Goal: Information Seeking & Learning: Learn about a topic

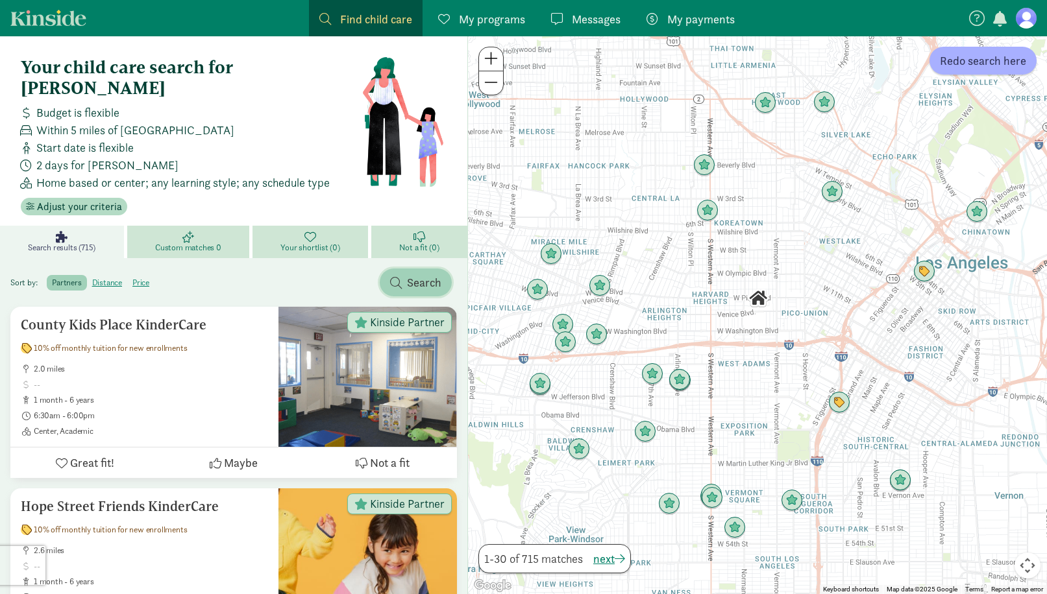
click at [421, 274] on span "Search" at bounding box center [424, 283] width 34 height 18
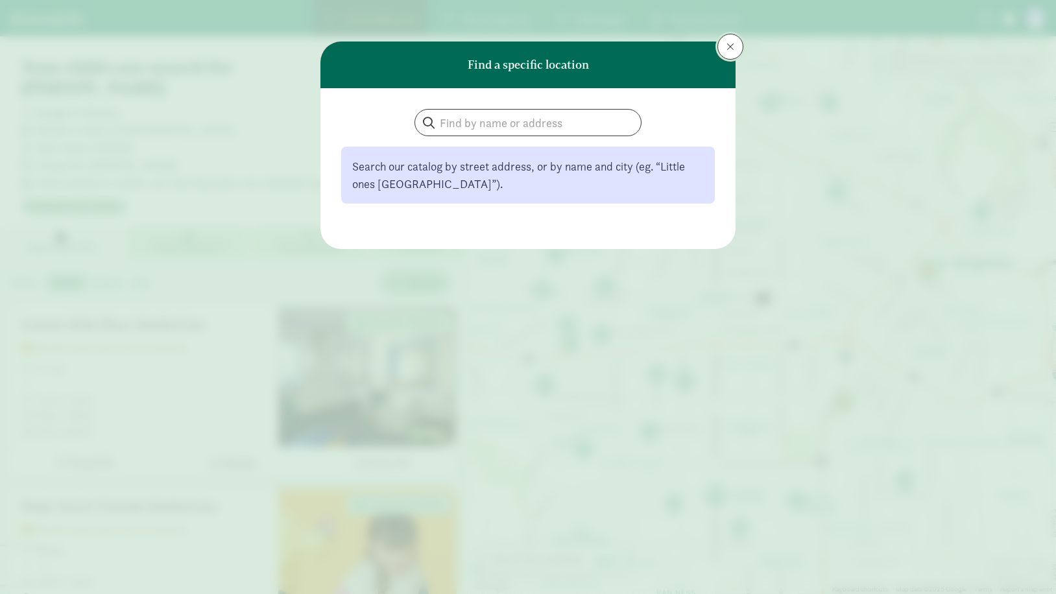
click at [727, 47] on span at bounding box center [731, 47] width 8 height 10
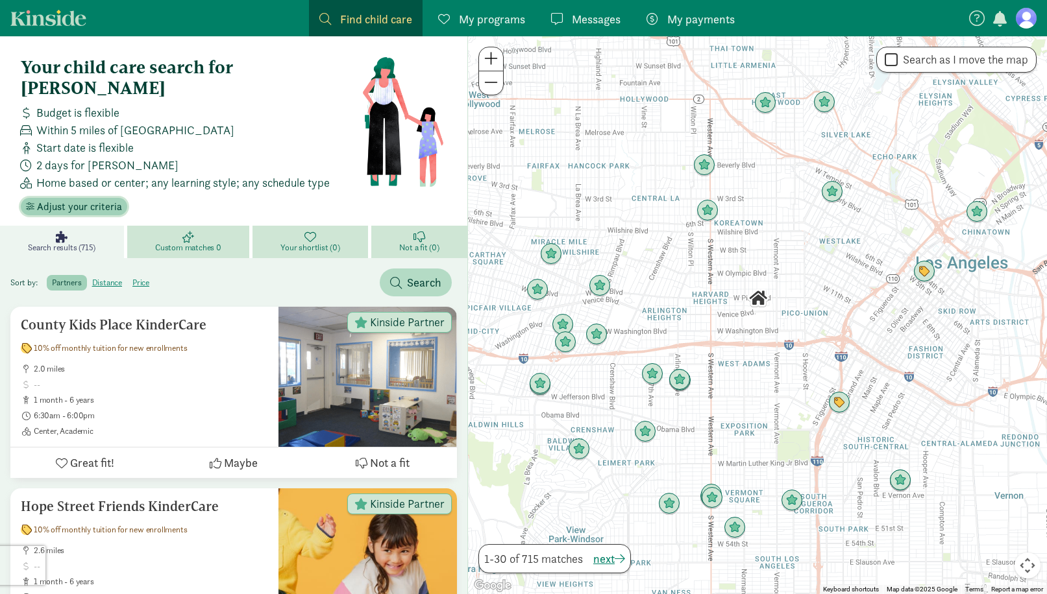
click at [94, 199] on span "Adjust your criteria" at bounding box center [79, 207] width 85 height 16
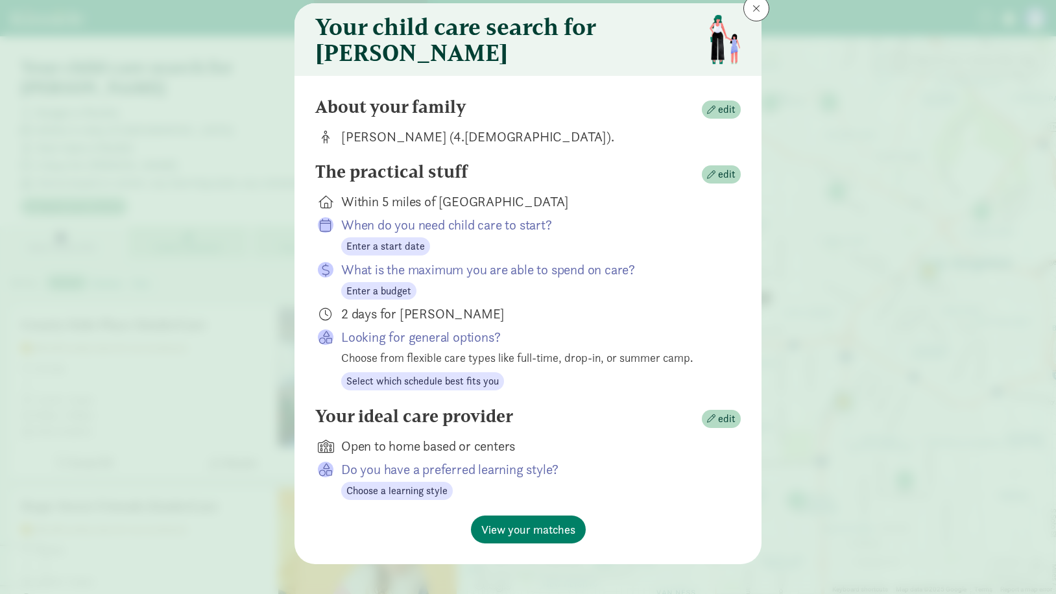
scroll to position [58, 0]
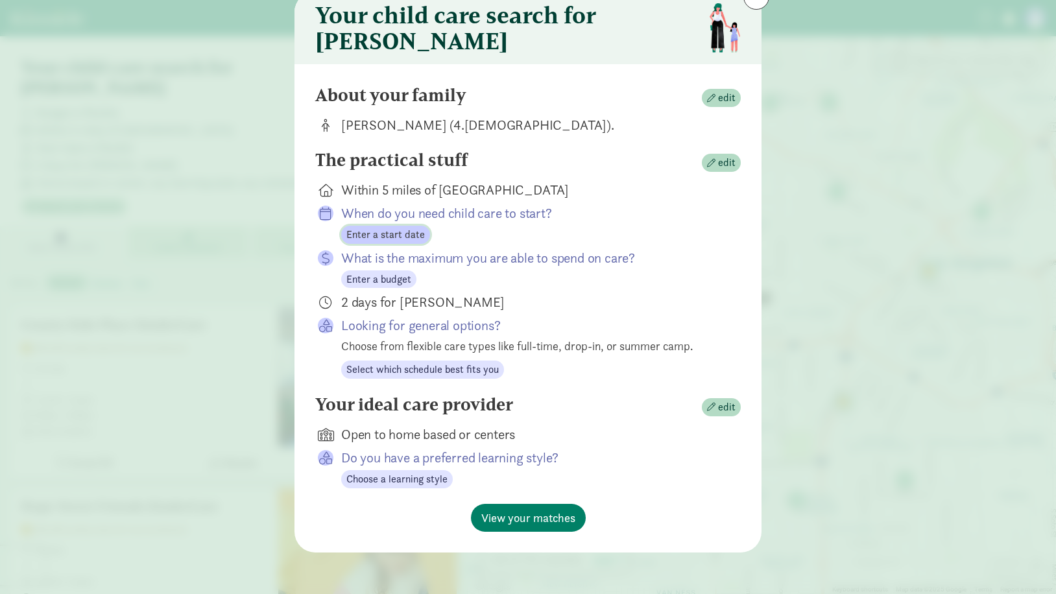
click at [411, 237] on span "Enter a start date" at bounding box center [386, 235] width 79 height 16
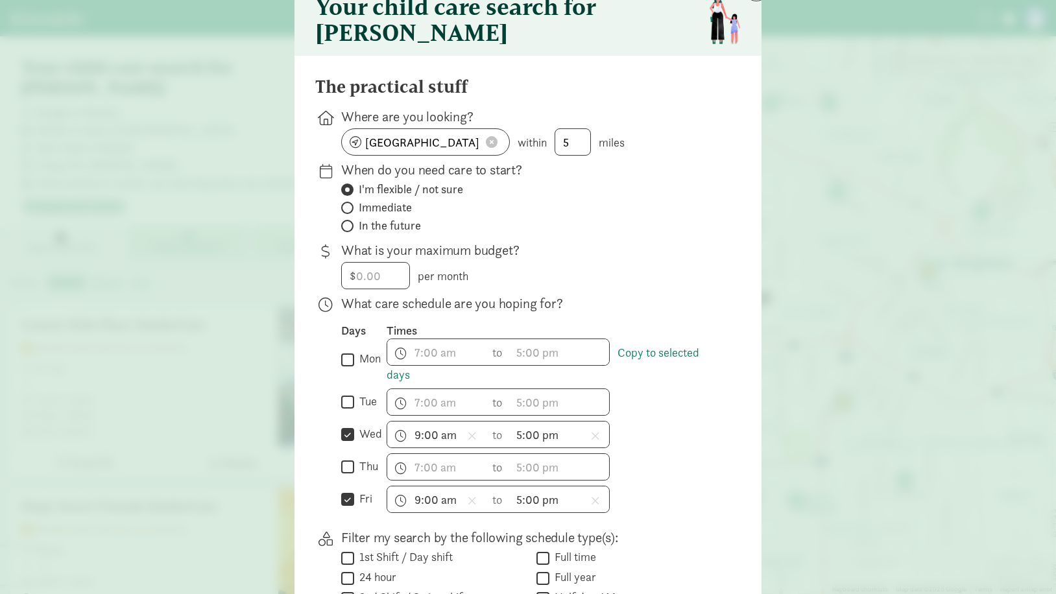
click at [380, 234] on span "In the future" at bounding box center [390, 226] width 62 height 16
click at [350, 230] on input "In the future" at bounding box center [345, 226] width 8 height 8
radio input "true"
radio input "false"
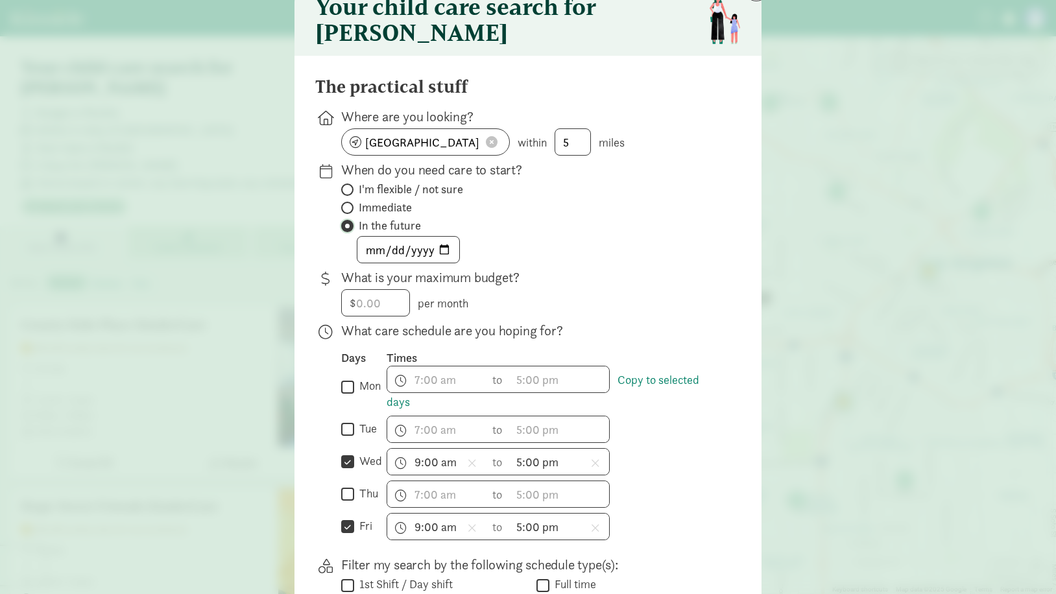
scroll to position [123, 0]
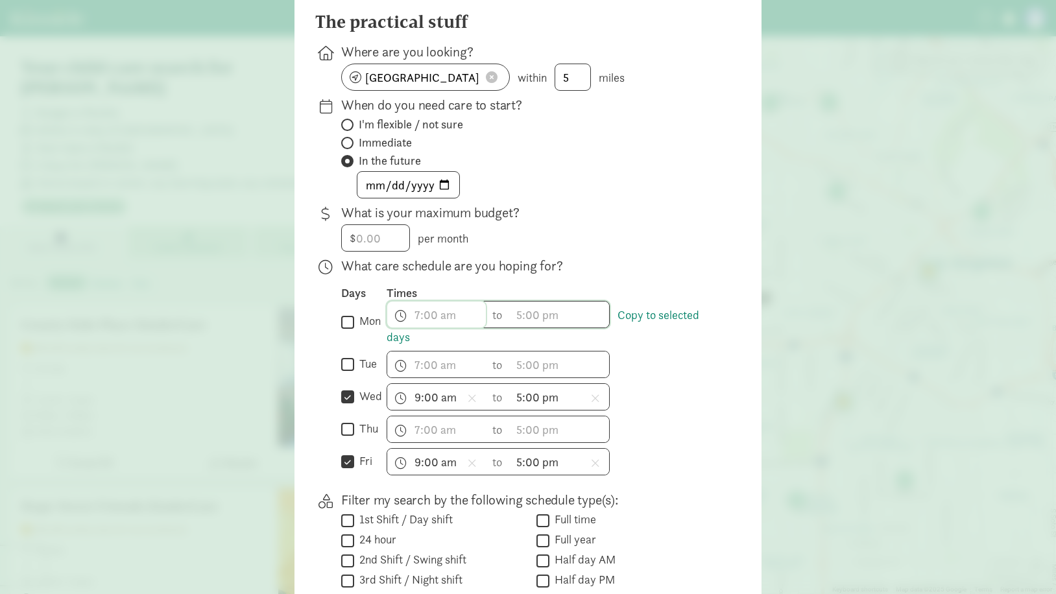
click at [417, 327] on span "h 12 1 2 3 4 5 6 7 8 9 10 11 mm 00 15 30 45 a am pm" at bounding box center [436, 315] width 99 height 26
click at [345, 330] on div at bounding box center [528, 174] width 1056 height 594
click at [343, 437] on input "thu" at bounding box center [347, 430] width 13 height 18
checkbox input "true"
click at [347, 331] on input "mon" at bounding box center [347, 322] width 13 height 18
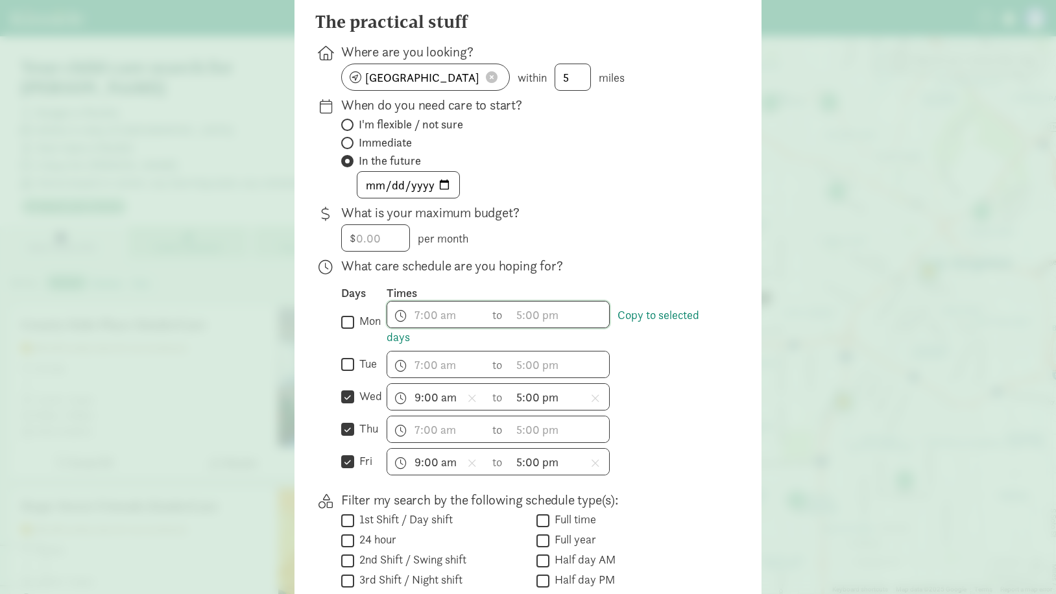
checkbox input "true"
click at [347, 372] on input "tue" at bounding box center [347, 365] width 13 height 18
checkbox input "true"
click at [437, 326] on span "h 12 1 2 3 4 5 6 7 8 9 10 11 mm 00 15 30 45 a am pm" at bounding box center [436, 315] width 99 height 26
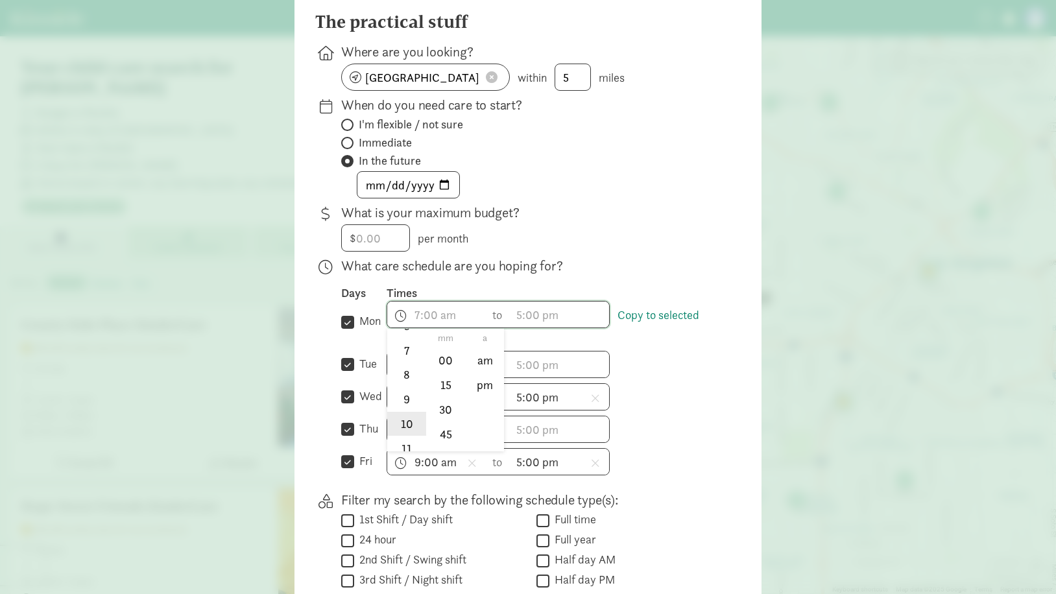
click at [404, 437] on li "10" at bounding box center [406, 424] width 38 height 25
click at [400, 404] on li "9" at bounding box center [406, 399] width 38 height 25
click at [445, 369] on li "00" at bounding box center [446, 360] width 38 height 25
type input "9:00 a"
click at [536, 327] on div at bounding box center [528, 174] width 1056 height 594
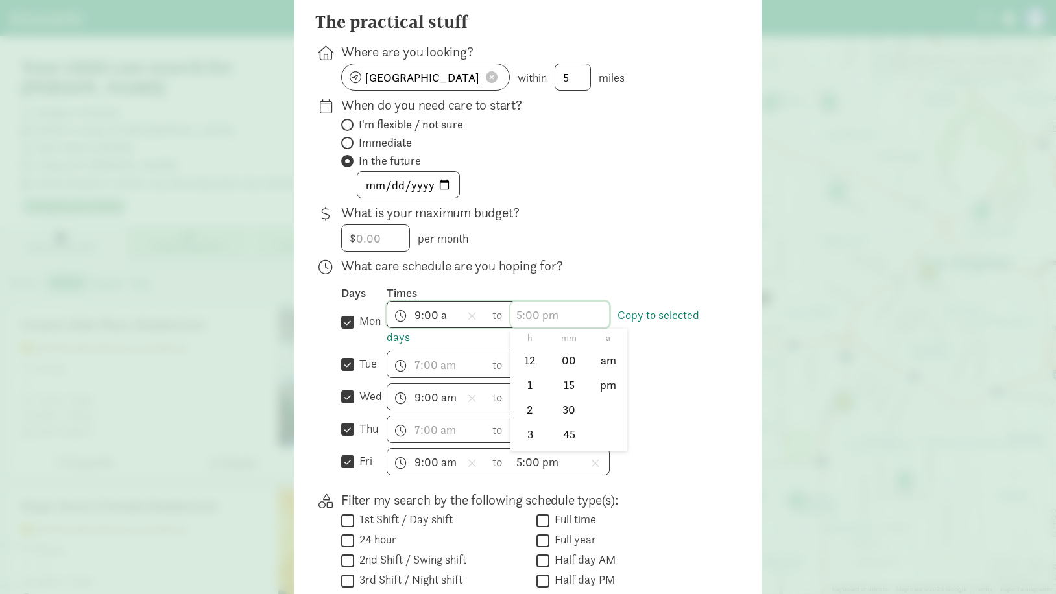
click at [537, 323] on span "h 12 1 2 3 4 5 6 7 8 9 10 11 mm 00 15 30 45 a am pm" at bounding box center [560, 315] width 99 height 26
click at [526, 441] on li "4" at bounding box center [530, 433] width 38 height 25
click at [600, 389] on li "pm" at bounding box center [608, 385] width 38 height 25
type input "4:mm pm"
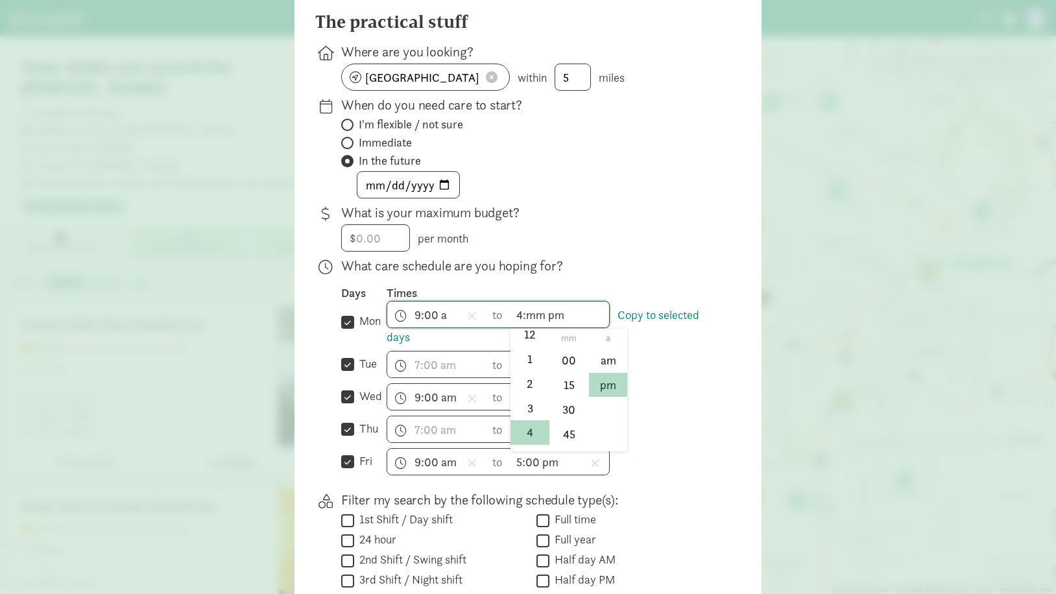
click at [645, 382] on div at bounding box center [528, 174] width 1056 height 594
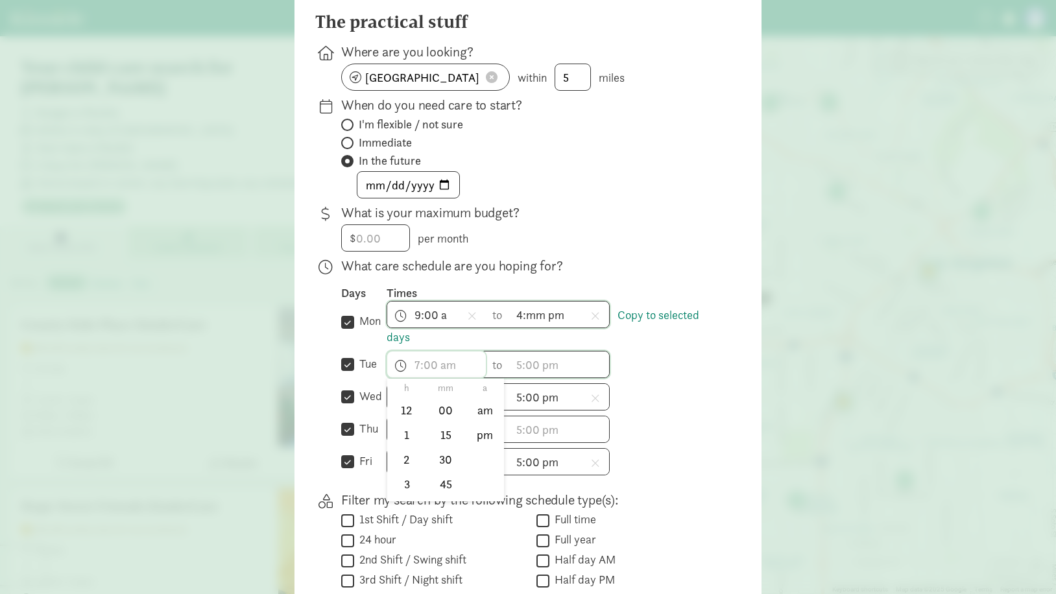
click at [433, 372] on span "h 12 1 2 3 4 5 6 7 8 9 10 11 mm 00 15 30 45 a am pm" at bounding box center [436, 365] width 99 height 26
click at [637, 339] on div at bounding box center [528, 174] width 1056 height 594
click at [643, 323] on link "Copy to selected days" at bounding box center [543, 327] width 313 height 38
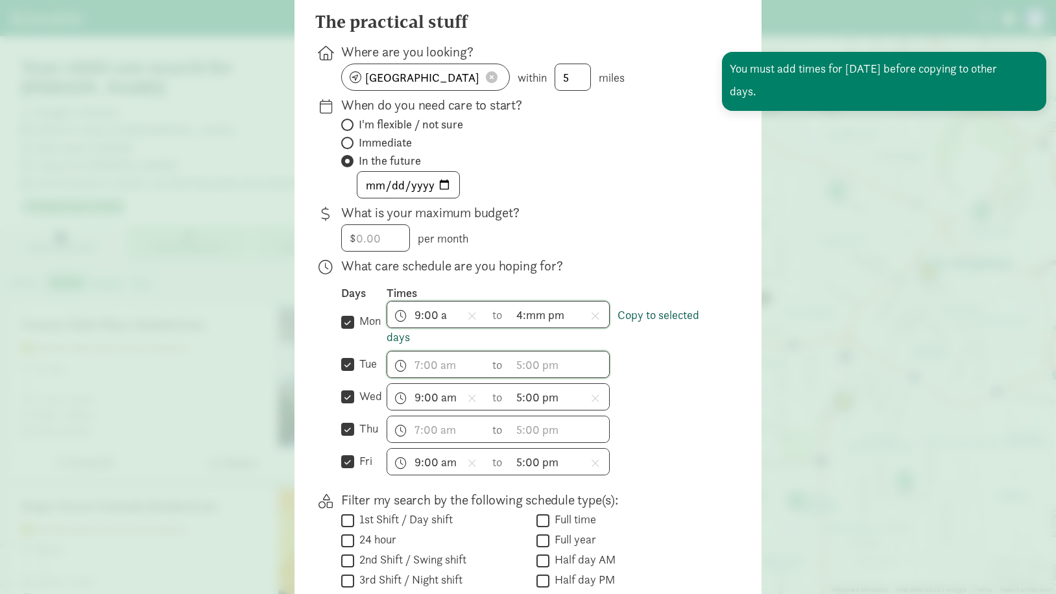
click at [643, 323] on link "Copy to selected days" at bounding box center [543, 327] width 313 height 38
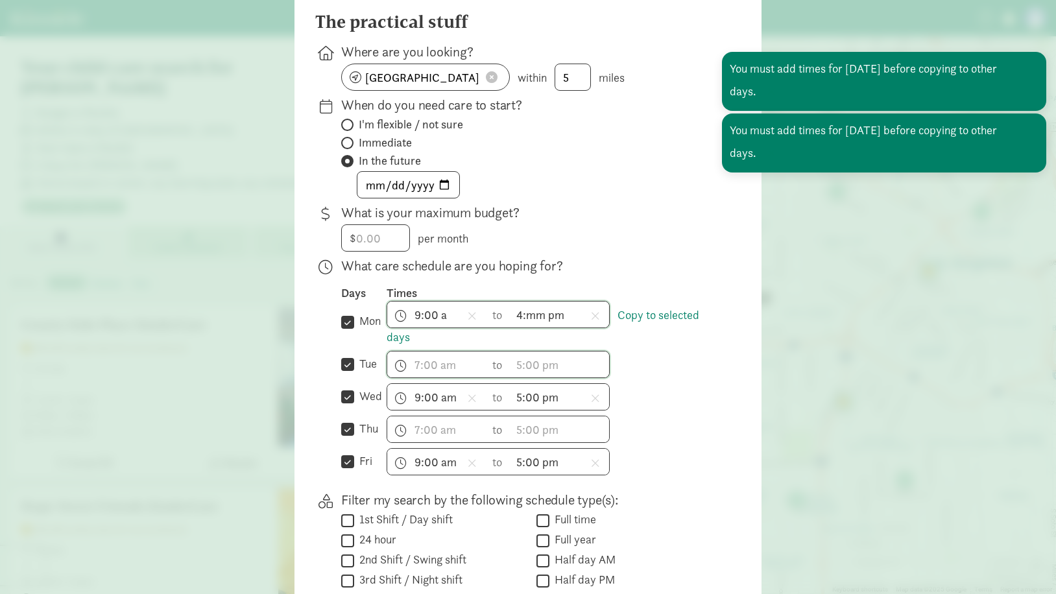
click at [641, 365] on div "h 12 1 2 3 4 5 6 7 8 9 10 11 mm 00 15 30 45 a am pm to h 12 1 2 3 4 5 6 7 8 9 1…" at bounding box center [554, 364] width 334 height 27
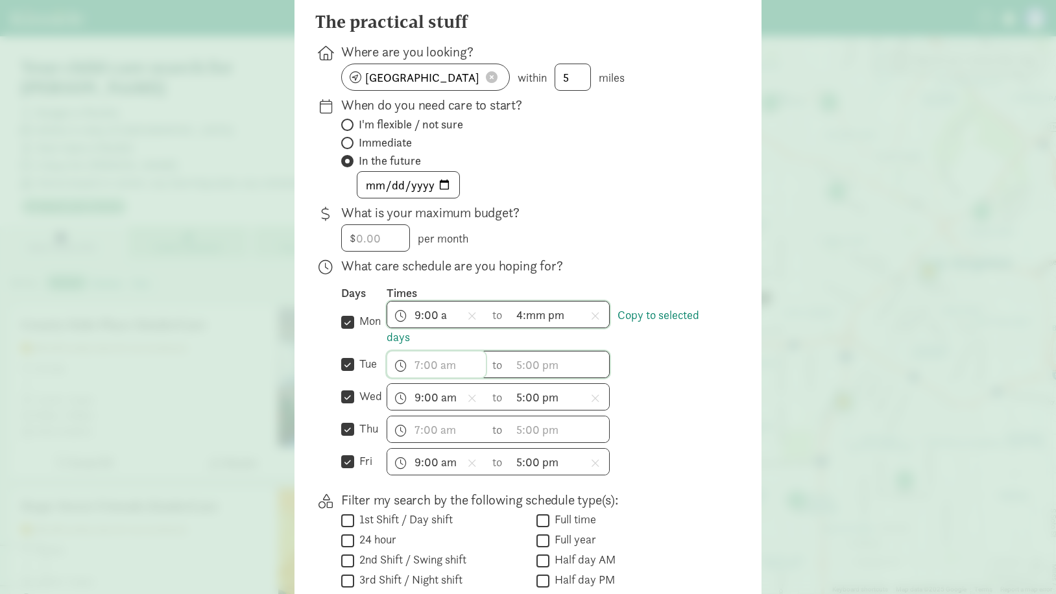
click at [427, 377] on span "h 12 1 2 3 4 5 6 7 8 9 10 11 mm 00 15 30 45 a am pm" at bounding box center [436, 365] width 99 height 26
click at [426, 502] on ul "mm 00 15 30 45" at bounding box center [445, 440] width 39 height 123
click at [402, 485] on li "9" at bounding box center [406, 475] width 38 height 25
click at [475, 416] on li "am" at bounding box center [485, 410] width 38 height 25
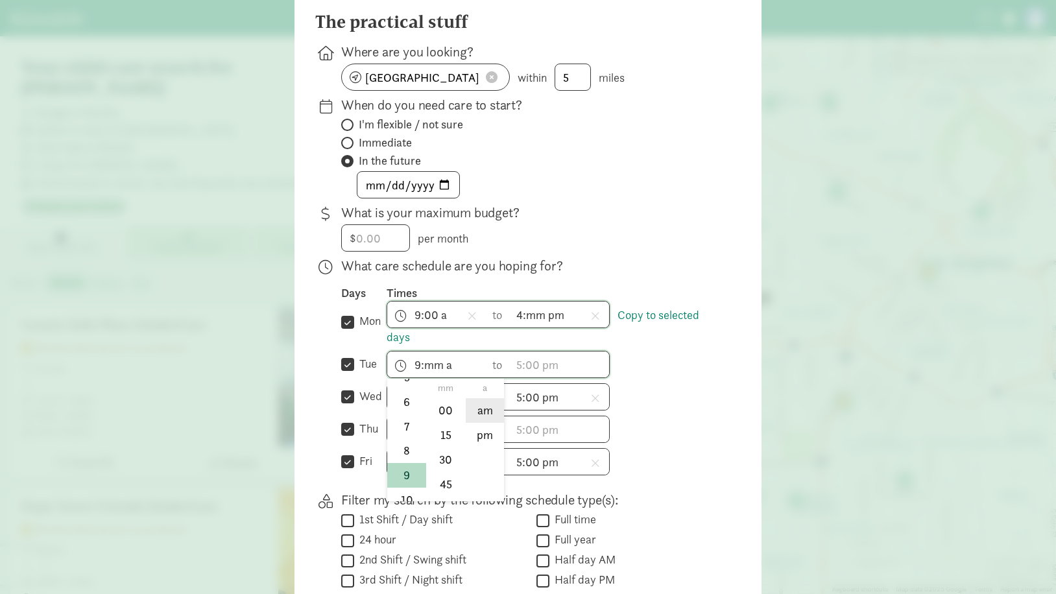
type input "9:mm am"
click at [536, 374] on div at bounding box center [528, 174] width 1056 height 594
click at [537, 374] on span "h 12 1 2 3 4 5 6 7 8 9 10 11 mm 00 15 30 45 a am pm" at bounding box center [560, 365] width 99 height 26
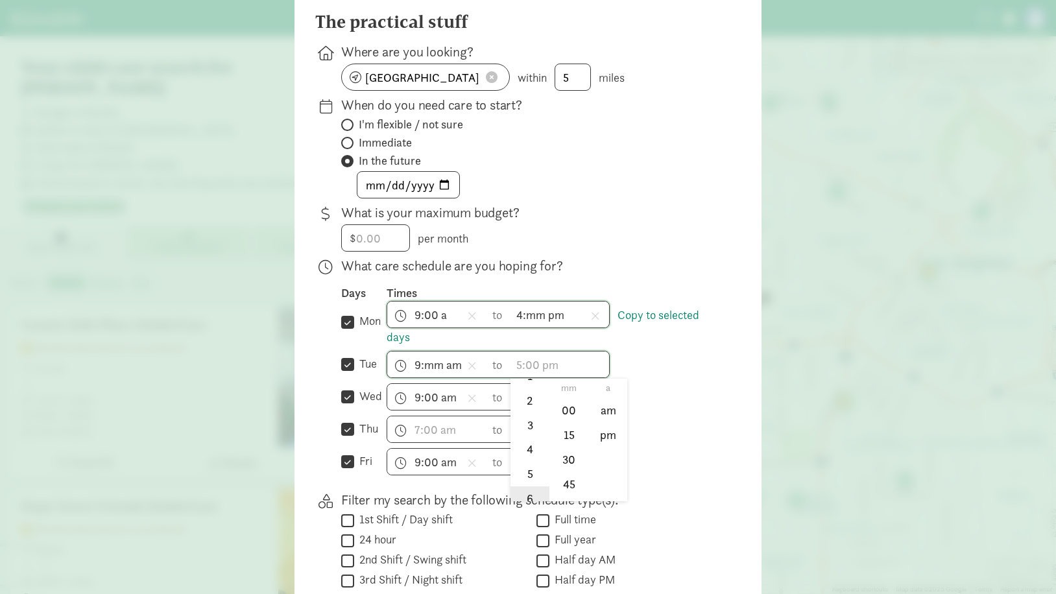
scroll to position [78, 0]
click at [528, 443] on li "4" at bounding box center [530, 431] width 38 height 25
type input "4:mm a"
click at [710, 317] on div at bounding box center [528, 174] width 1056 height 594
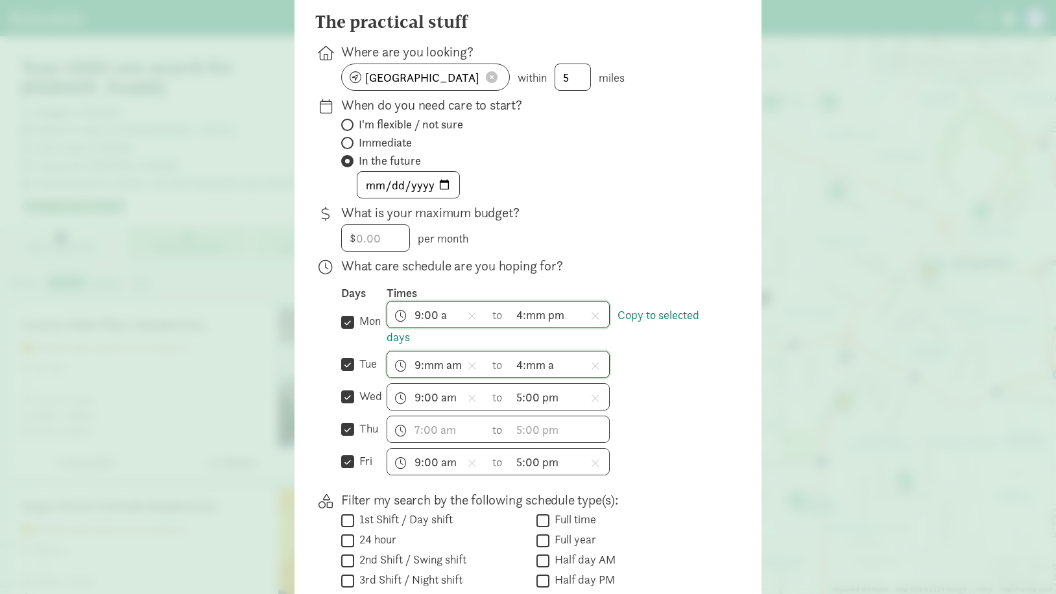
click at [437, 325] on span "9:00 a h 12 1 2 3 4 5 6 7 8 9 10 11 mm 00 15 30 45 a am pm" at bounding box center [436, 315] width 99 height 26
click at [406, 424] on li "10" at bounding box center [406, 414] width 38 height 25
type input "10:00 a"
drag, startPoint x: 635, startPoint y: 385, endPoint x: 611, endPoint y: 386, distance: 24.0
click at [635, 386] on div at bounding box center [528, 174] width 1056 height 594
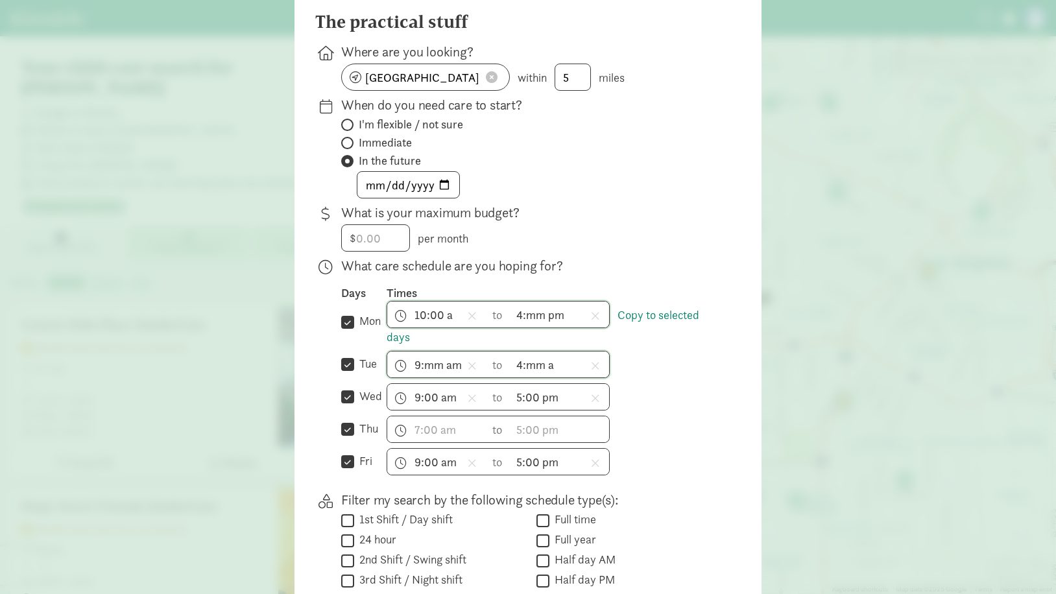
click at [409, 374] on span "9:mm am h 12 1 2 3 4 5 6 7 8 9 10 11 mm 00 15 30 45 a am pm" at bounding box center [436, 365] width 99 height 26
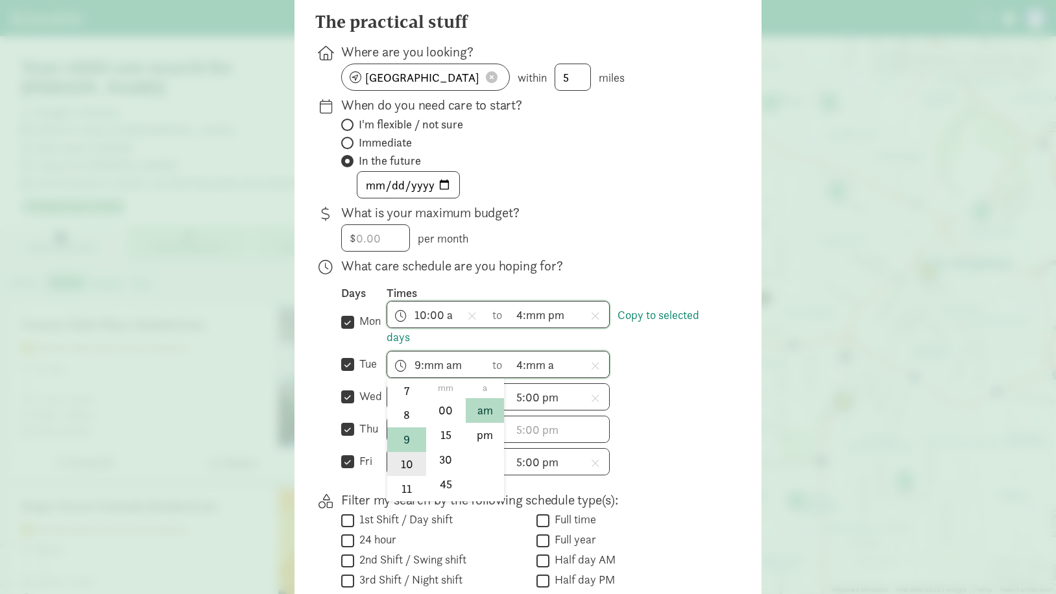
click at [405, 470] on li "10" at bounding box center [406, 464] width 38 height 25
type input "10:mm am"
click at [628, 404] on div at bounding box center [528, 174] width 1056 height 594
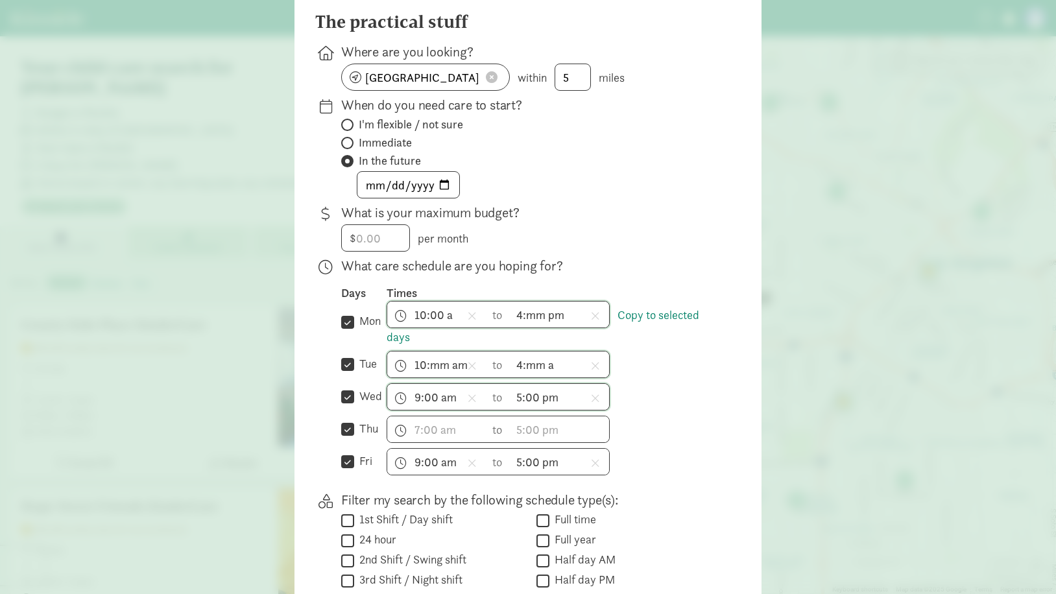
click at [427, 410] on span "9:00 am h 12 1 2 3 4 5 6 7 8 9 10 11 mm 00 15 30 45 a am pm" at bounding box center [436, 397] width 99 height 26
click at [402, 506] on li "10" at bounding box center [406, 497] width 38 height 25
type input "10:00 am"
click at [419, 443] on span "h 12 1 2 3 4 5 6 7 8 9 10 11 mm 00 15 30 45 a am pm" at bounding box center [436, 430] width 99 height 26
click at [403, 535] on li "10" at bounding box center [406, 529] width 38 height 25
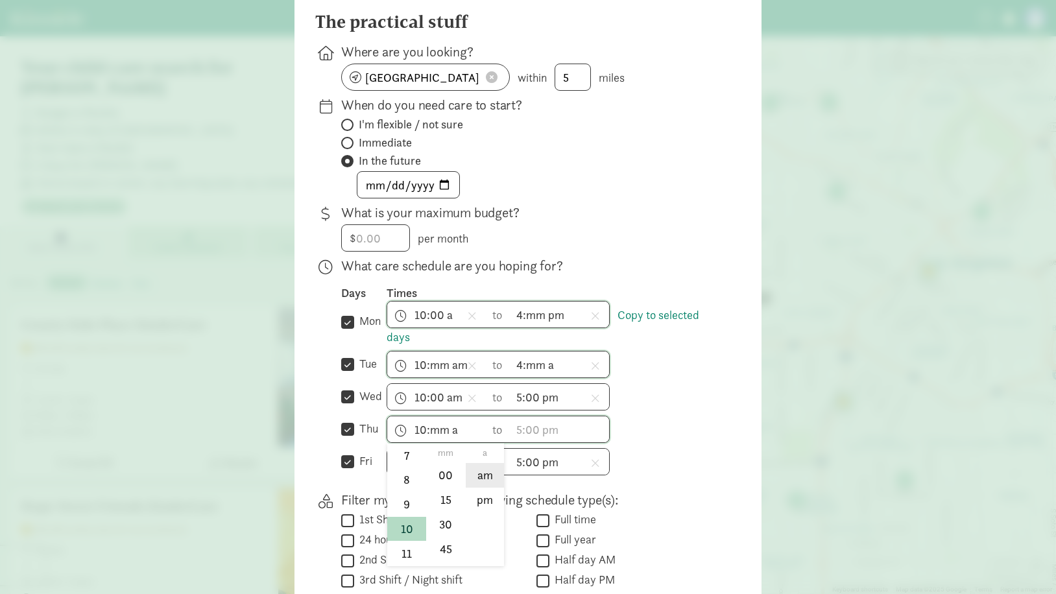
click at [482, 483] on li "am" at bounding box center [485, 475] width 38 height 25
type input "10:mm am"
click at [628, 433] on div at bounding box center [528, 174] width 1056 height 594
click at [539, 409] on span "5:00 pm h 12 1 2 3 4 5 6 7 8 9 10 11 mm 00 15 30 45 a am pm" at bounding box center [560, 397] width 99 height 26
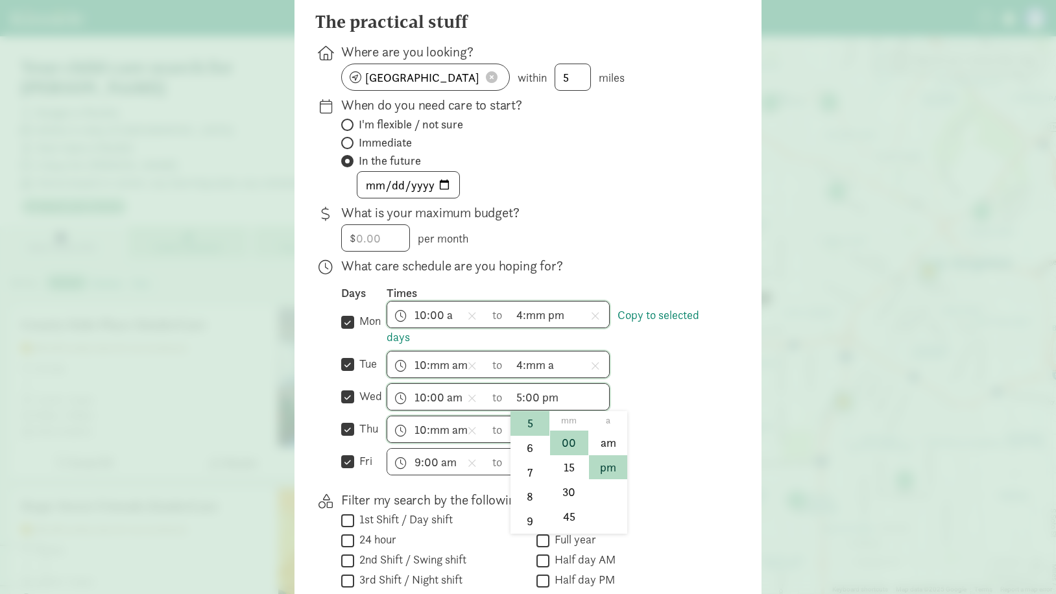
scroll to position [116, 0]
click at [528, 446] on li "5" at bounding box center [530, 449] width 38 height 25
click at [526, 437] on li "4" at bounding box center [530, 425] width 38 height 25
type input "4:00 pm"
click at [555, 378] on span "4:mm a h 12 1 2 3 4 5 6 7 8 9 10 11 mm 00 15 30 45 a am pm" at bounding box center [560, 365] width 99 height 26
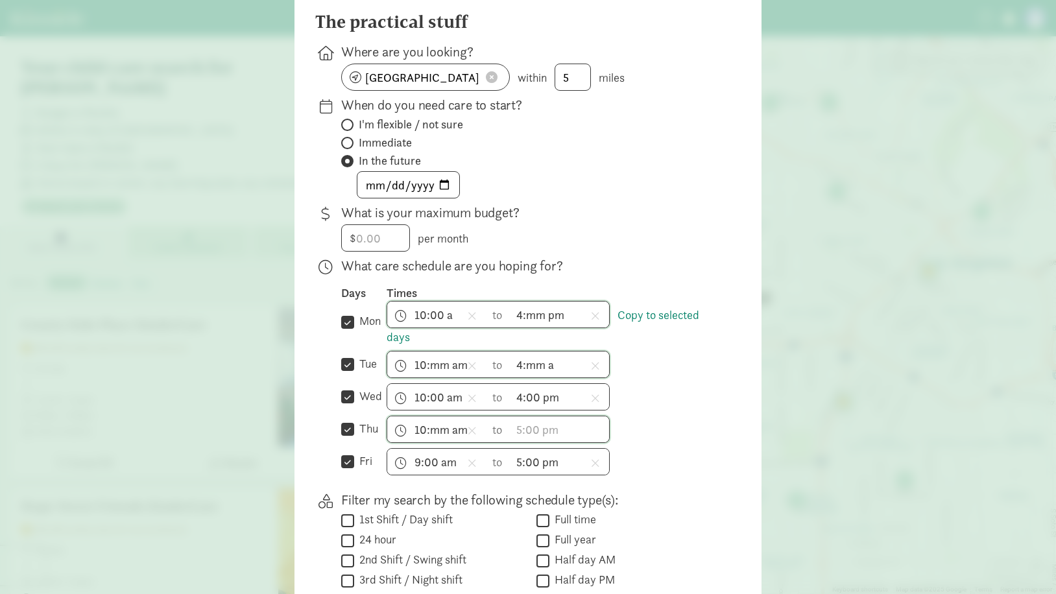
scroll to position [117, 0]
click at [596, 446] on li "pm" at bounding box center [608, 435] width 38 height 25
type input "4:mm pm"
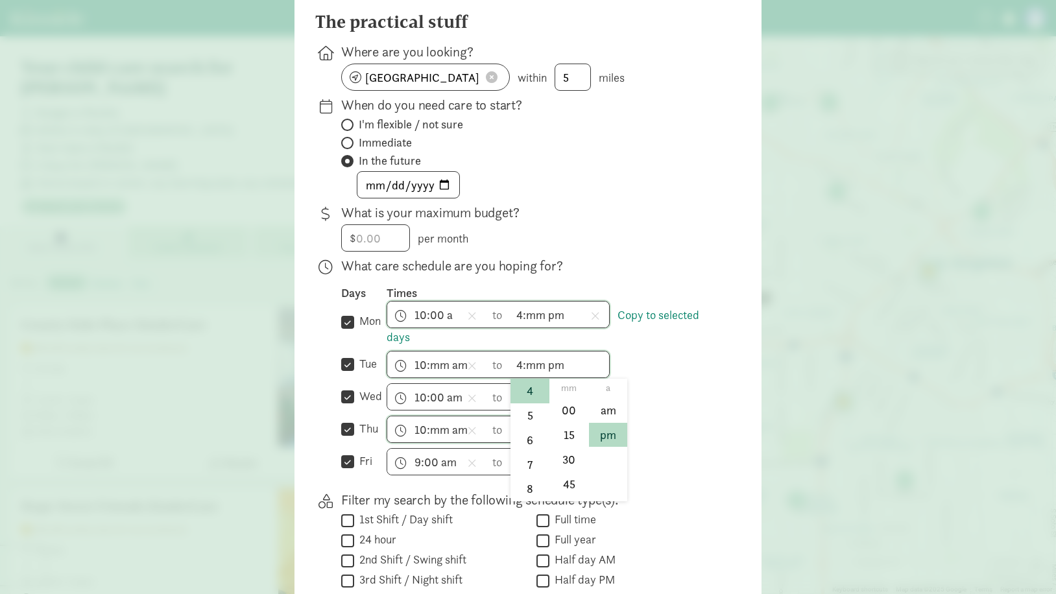
click at [658, 422] on div at bounding box center [528, 174] width 1056 height 594
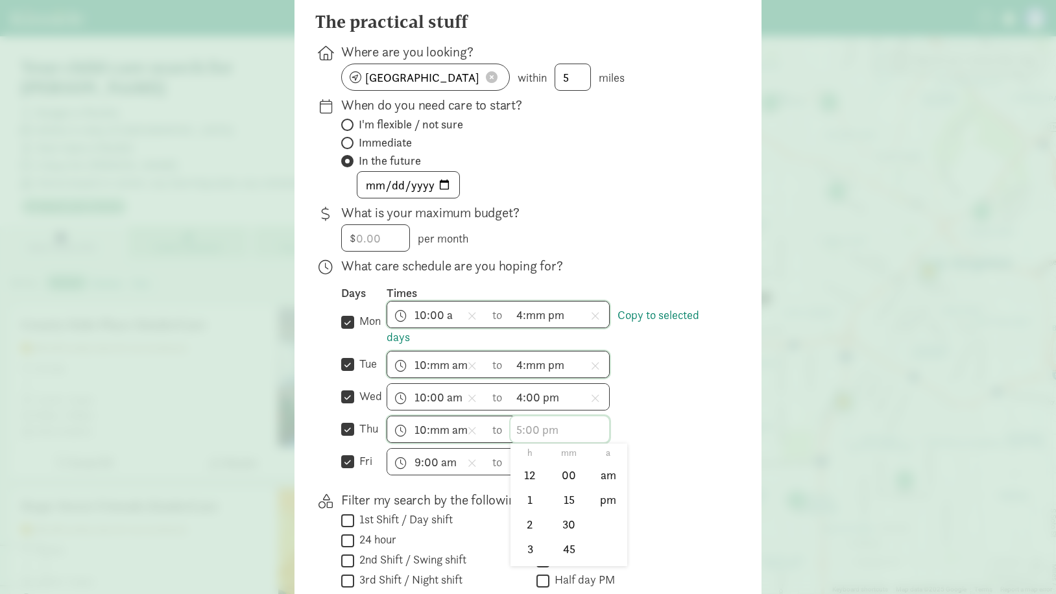
click at [539, 443] on span "h 12 1 2 3 4 5 6 7 8 9 10 11 mm 00 15 30 45 a am pm" at bounding box center [560, 430] width 99 height 26
click at [527, 533] on li "4" at bounding box center [530, 521] width 38 height 25
click at [595, 506] on li "pm" at bounding box center [608, 500] width 38 height 25
type input "4:mm pm"
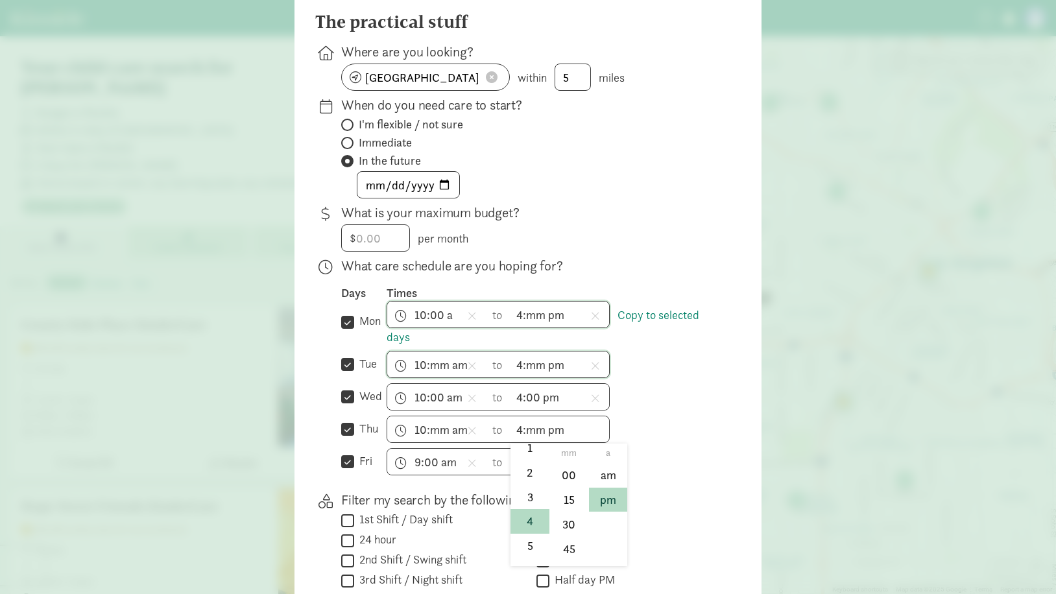
click at [629, 486] on div "What care schedule are you hoping for? Days Times  mon Copy to selected days 1…" at bounding box center [530, 371] width 379 height 229
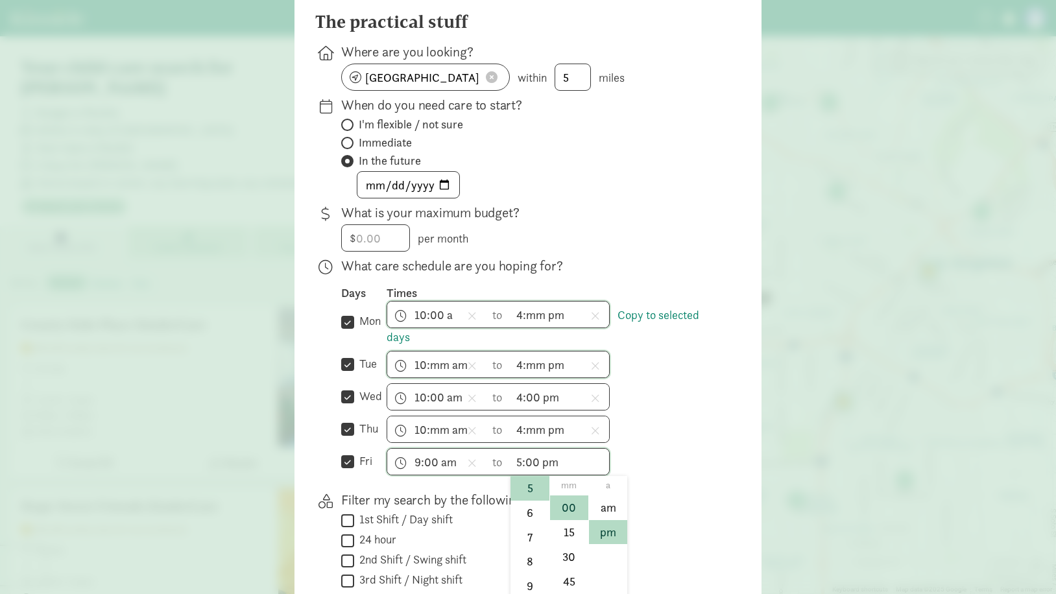
click at [560, 471] on input "5:00 pm" at bounding box center [560, 462] width 99 height 26
click at [533, 500] on li "4" at bounding box center [530, 490] width 38 height 25
type input "4:00 pm"
drag, startPoint x: 670, startPoint y: 472, endPoint x: 519, endPoint y: 456, distance: 151.4
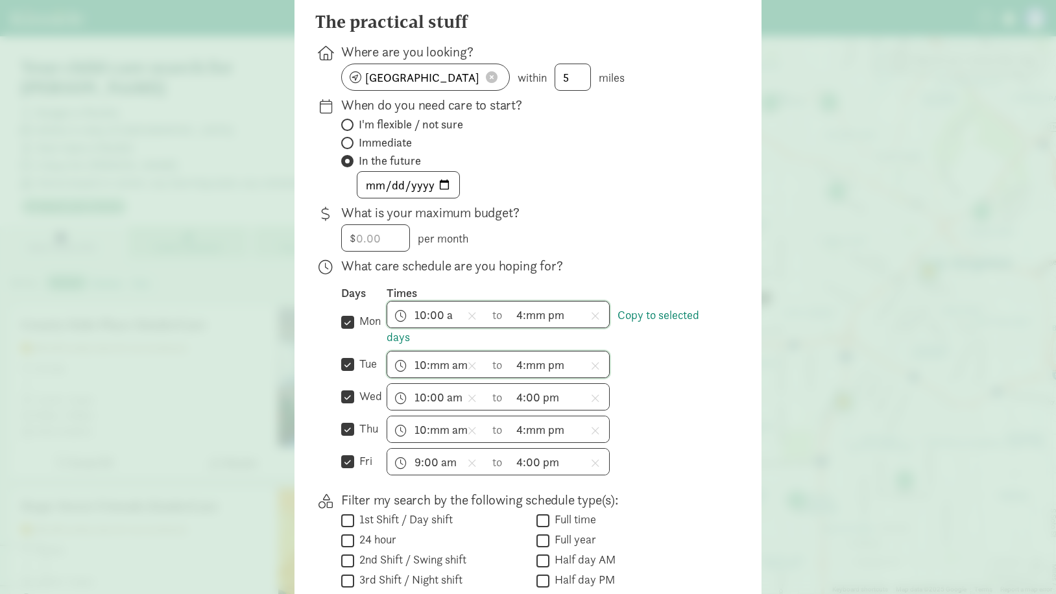
click at [663, 472] on div "9:00 am h 12 1 2 3 4 5 6 7 8 9 10 11 mm 00 15 30 45 a am pm to 4:00 pm h 12 1 2…" at bounding box center [554, 461] width 334 height 27
click at [428, 467] on span "9:00 am h 12 1 2 3 4 5 6 7 8 9 10 11 mm 00 15 30 45 a am pm" at bounding box center [436, 462] width 99 height 26
click at [409, 563] on ul "h 12 1 2 3 4 5 6 7 8 9 10 11" at bounding box center [406, 537] width 38 height 123
click at [408, 567] on li "10" at bounding box center [406, 562] width 38 height 25
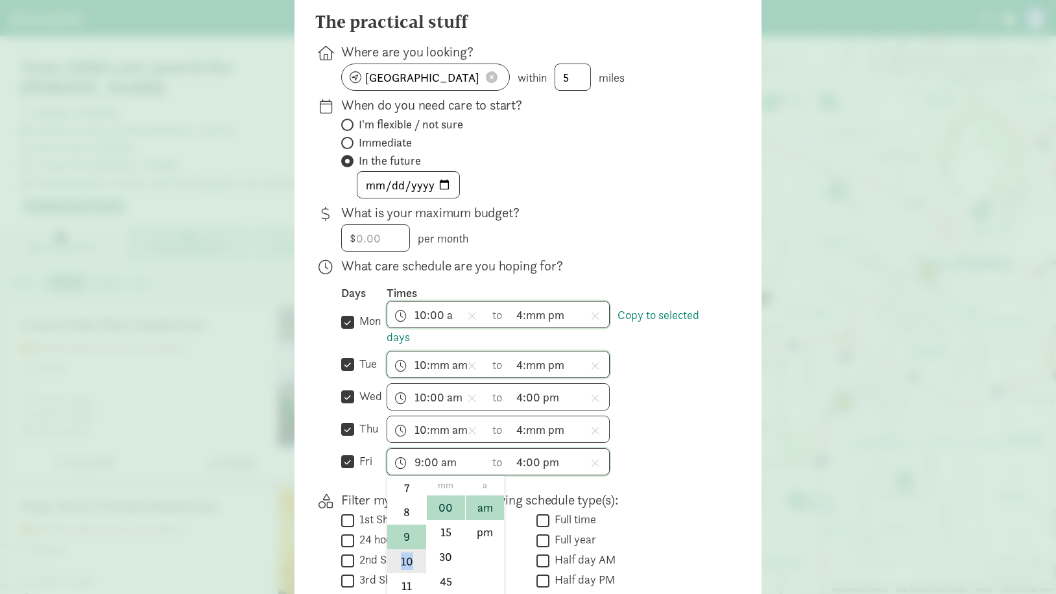
type input "10:00 am"
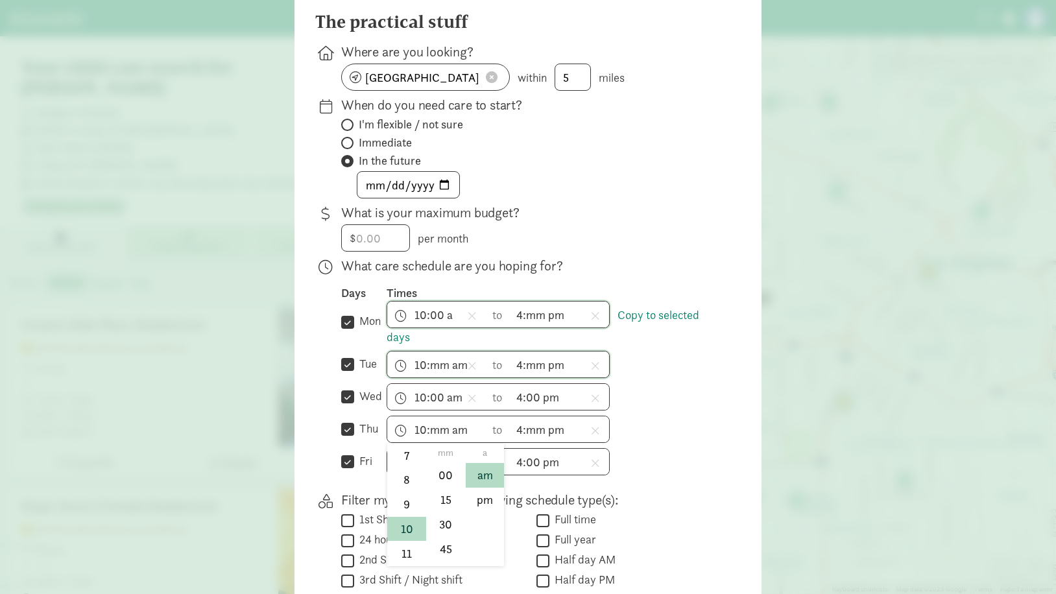
click at [448, 441] on span "10:mm am h 12 1 2 3 4 5 6 7 8 9 10 11 mm 00 15 30 45 a am pm" at bounding box center [436, 430] width 99 height 26
click at [443, 487] on li "00" at bounding box center [446, 475] width 38 height 25
type input "10:00 am"
click at [658, 422] on div "Days Times  mon Copy to selected days 10:00 a h 12 1 2 3 4 5 6 7 8 9 10 11 mm …" at bounding box center [530, 381] width 379 height 190
click at [468, 437] on icon at bounding box center [472, 431] width 9 height 12
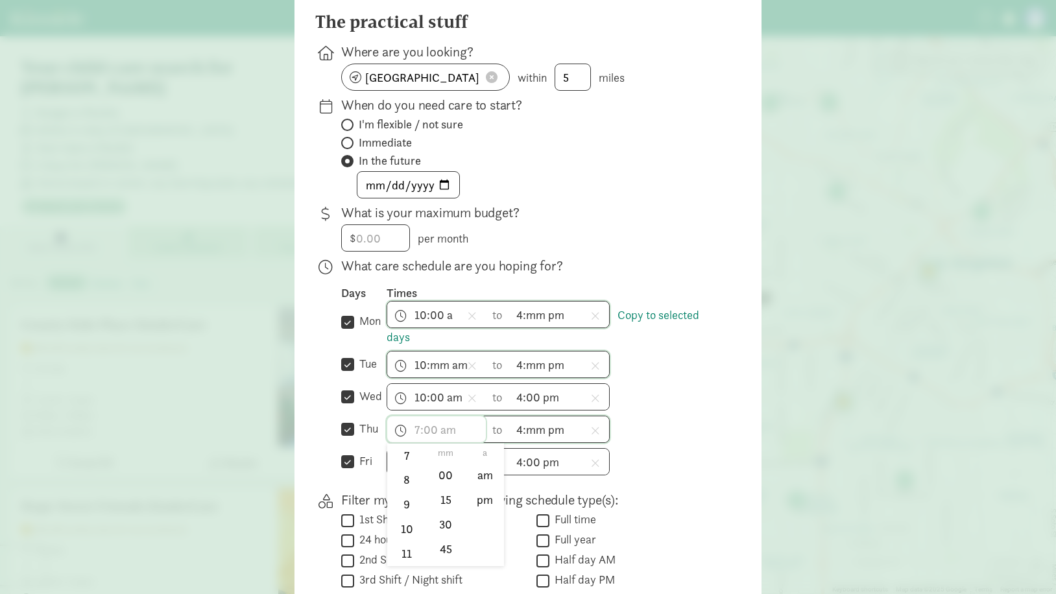
click at [443, 443] on span "h 12 1 2 3 4 5 6 7 8 9 10 11 mm 00 15 30 45 a am pm" at bounding box center [436, 430] width 99 height 26
click at [405, 542] on li "10" at bounding box center [406, 529] width 38 height 25
click at [476, 482] on li "am" at bounding box center [485, 475] width 38 height 25
click at [441, 482] on li "00" at bounding box center [446, 475] width 38 height 25
type input "10:00 am"
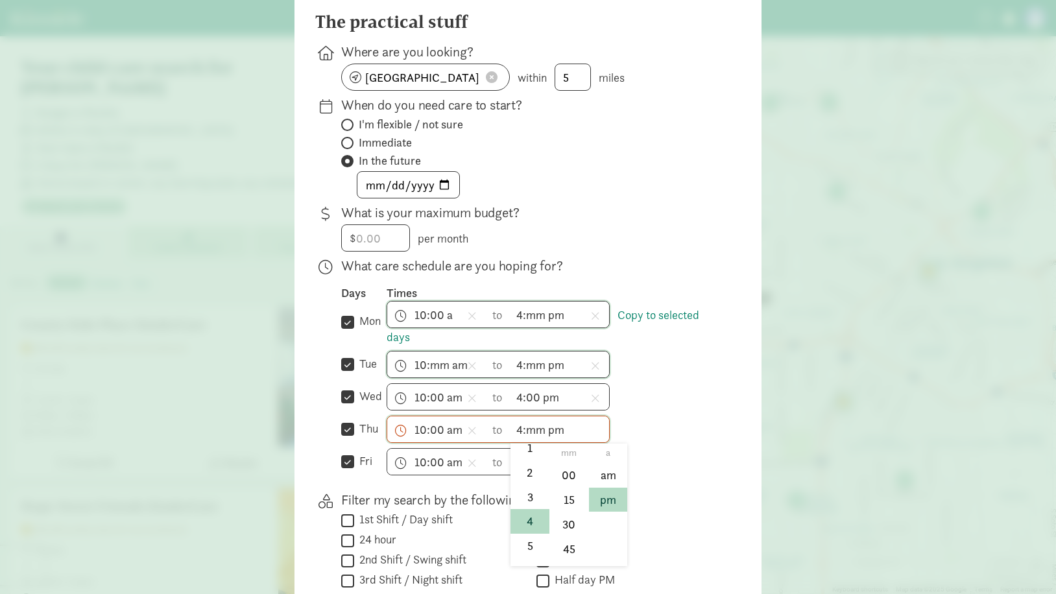
click at [546, 439] on span "4:mm pm h 12 1 2 3 4 5 6 7 8 9 10 11 mm 00 15 30 45 a am pm" at bounding box center [560, 430] width 99 height 26
click at [565, 483] on li "00" at bounding box center [569, 475] width 38 height 25
type input "4:00 pm"
click at [681, 421] on div "Days Times  mon Copy to selected days 10:00 a h 12 1 2 3 4 5 6 7 8 9 10 11 mm …" at bounding box center [530, 381] width 379 height 190
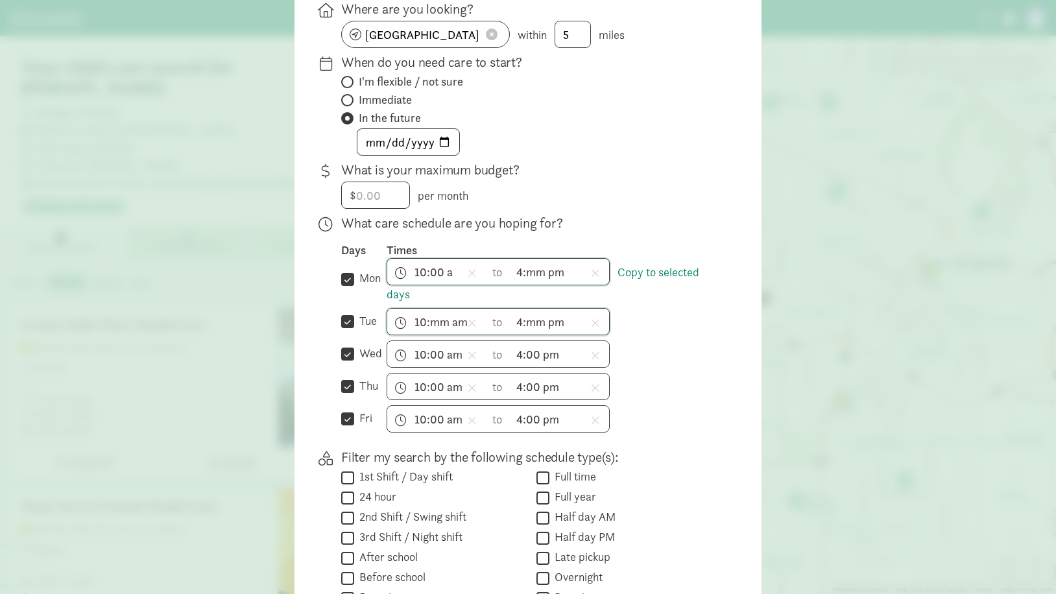
scroll to position [188, 0]
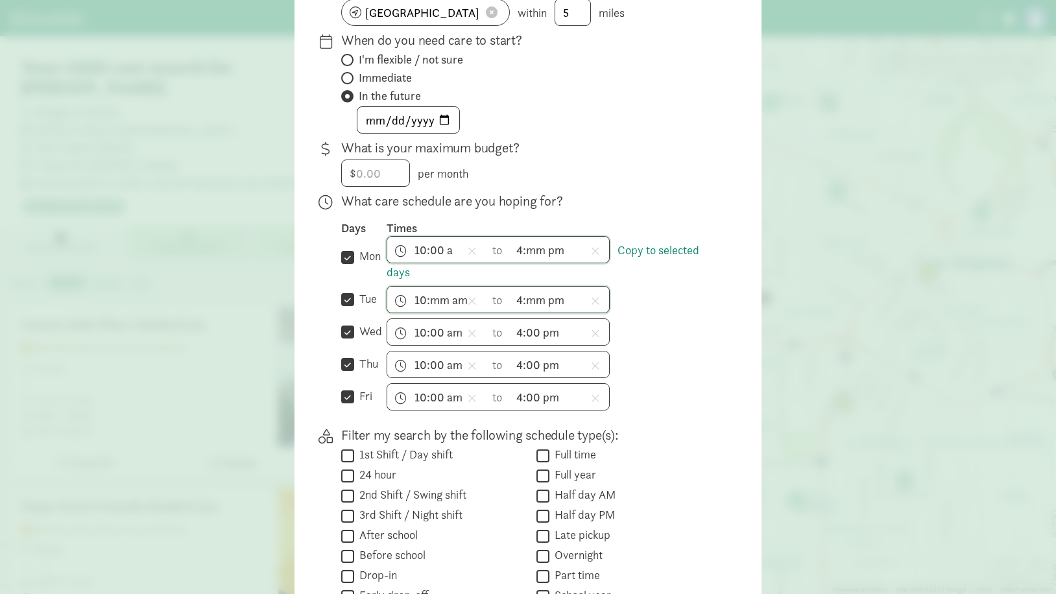
click at [677, 388] on div "Days Times  mon Copy to selected days 10:00 a h 12 1 2 3 4 5 6 7 8 9 10 11 mm …" at bounding box center [530, 316] width 379 height 190
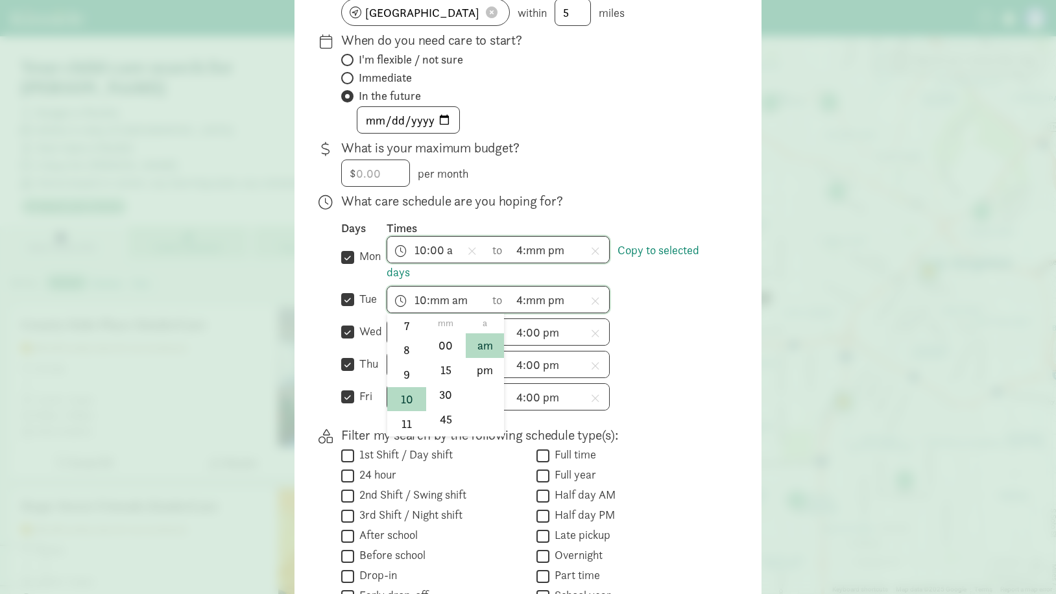
click at [446, 311] on span "10:mm am h 12 1 2 3 4 5 6 7 8 9 10 11 mm 00 15 30 45 a am pm" at bounding box center [436, 300] width 99 height 26
click at [450, 351] on li "00" at bounding box center [446, 346] width 38 height 25
type input "10:00 am"
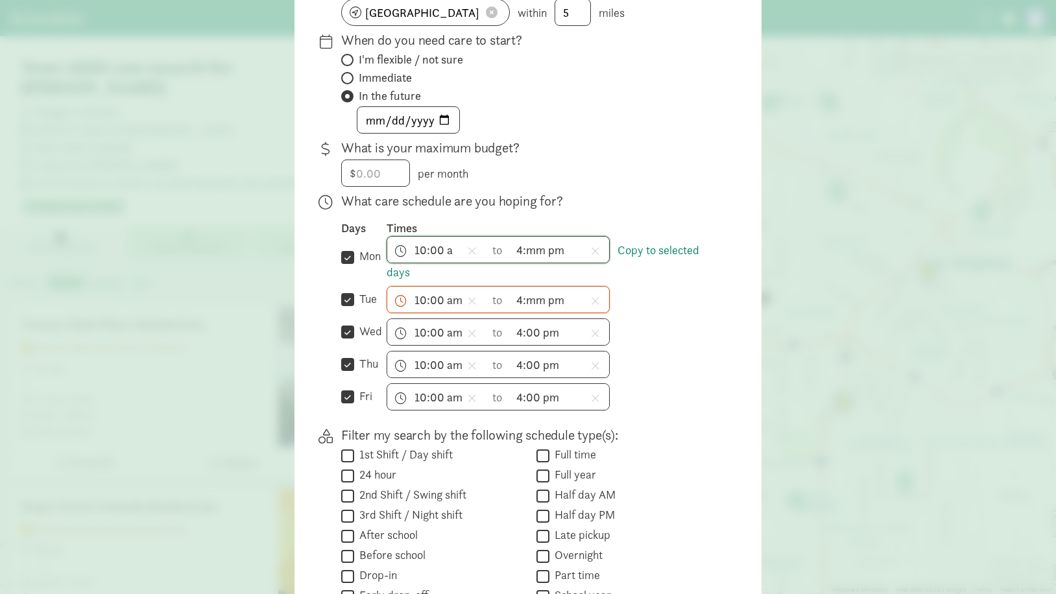
click at [701, 346] on div "10:00 am h 12 1 2 3 4 5 6 7 8 9 10 11 mm 00 15 30 45 a am pm to 4:00 pm h 12 1 …" at bounding box center [554, 332] width 334 height 27
click at [532, 308] on span "4:mm pm h 12 1 2 3 4 5 6 7 8 9 10 11 mm 00 15 30 45 a am pm" at bounding box center [560, 300] width 99 height 26
click at [559, 356] on li "00" at bounding box center [569, 346] width 38 height 25
type input "4:00 pm"
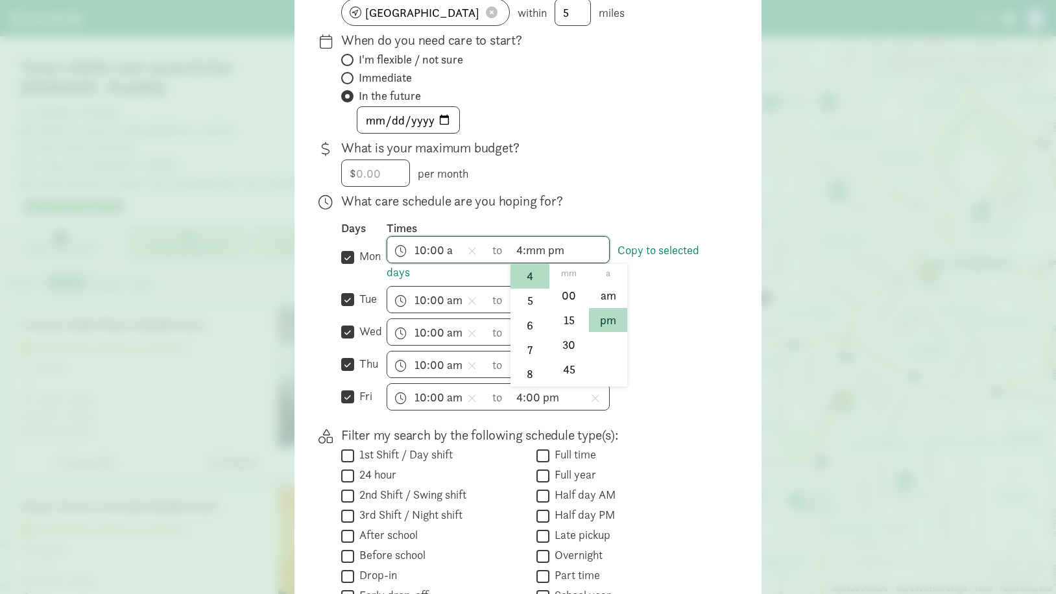
click at [529, 263] on span "4:mm pm h 12 1 2 3 4 5 6 7 8 9 10 11 mm 00 15 30 45 a am pm" at bounding box center [560, 250] width 99 height 26
click at [566, 306] on li "00" at bounding box center [569, 296] width 38 height 25
type input "4:00 pm"
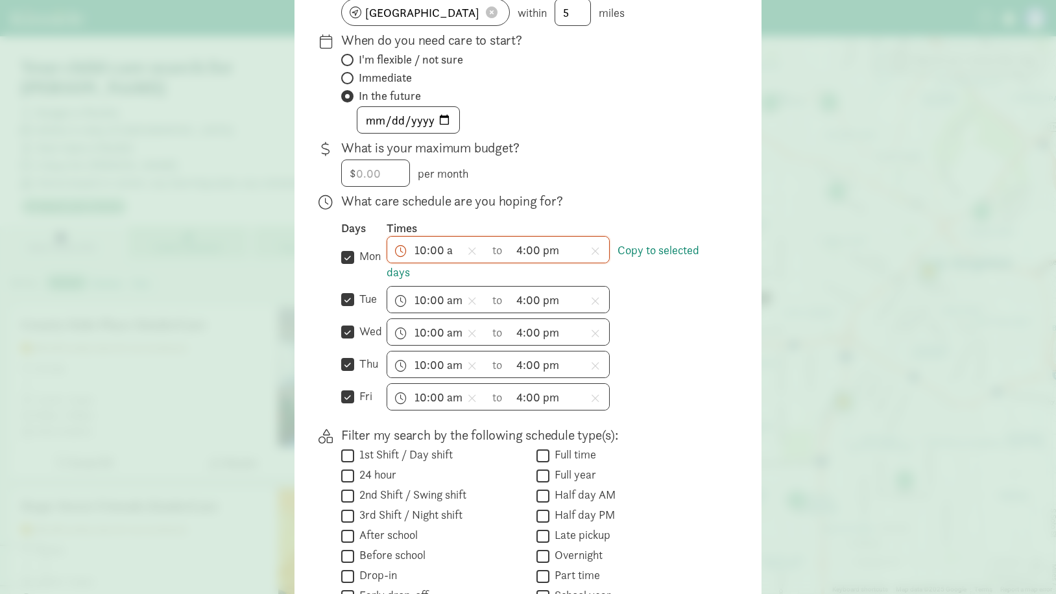
click at [636, 304] on div "10:00 am h 12 1 2 3 4 5 6 7 8 9 10 11 mm 00 15 30 45 a am pm to 4:00 pm h 12 1 …" at bounding box center [554, 299] width 334 height 27
click at [634, 301] on div "10:00 am h 12 1 2 3 4 5 6 7 8 9 10 11 mm 00 15 30 45 a am pm to 4:00 pm h 12 1 …" at bounding box center [554, 299] width 334 height 27
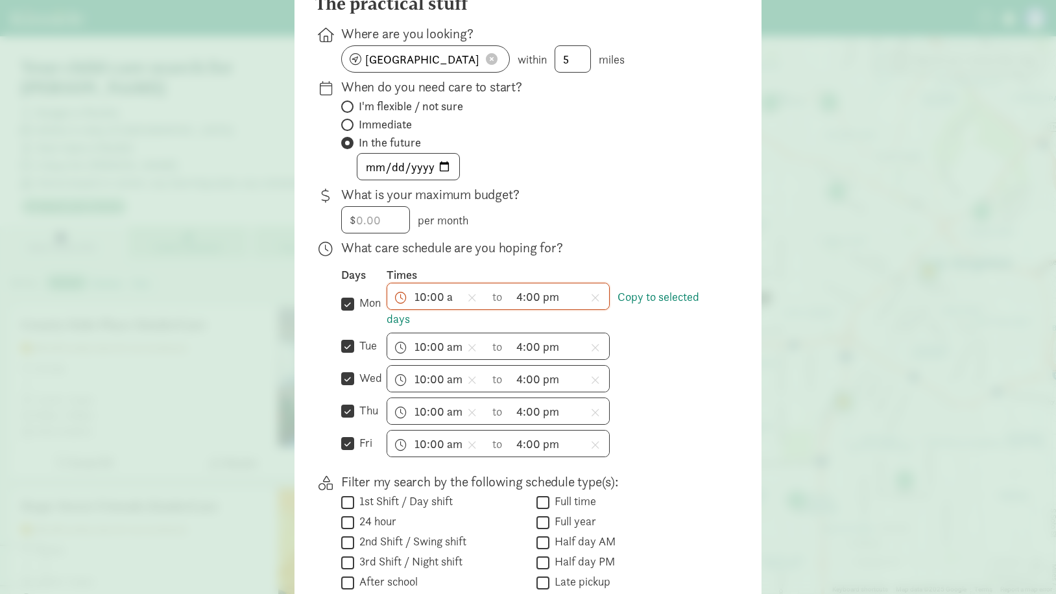
scroll to position [123, 0]
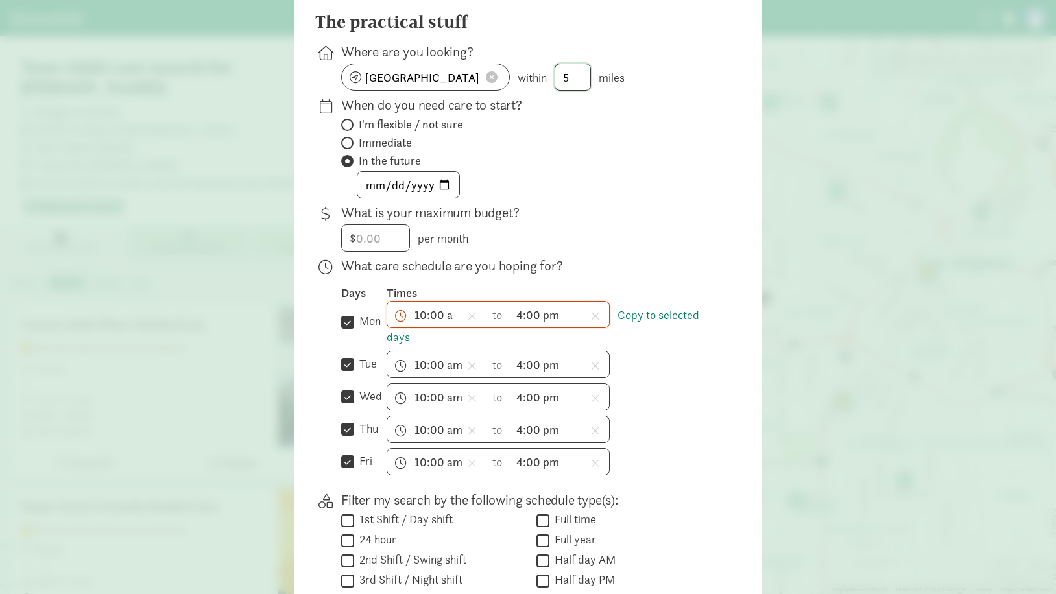
click at [578, 85] on input "5" at bounding box center [572, 77] width 35 height 26
click at [583, 90] on input "5" at bounding box center [572, 77] width 35 height 26
click at [522, 84] on div "Los Angeles, CA 90006 within 5 miles" at bounding box center [530, 77] width 379 height 27
click at [706, 199] on div "2025-10-14" at bounding box center [530, 184] width 379 height 27
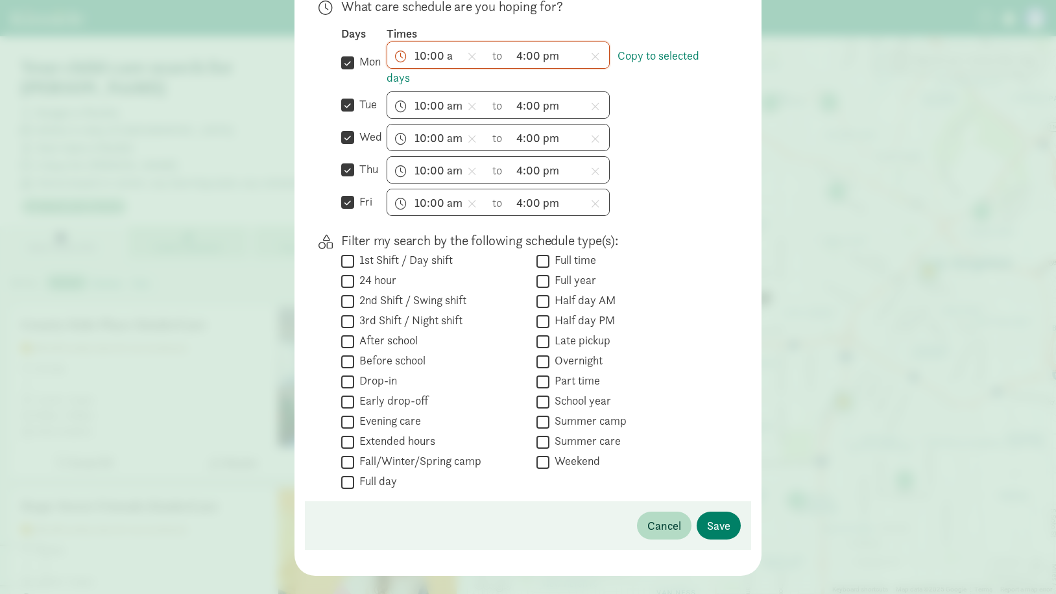
scroll to position [415, 0]
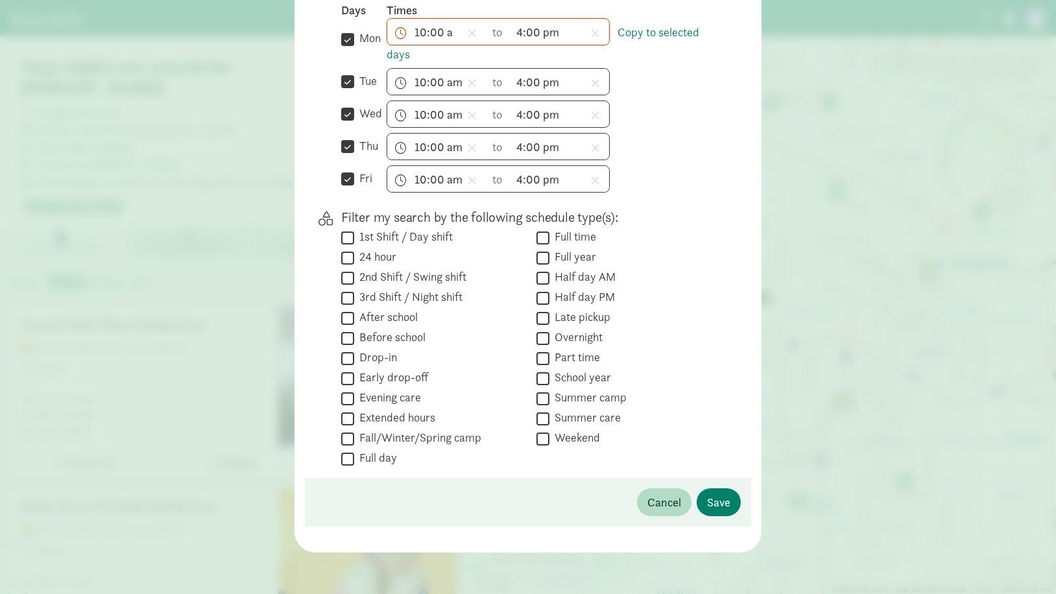
click at [555, 359] on label "Part time" at bounding box center [575, 358] width 51 height 16
click at [550, 359] on input "Part time" at bounding box center [543, 359] width 13 height 18
checkbox input "true"
click at [546, 278] on input "Half day AM" at bounding box center [543, 278] width 13 height 18
checkbox input "true"
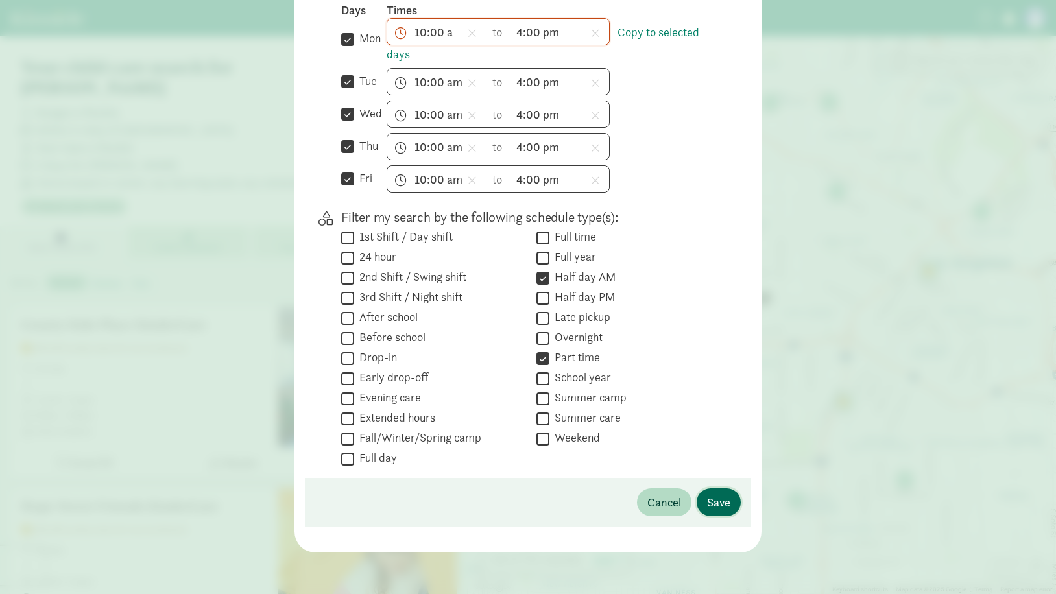
click at [708, 504] on span "Save" at bounding box center [718, 503] width 23 height 18
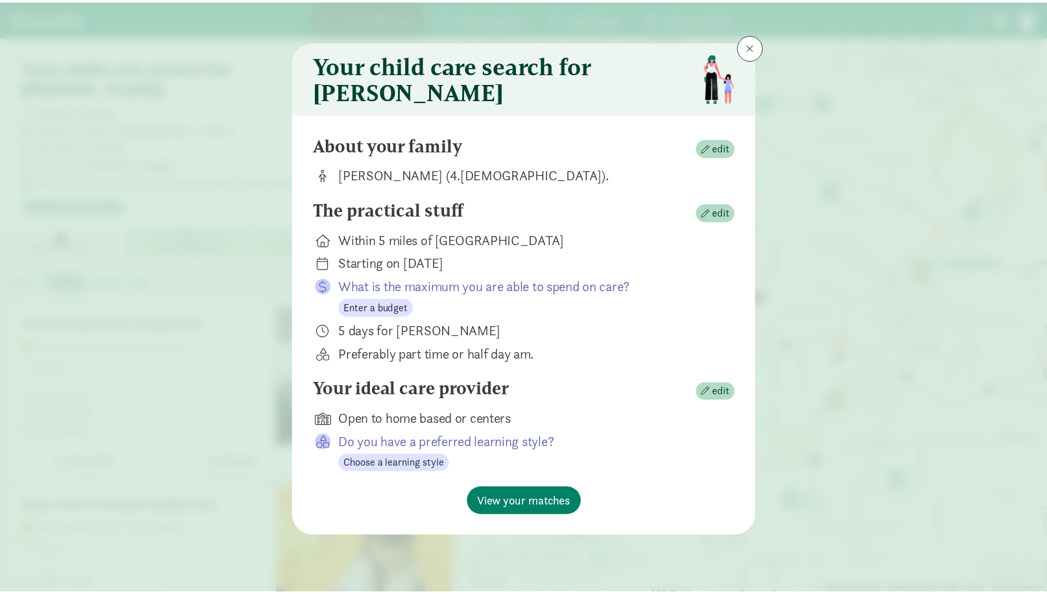
scroll to position [0, 0]
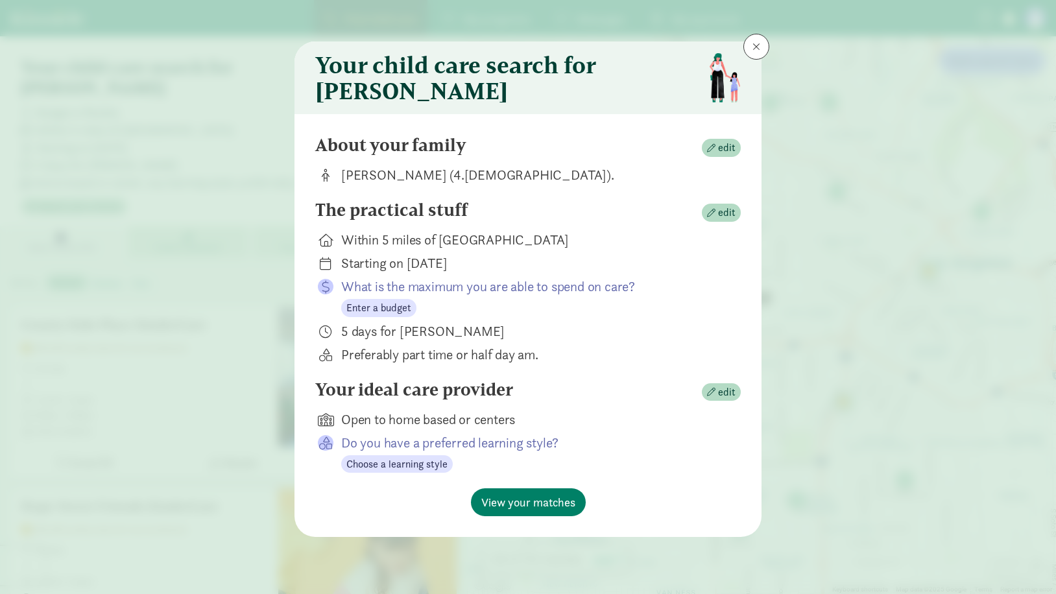
click at [457, 452] on p "Do you have a preferred learning style?" at bounding box center [530, 443] width 379 height 18
click at [424, 472] on span "Choose a learning style" at bounding box center [397, 465] width 101 height 16
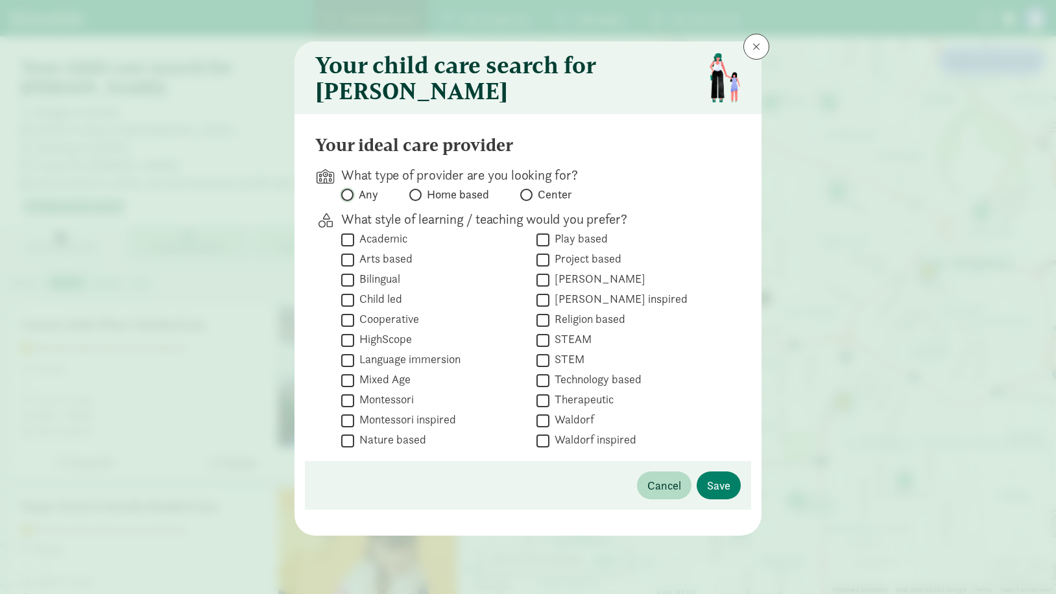
click at [348, 199] on input "Any" at bounding box center [345, 195] width 8 height 8
radio input "true"
click at [343, 286] on input "Bilingual" at bounding box center [347, 280] width 13 height 18
click at [352, 286] on input "Bilingual" at bounding box center [347, 280] width 13 height 18
checkbox input "false"
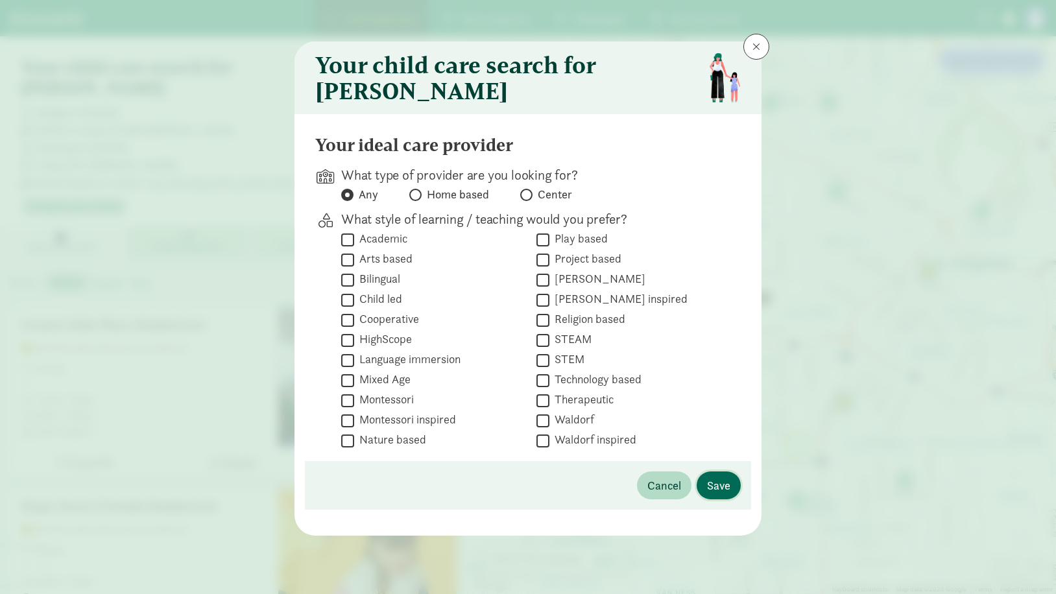
click at [718, 494] on span "Save" at bounding box center [718, 486] width 23 height 18
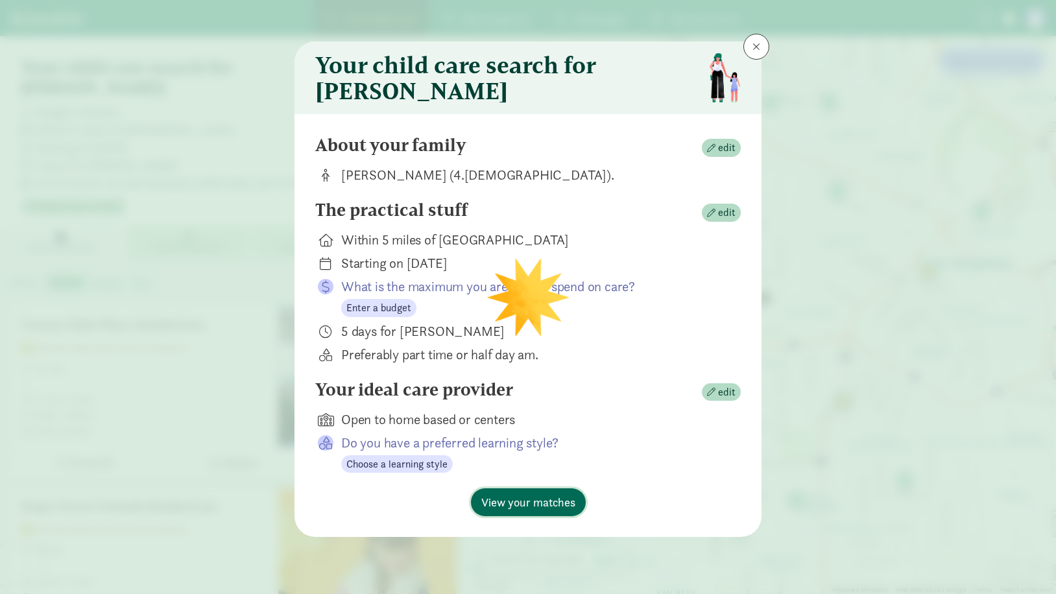
click at [550, 509] on span "View your matches" at bounding box center [529, 503] width 94 height 18
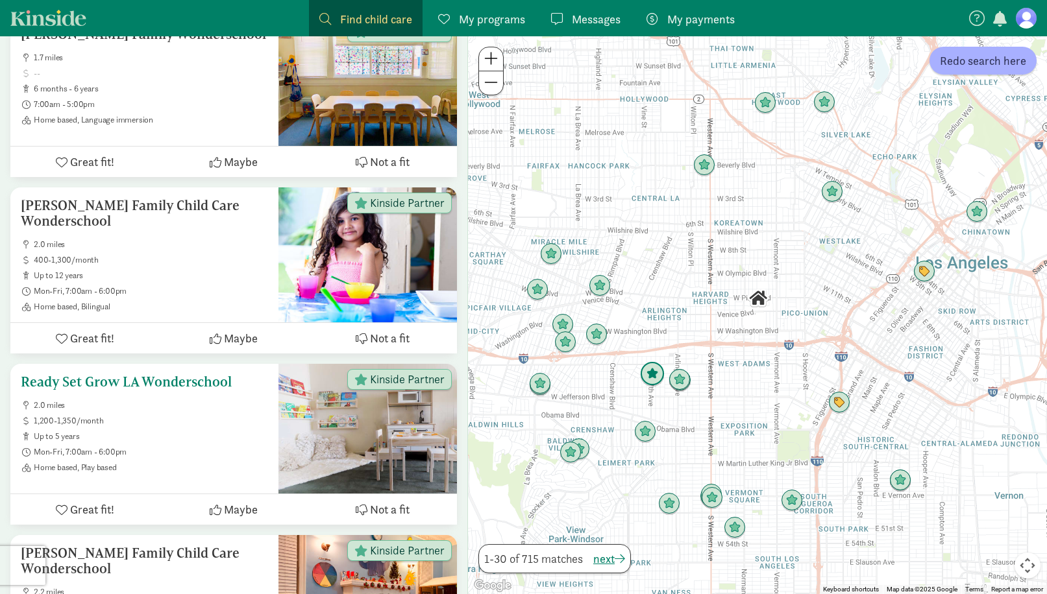
scroll to position [1233, 0]
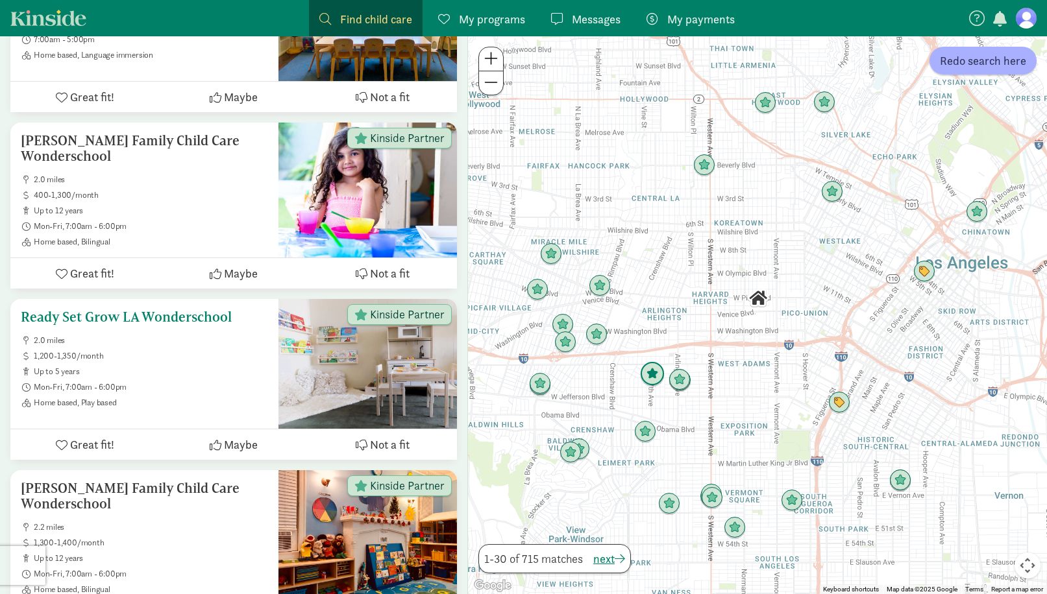
click at [221, 336] on ul "2.0 miles 1,200-1,350/month up to 5 years Mon-Fri, 7:00am - 6:00pm Home based, …" at bounding box center [144, 371] width 247 height 73
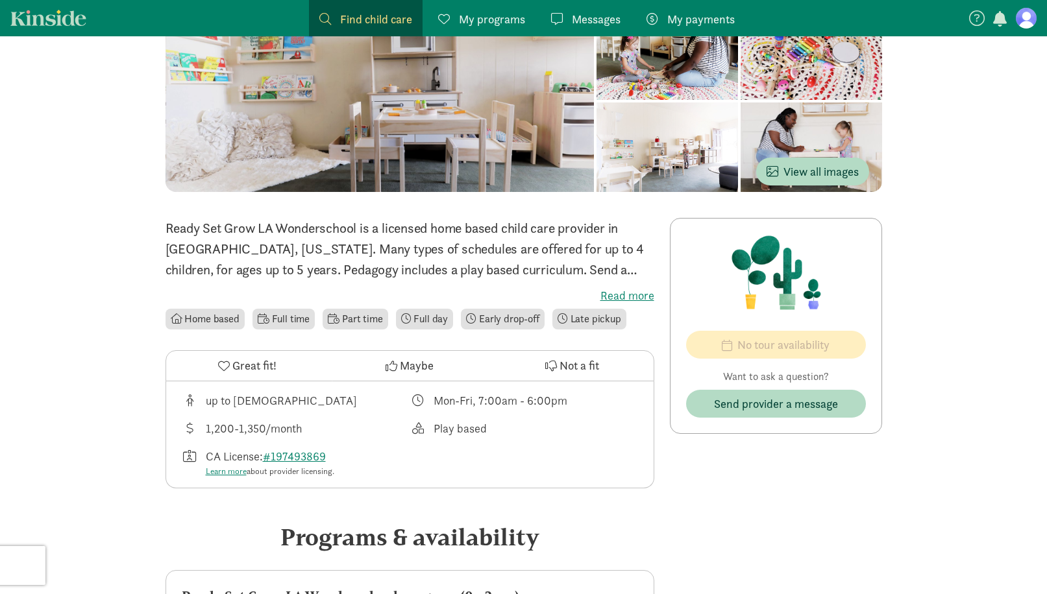
scroll to position [130, 0]
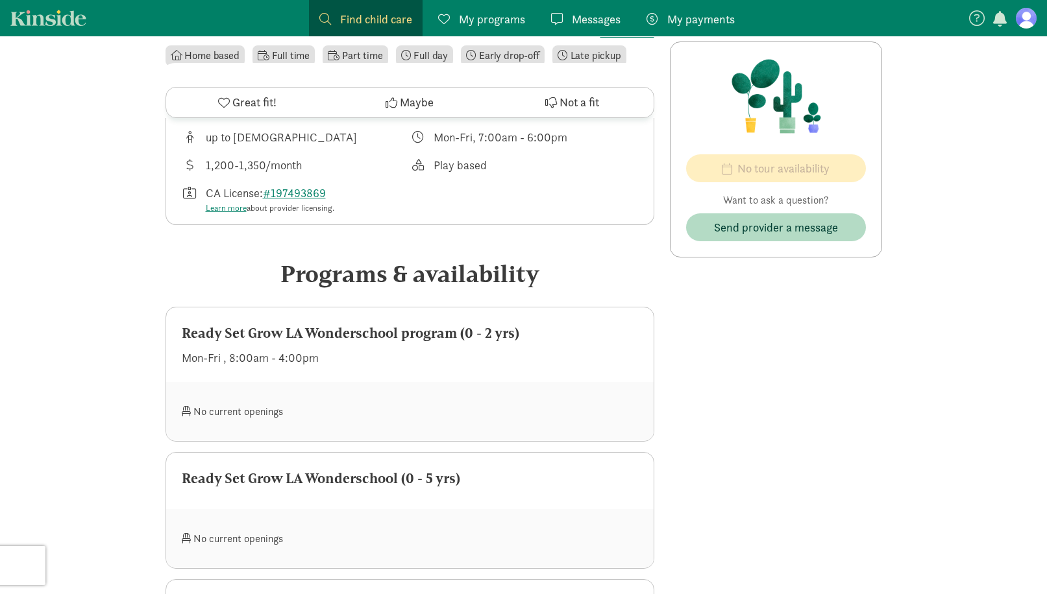
scroll to position [519, 0]
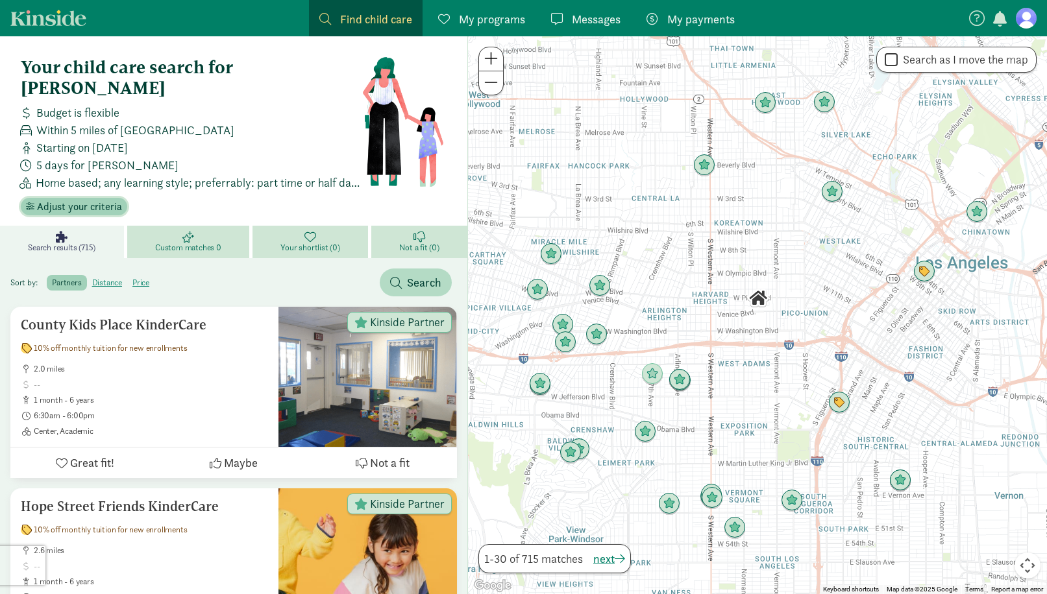
click at [81, 199] on span "Adjust your criteria" at bounding box center [79, 207] width 85 height 16
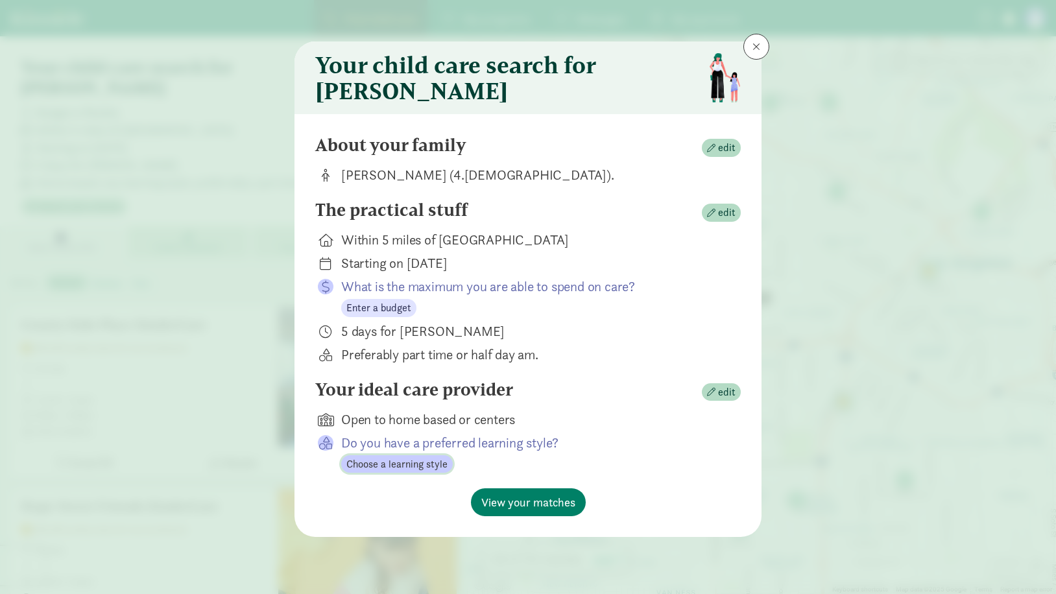
click at [427, 472] on span "Choose a learning style" at bounding box center [397, 465] width 101 height 16
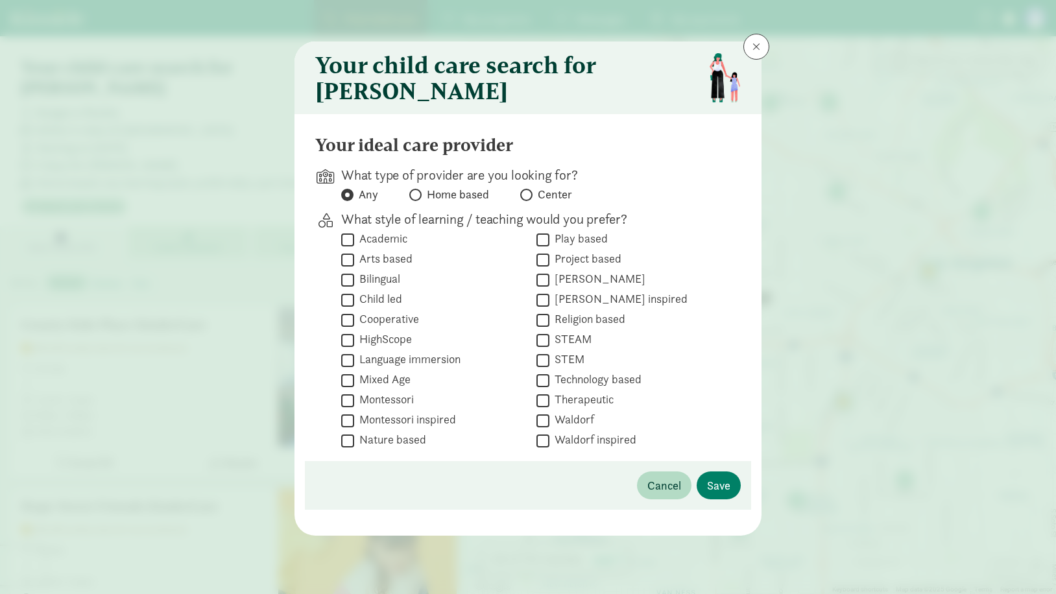
click at [385, 287] on label "Bilingual" at bounding box center [377, 279] width 46 height 16
click at [354, 289] on input "Bilingual" at bounding box center [347, 280] width 13 height 18
checkbox input "true"
click at [714, 494] on span "Save" at bounding box center [718, 486] width 23 height 18
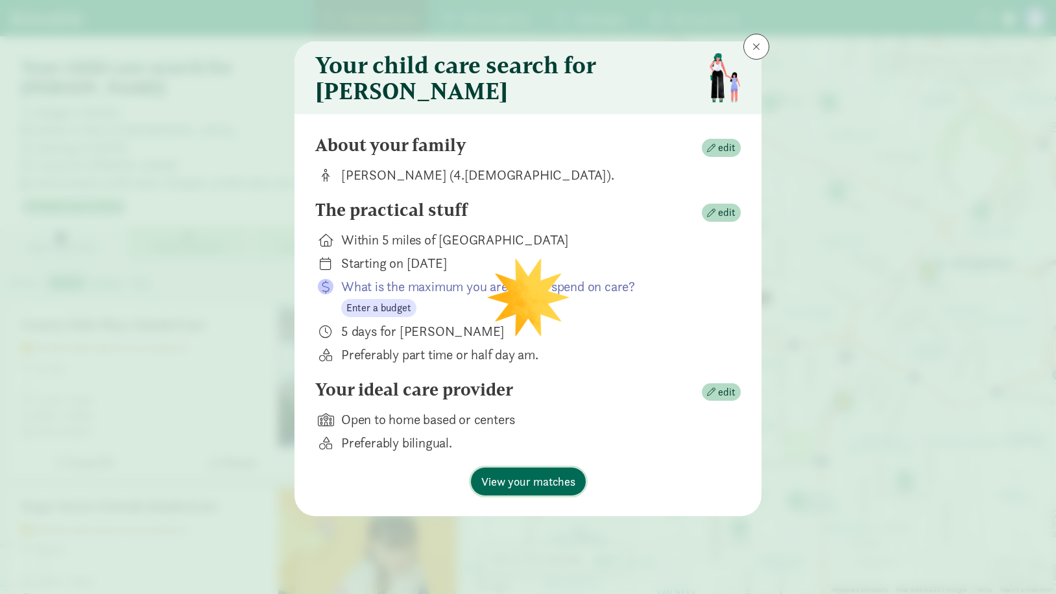
click at [513, 485] on span "View your matches" at bounding box center [529, 482] width 94 height 18
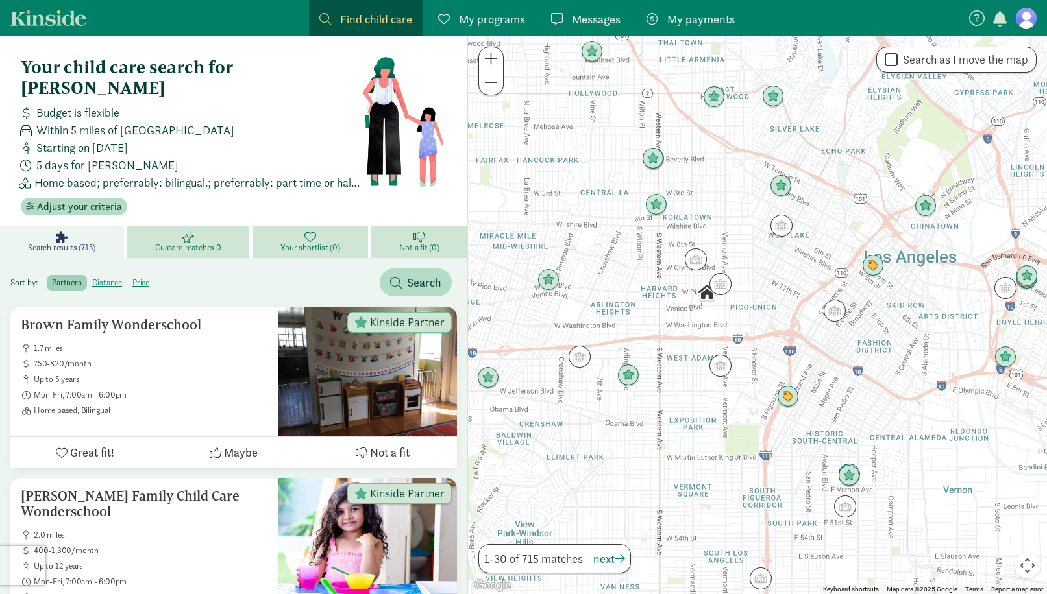
click at [36, 22] on link "Kinside" at bounding box center [48, 18] width 76 height 16
click at [42, 16] on link "Kinside" at bounding box center [48, 18] width 76 height 16
click at [410, 274] on span "Search" at bounding box center [424, 283] width 34 height 18
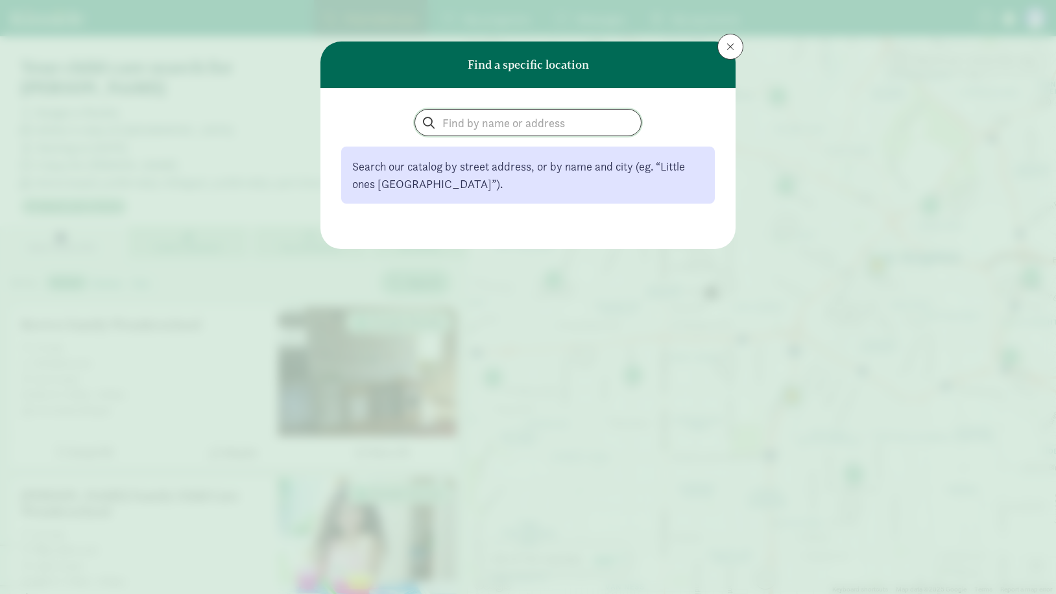
click at [464, 123] on input "search" at bounding box center [528, 123] width 226 height 26
type input "korean"
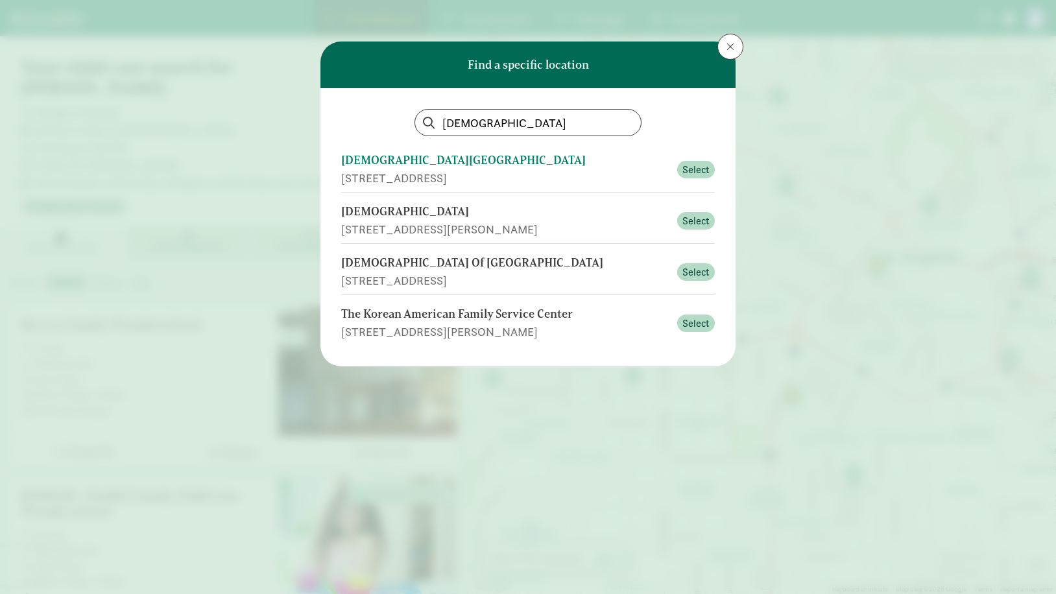
click at [543, 165] on div "Korean Baptist Church School" at bounding box center [505, 161] width 328 height 18
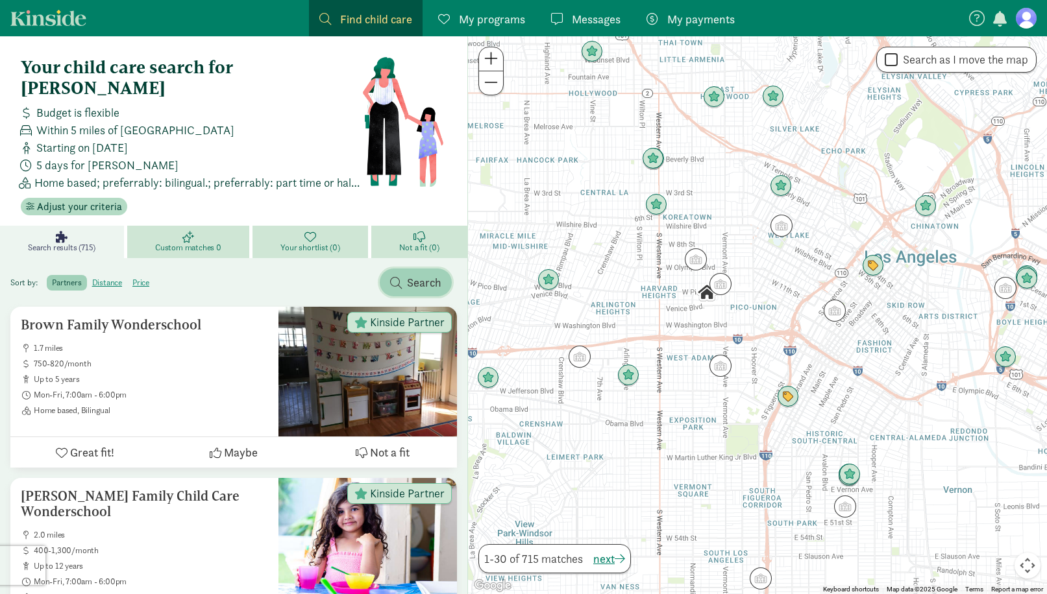
click at [421, 274] on span "Search" at bounding box center [424, 283] width 34 height 18
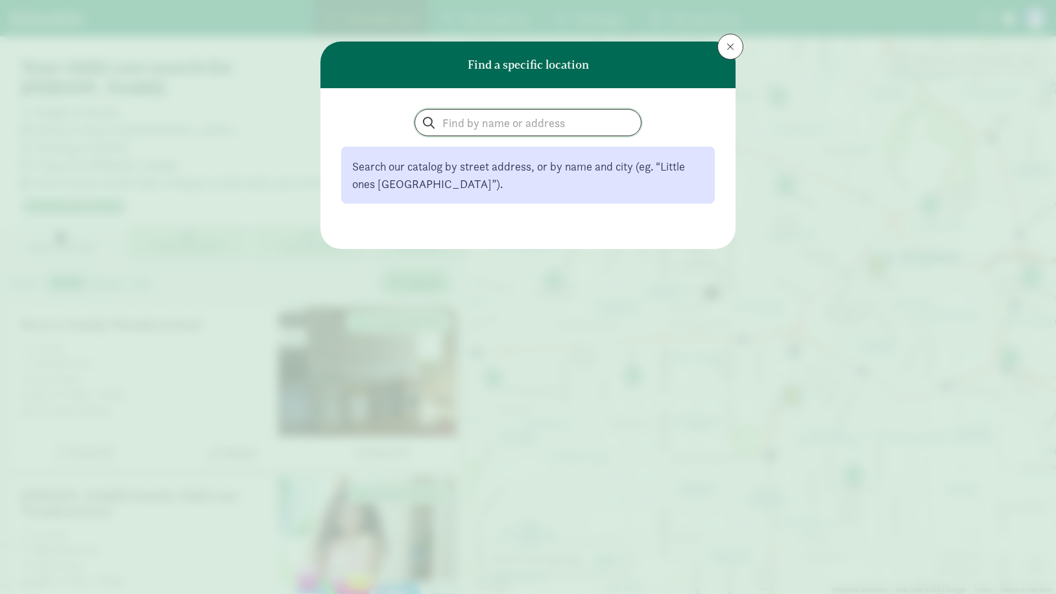
click at [507, 123] on input "search" at bounding box center [528, 123] width 226 height 26
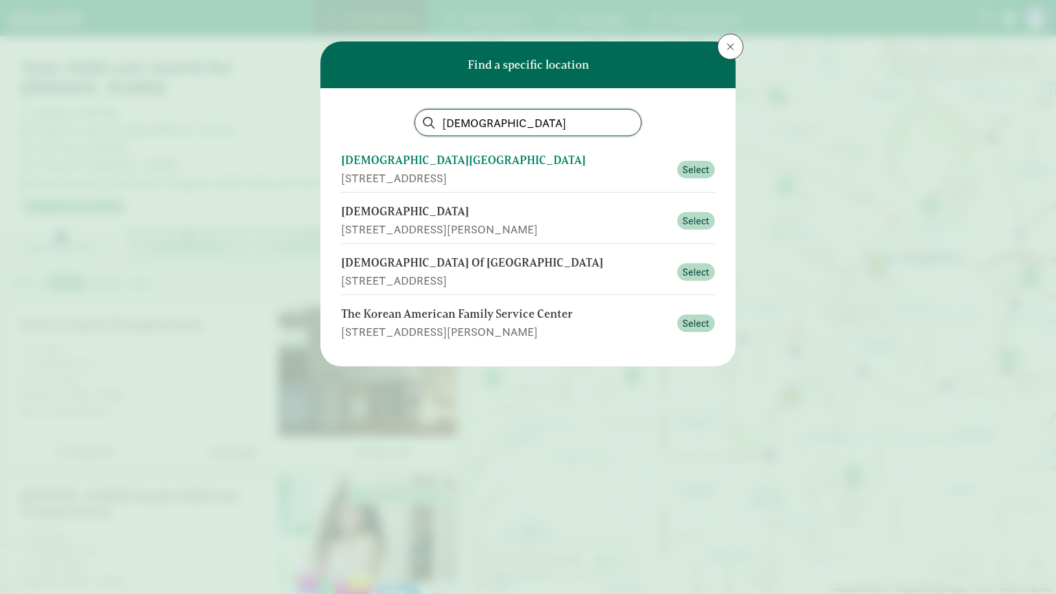
type input "korean"
click at [489, 171] on div "964 South Berendo St, Los Angeles, CA" at bounding box center [505, 178] width 328 height 18
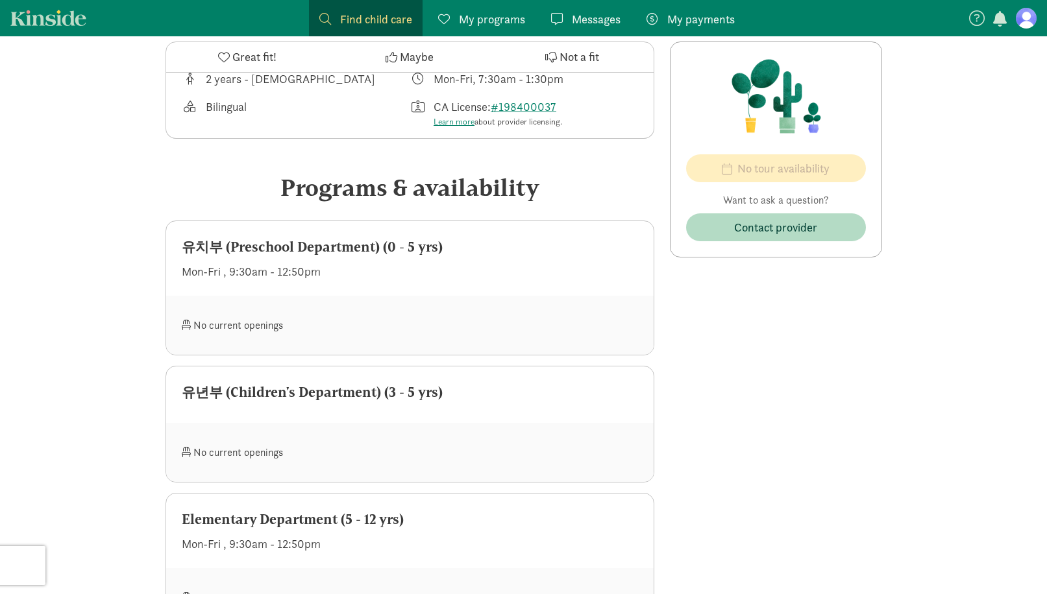
scroll to position [519, 0]
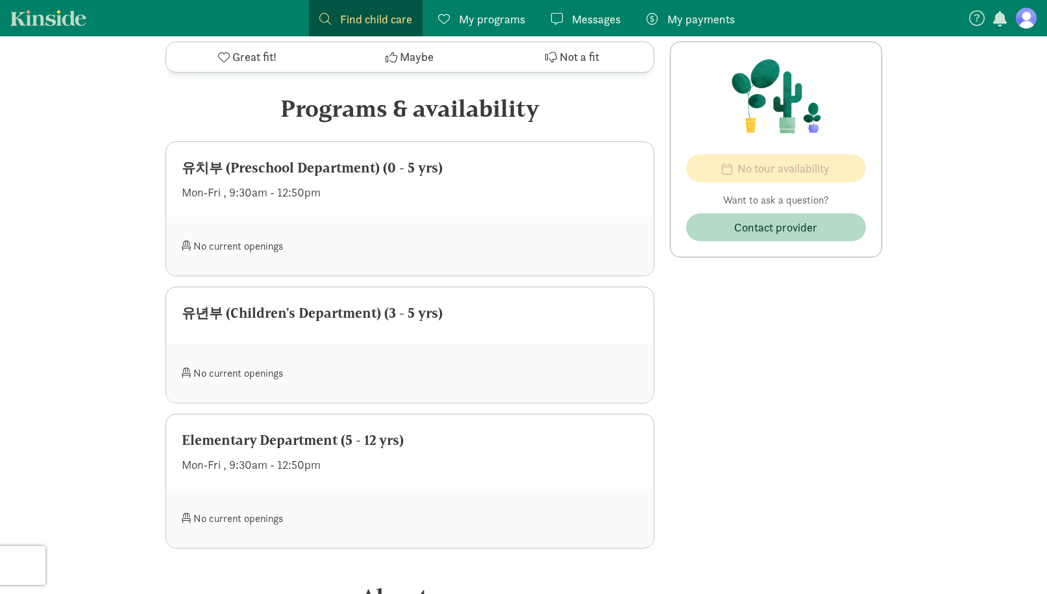
click at [353, 172] on div "유치부 (Preschool Department) (0 - 5 yrs)" at bounding box center [410, 168] width 456 height 21
click at [353, 171] on div "유치부 (Preschool Department) (0 - 5 yrs)" at bounding box center [410, 168] width 456 height 21
drag, startPoint x: 353, startPoint y: 171, endPoint x: 363, endPoint y: 215, distance: 45.3
click at [363, 215] on div "유치부 (Preschool Department) (0 - 5 yrs) Mon-Fri , 9:30am - 12:50pm" at bounding box center [409, 179] width 487 height 75
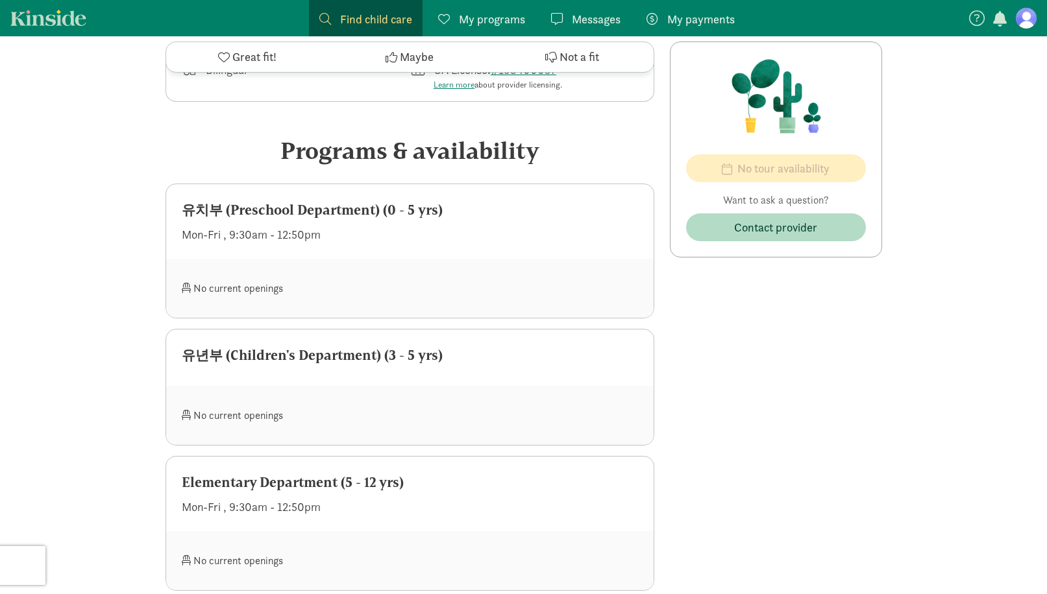
scroll to position [454, 0]
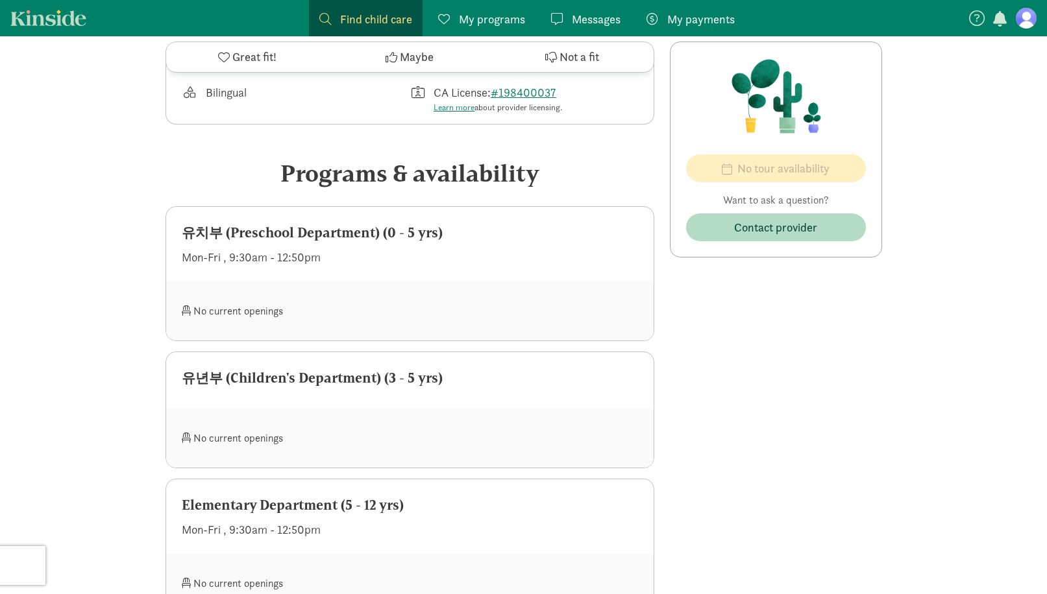
click at [150, 200] on div "‹ › × Korean Baptist Church School ‹ › × Korean Baptist Church School is a lice…" at bounding box center [523, 417] width 1047 height 1670
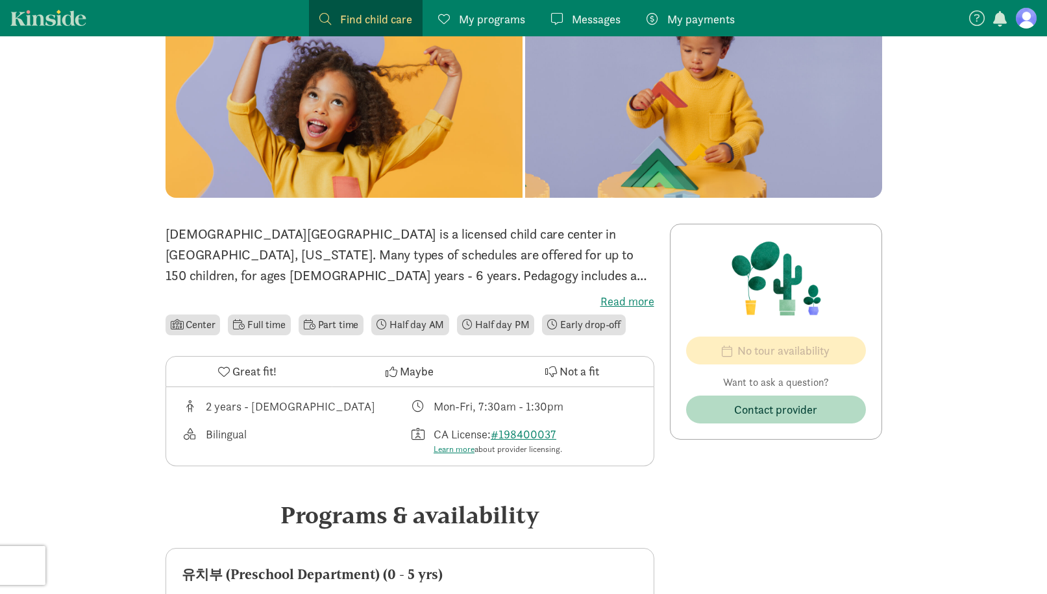
scroll to position [0, 0]
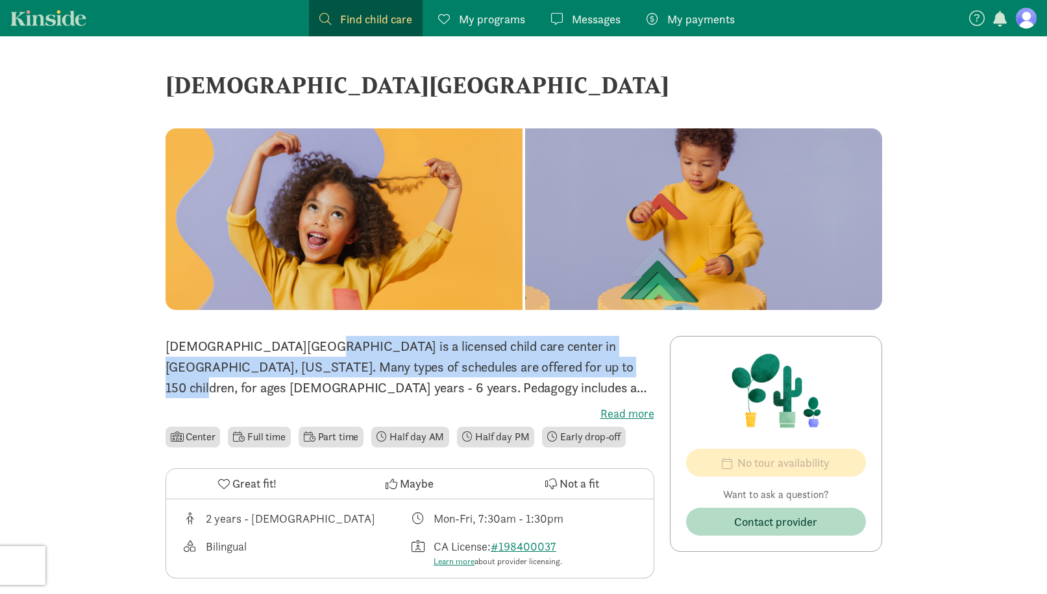
drag, startPoint x: 274, startPoint y: 356, endPoint x: 469, endPoint y: 371, distance: 194.6
click at [469, 371] on p "Korean Baptist Church School is a licensed child care center in Los Angeles, Ca…" at bounding box center [409, 367] width 489 height 62
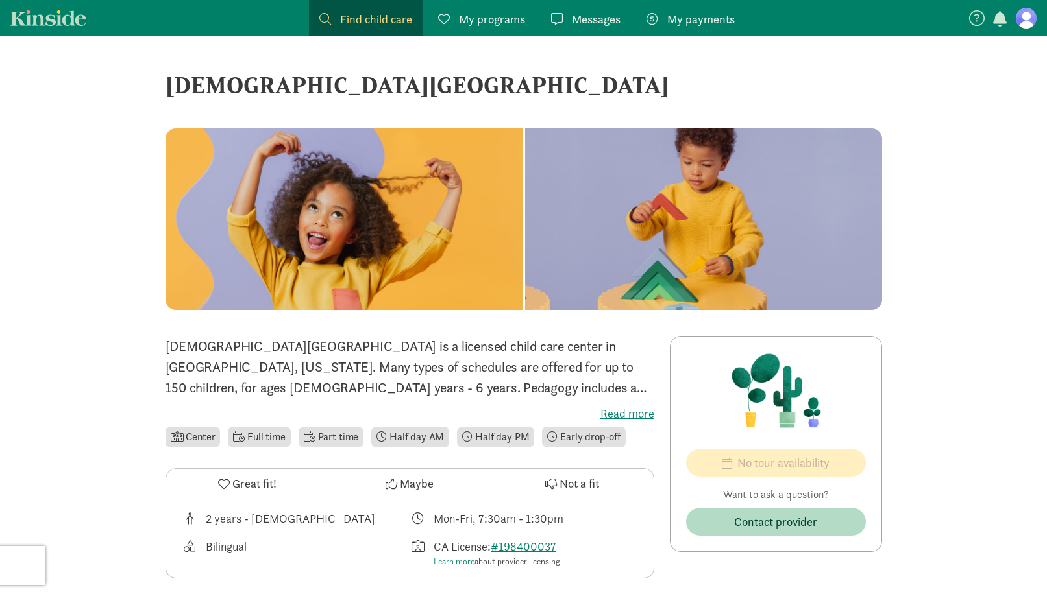
drag, startPoint x: 469, startPoint y: 371, endPoint x: 463, endPoint y: 378, distance: 9.4
click at [463, 378] on p "Korean Baptist Church School is a licensed child care center in Los Angeles, Ca…" at bounding box center [409, 367] width 489 height 62
click at [619, 418] on label "Read more" at bounding box center [409, 414] width 489 height 16
click at [0, 0] on input "Read more" at bounding box center [0, 0] width 0 height 0
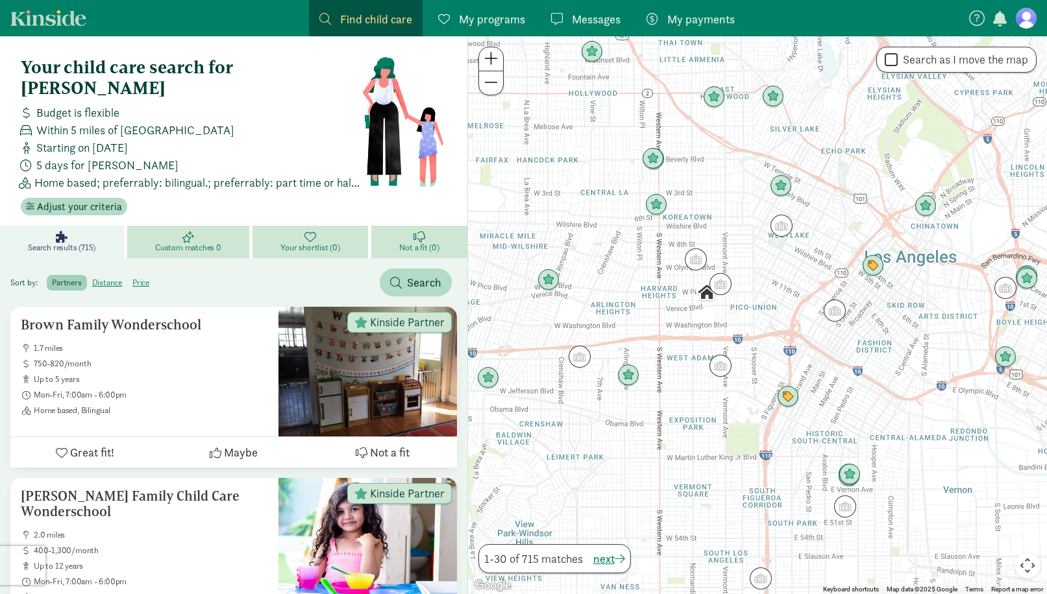
click at [184, 174] on span "Home based; preferrably: bilingual.; preferrably: part time or half day am." at bounding box center [197, 183] width 327 height 18
click at [348, 338] on div at bounding box center [367, 372] width 178 height 130
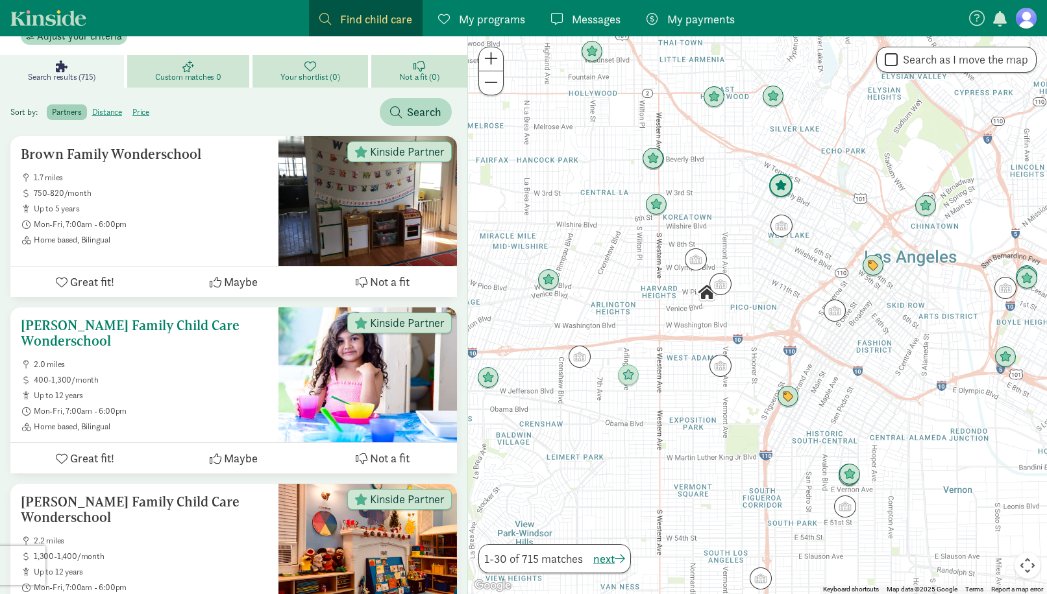
scroll to position [195, 0]
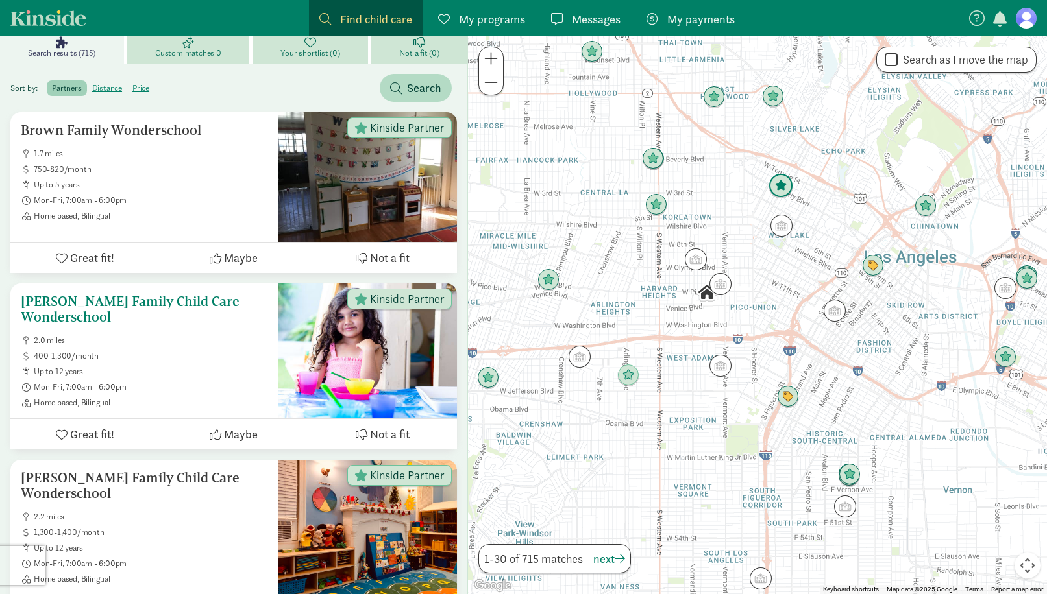
click at [273, 317] on div "Flores Family Child Care Wonderschool 2.0 miles 400-1,300/month up to 12 years …" at bounding box center [144, 351] width 268 height 135
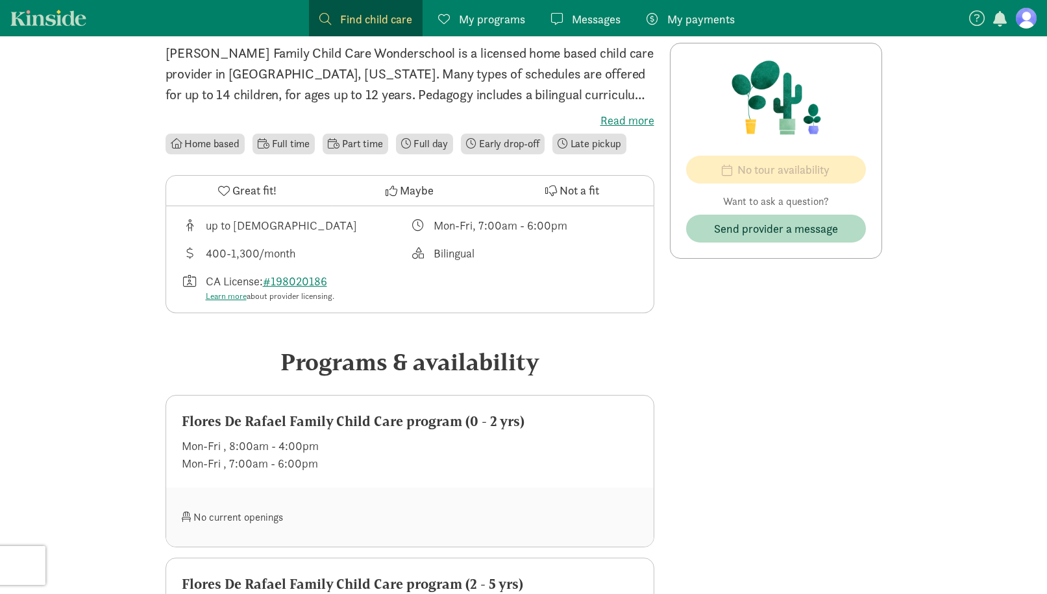
scroll to position [324, 0]
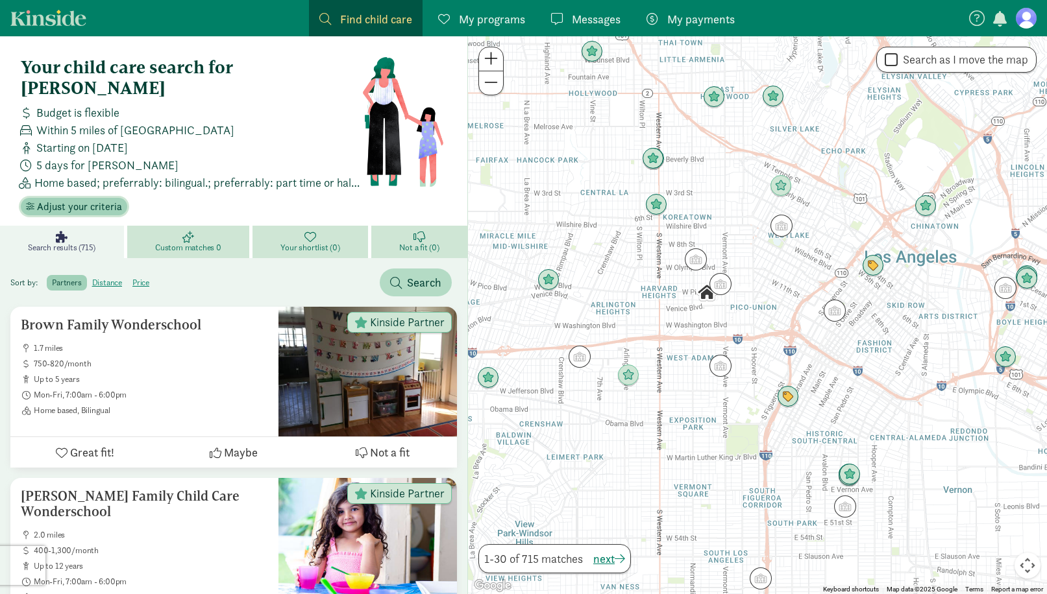
click at [106, 199] on span "Adjust your criteria" at bounding box center [79, 207] width 85 height 16
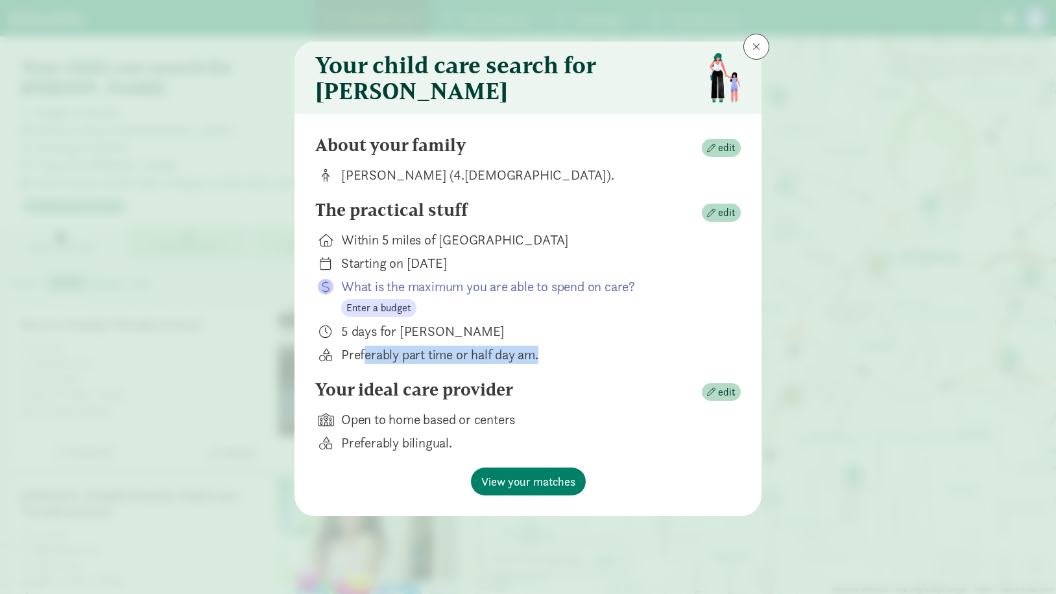
drag, startPoint x: 364, startPoint y: 369, endPoint x: 581, endPoint y: 370, distance: 216.7
click at [581, 364] on div "Preferably part time or half day am." at bounding box center [530, 355] width 379 height 18
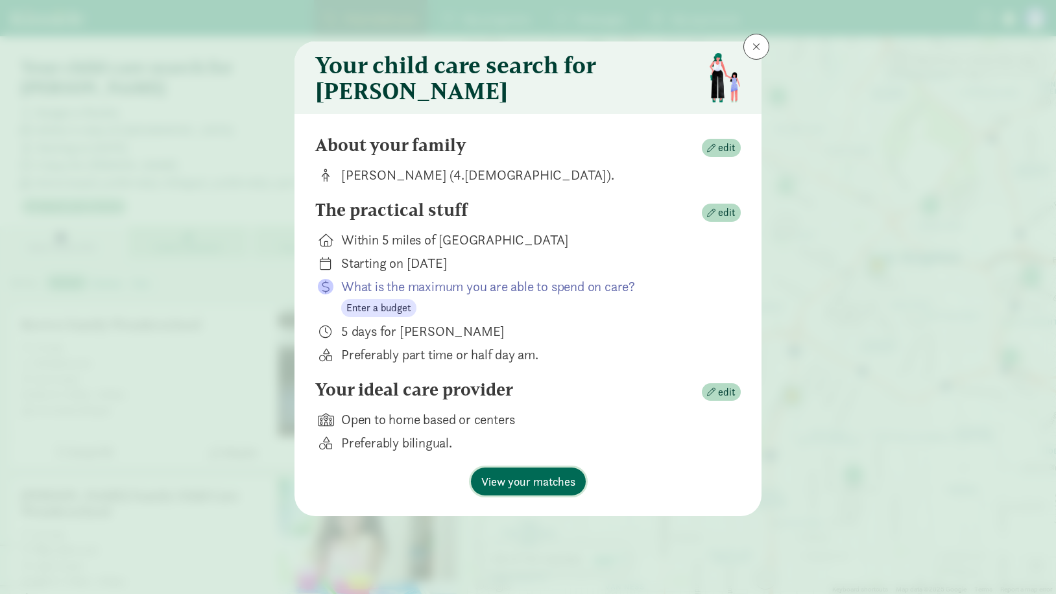
click at [567, 491] on span "View your matches" at bounding box center [529, 482] width 94 height 18
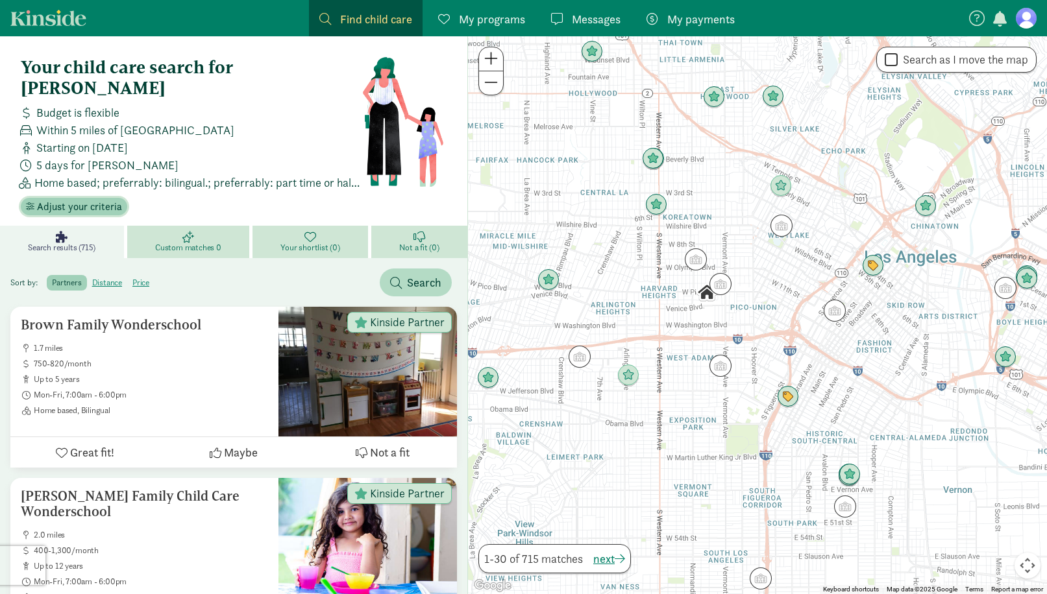
click at [100, 199] on span "Adjust your criteria" at bounding box center [79, 207] width 85 height 16
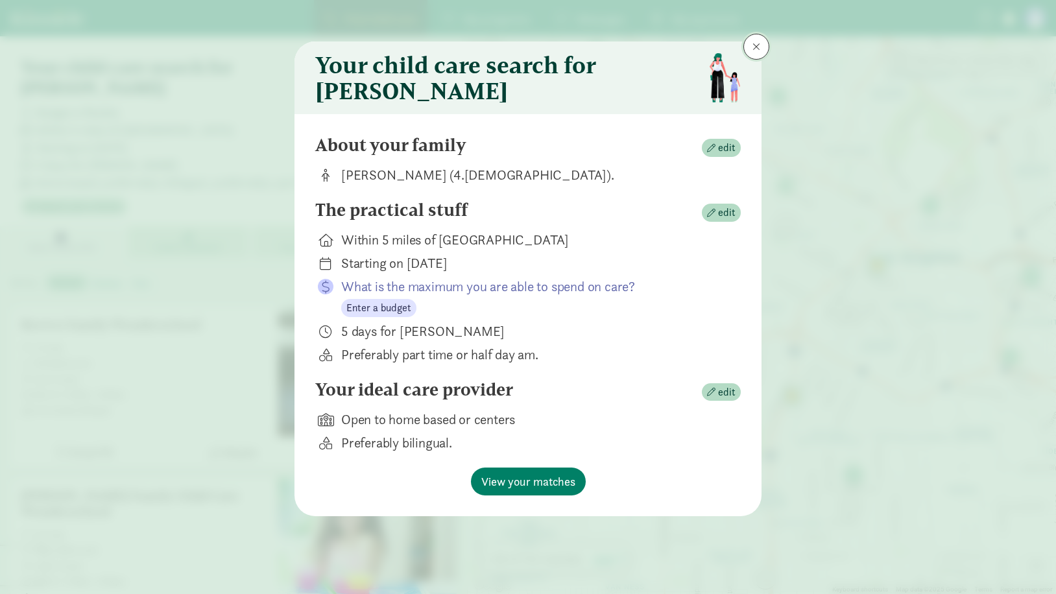
click at [761, 43] on button at bounding box center [757, 47] width 26 height 26
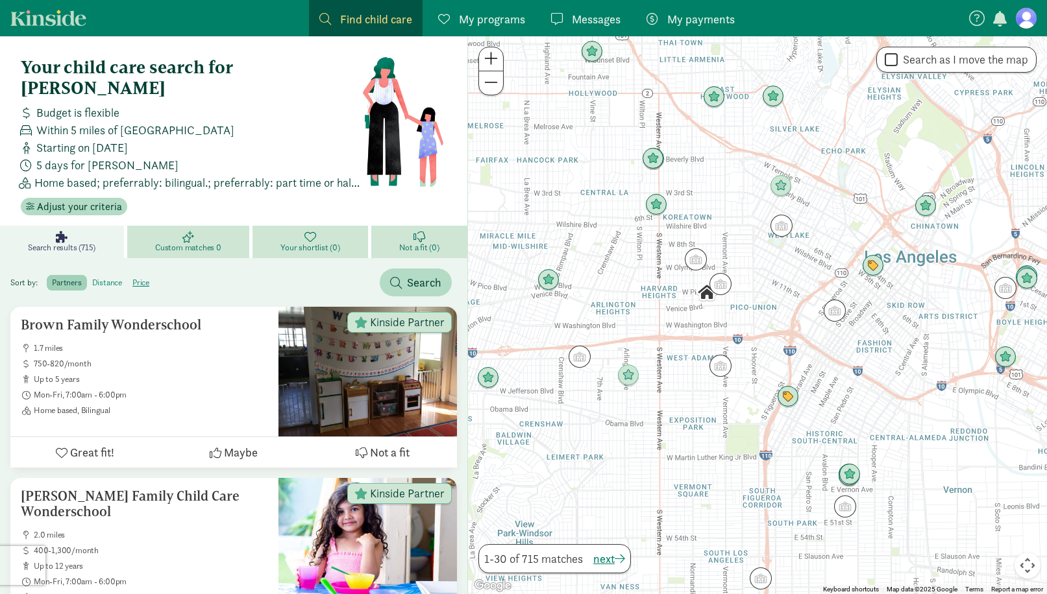
click at [101, 275] on label "distance" at bounding box center [107, 283] width 40 height 16
click at [92, 278] on input "distance" at bounding box center [92, 278] width 0 height 0
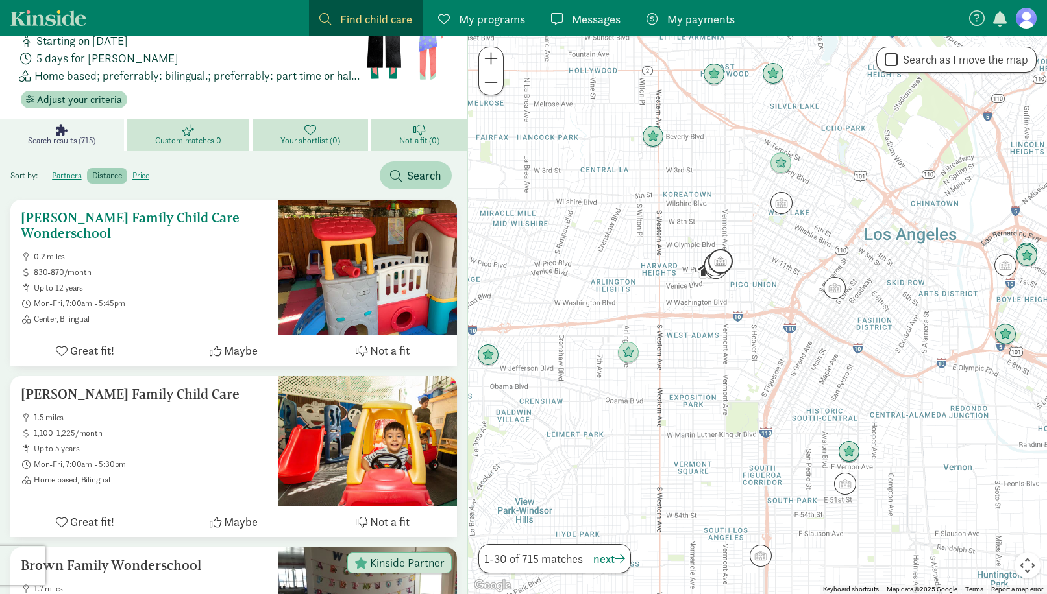
scroll to position [130, 0]
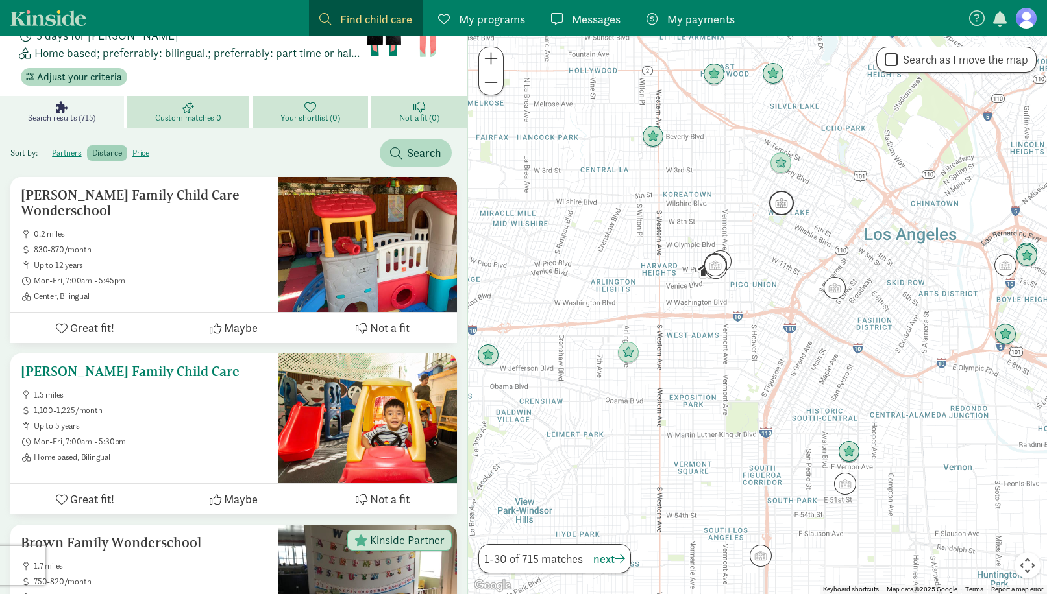
click at [324, 384] on div at bounding box center [367, 419] width 178 height 130
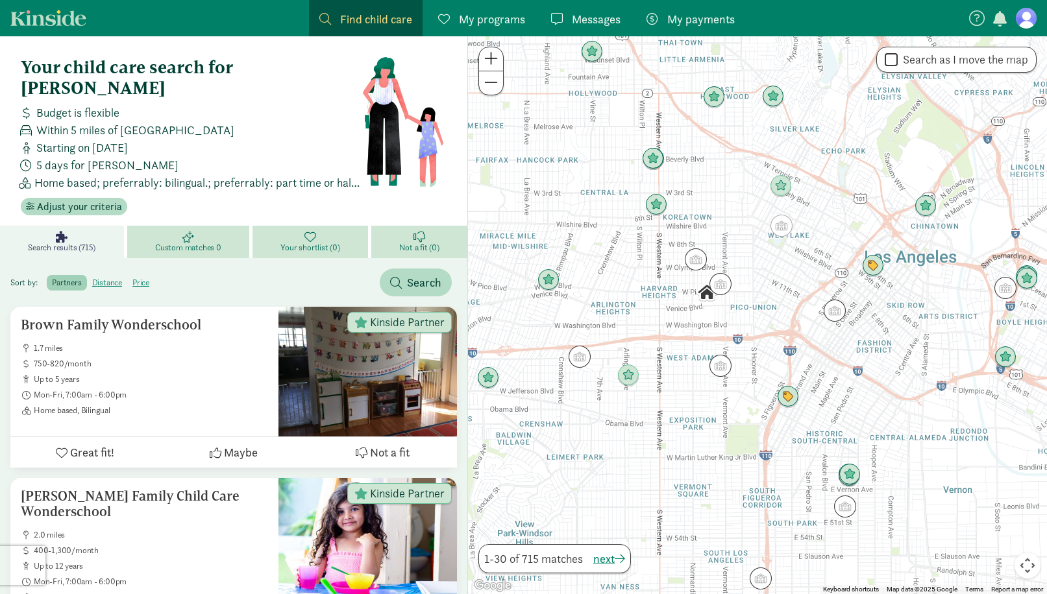
click at [470, 15] on span "My programs" at bounding box center [492, 19] width 66 height 18
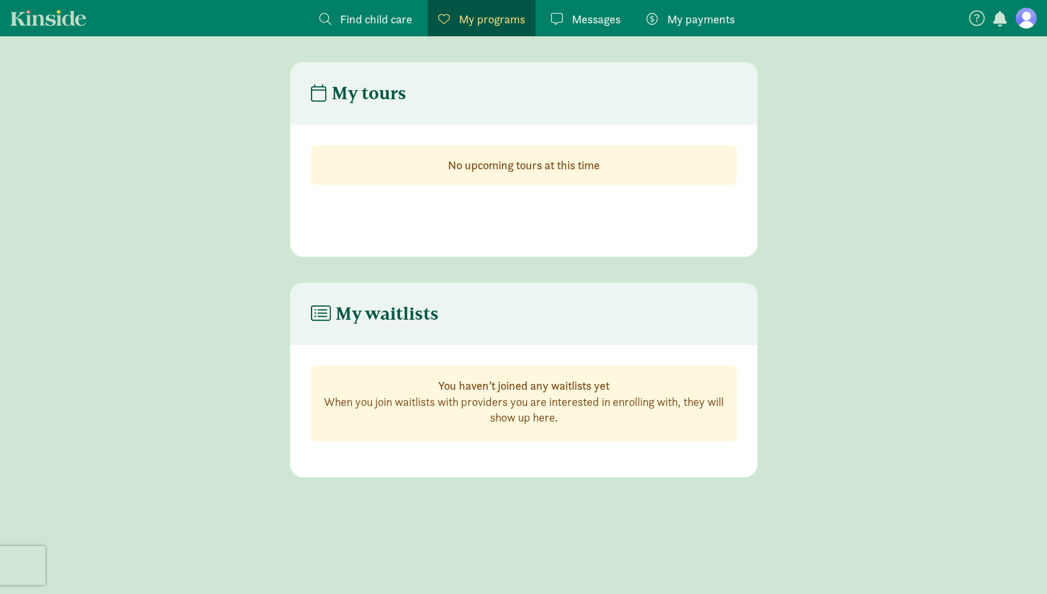
click at [602, 21] on span "Messages" at bounding box center [596, 19] width 49 height 18
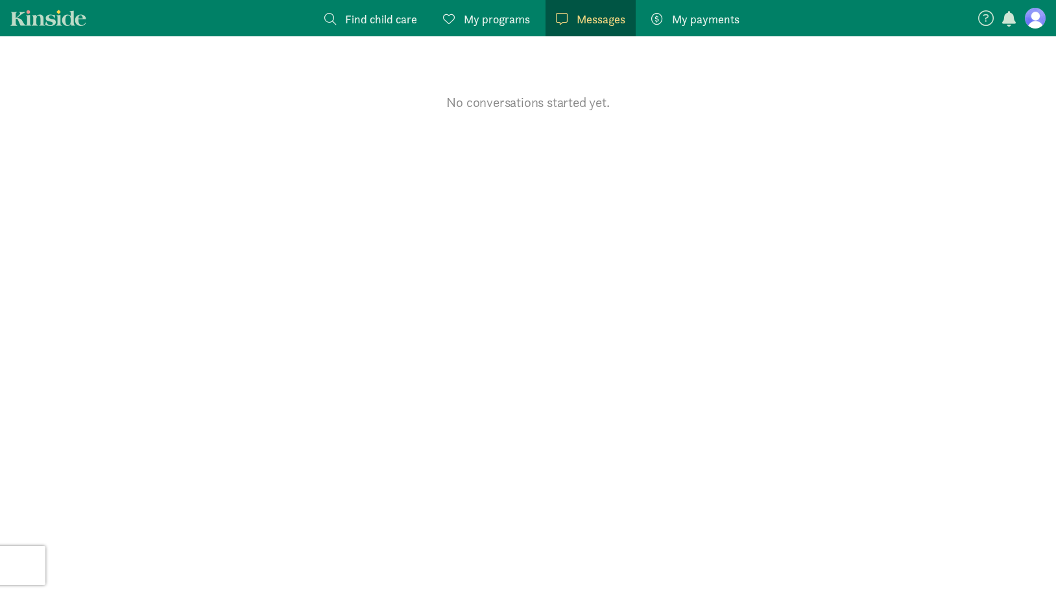
click at [728, 27] on span "My payments" at bounding box center [705, 19] width 67 height 18
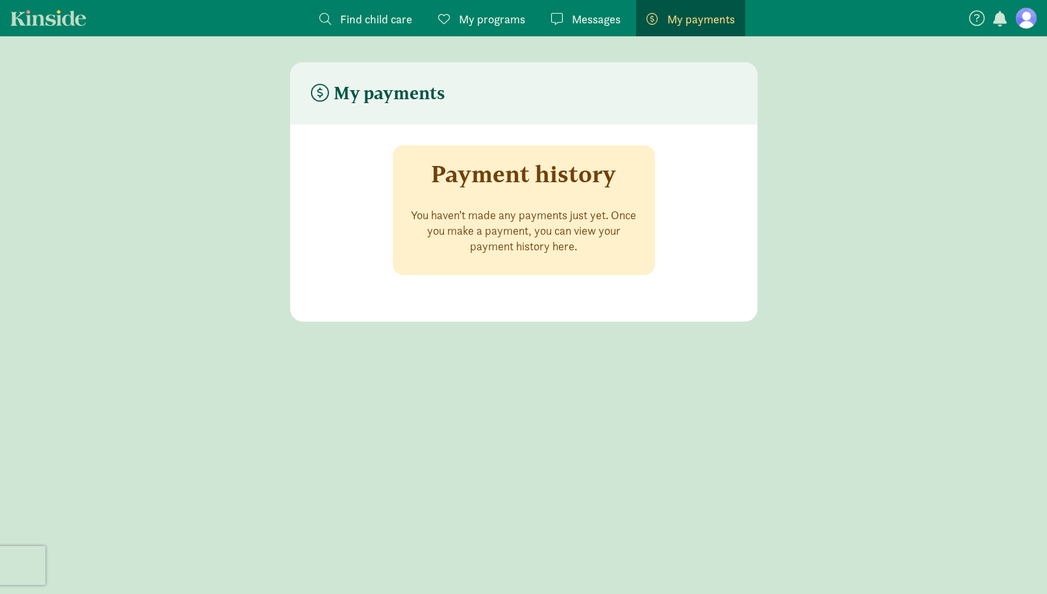
click at [333, 18] on div "Find child care Find" at bounding box center [365, 19] width 93 height 18
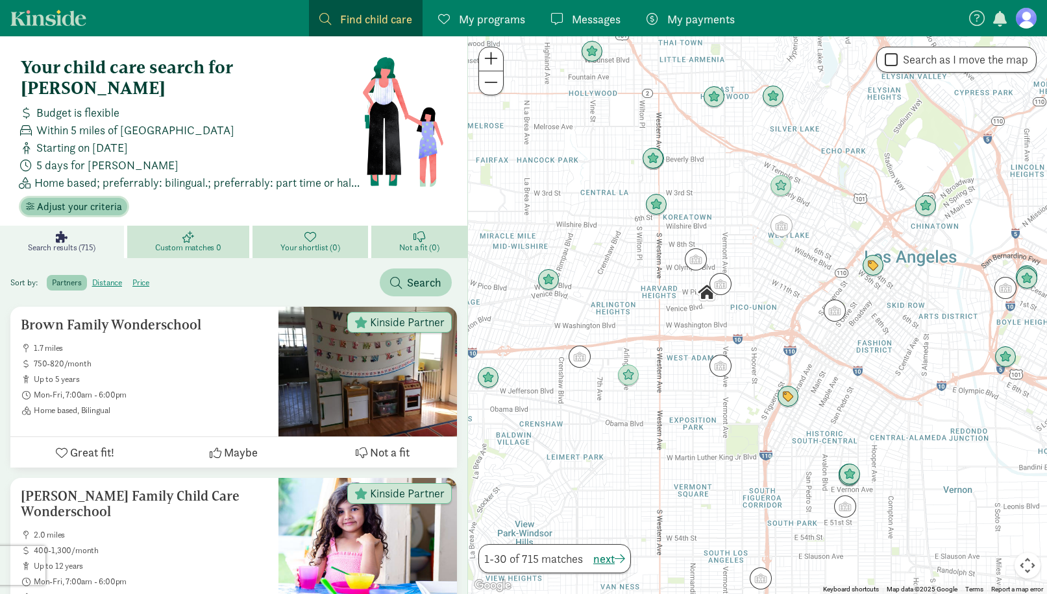
click at [89, 199] on span "Adjust your criteria" at bounding box center [79, 207] width 85 height 16
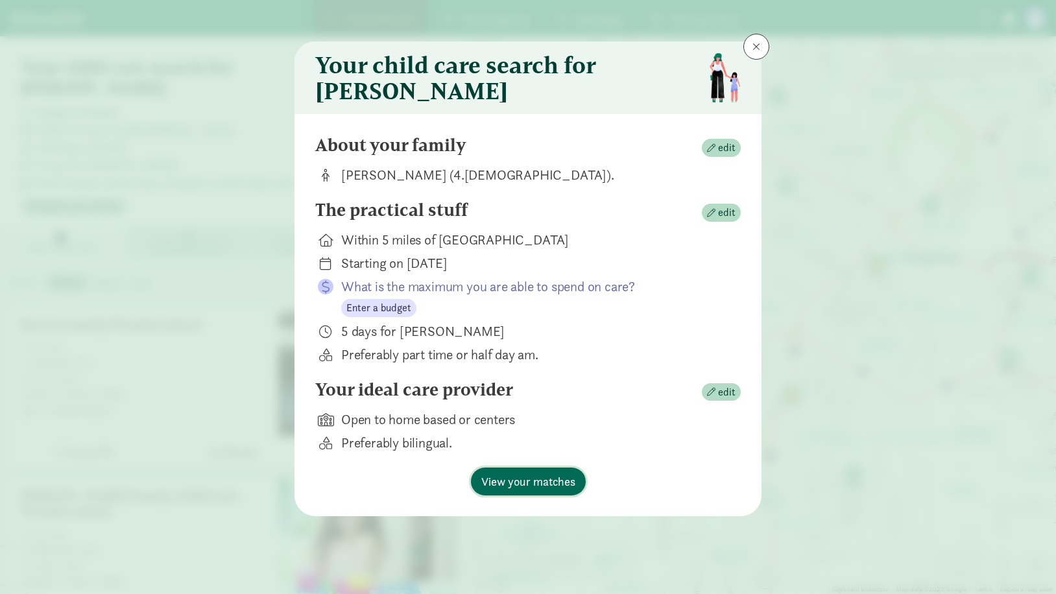
click at [515, 491] on span "View your matches" at bounding box center [529, 482] width 94 height 18
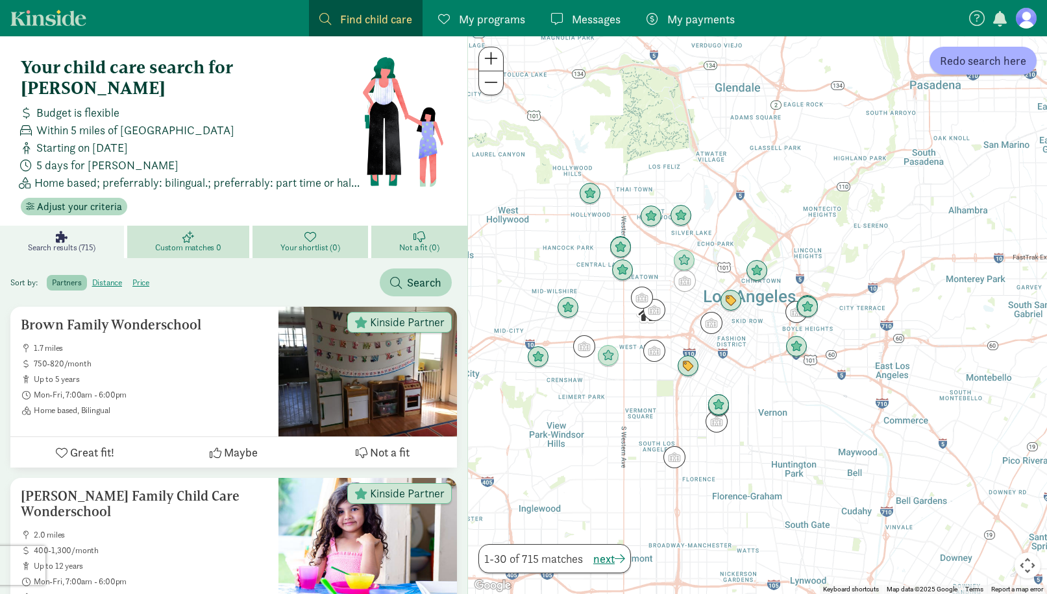
click at [78, 243] on span "Search results (715)" at bounding box center [61, 248] width 67 height 10
click at [93, 199] on span "Adjust your criteria" at bounding box center [79, 207] width 85 height 16
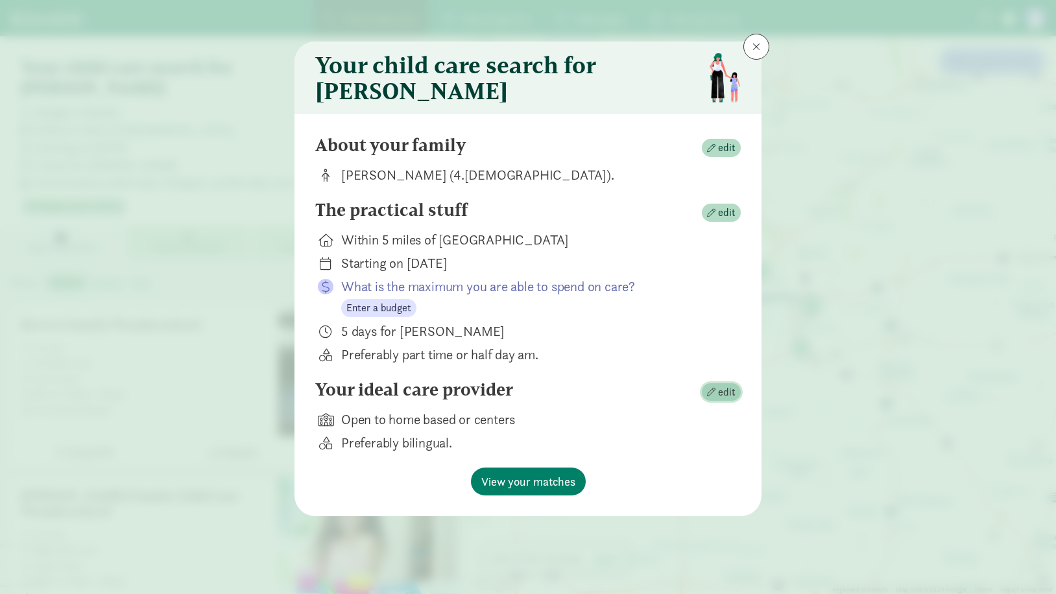
click at [733, 398] on span "edit" at bounding box center [727, 393] width 18 height 16
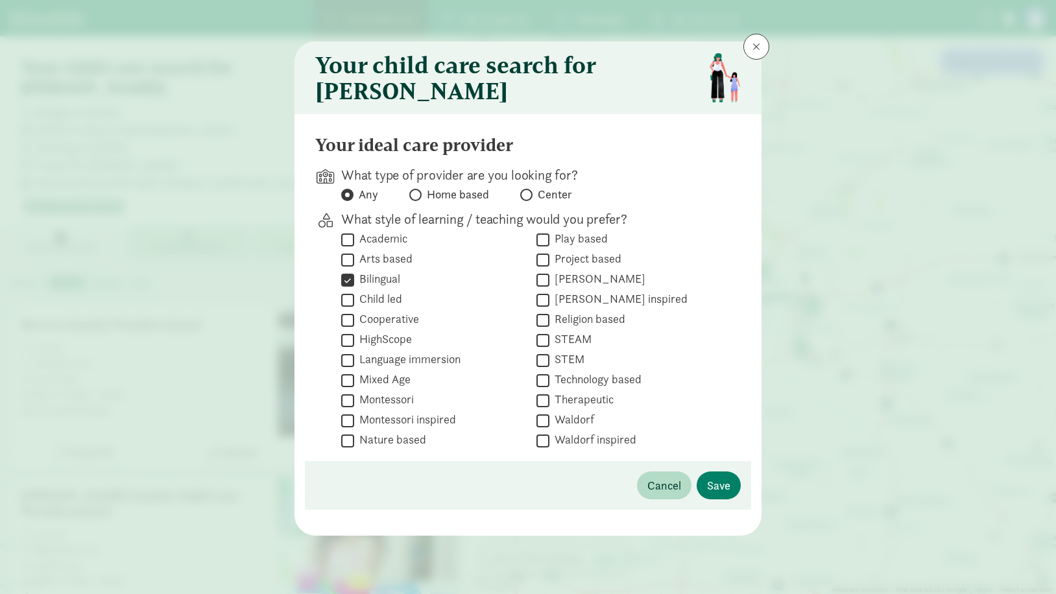
click at [369, 287] on label "Bilingual" at bounding box center [377, 279] width 46 height 16
click at [354, 289] on input "Bilingual" at bounding box center [347, 280] width 13 height 18
checkbox input "false"
click at [417, 199] on input "Home based" at bounding box center [413, 195] width 8 height 8
radio input "true"
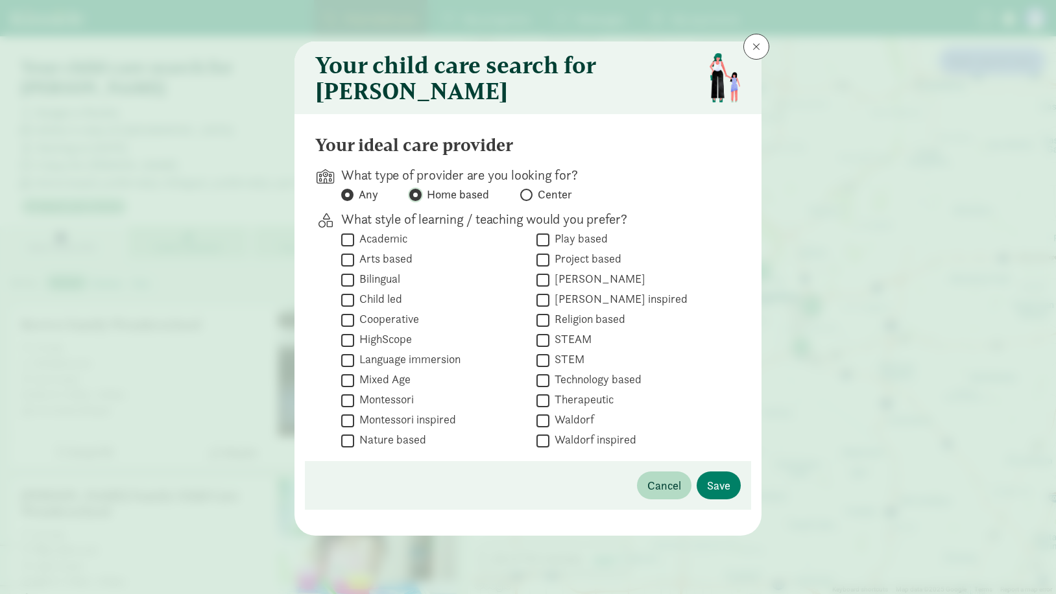
radio input "false"
click at [715, 485] on span "Save" at bounding box center [718, 486] width 23 height 18
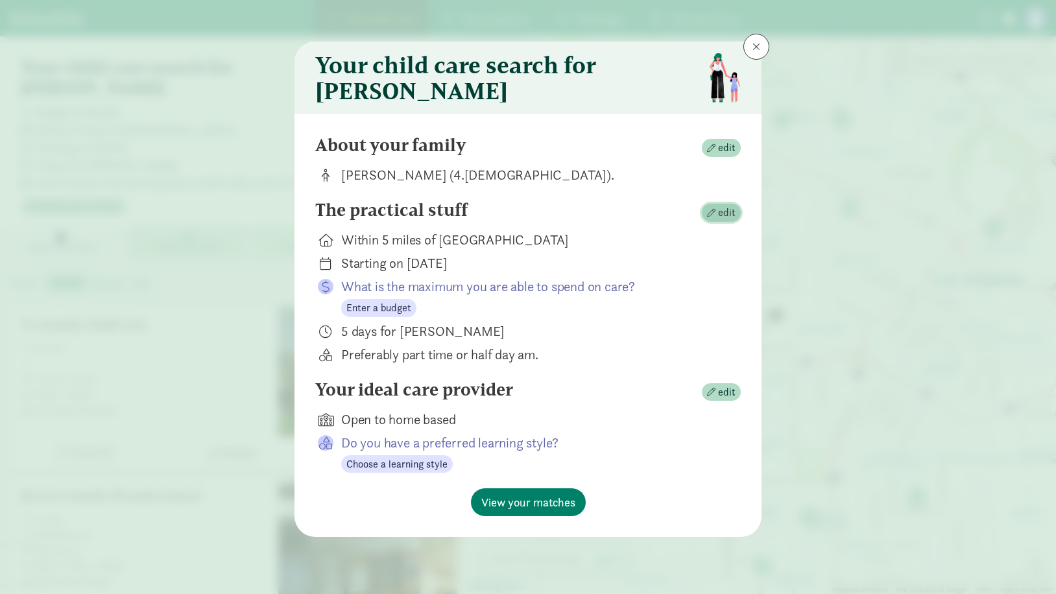
click at [733, 221] on span "edit" at bounding box center [727, 213] width 18 height 16
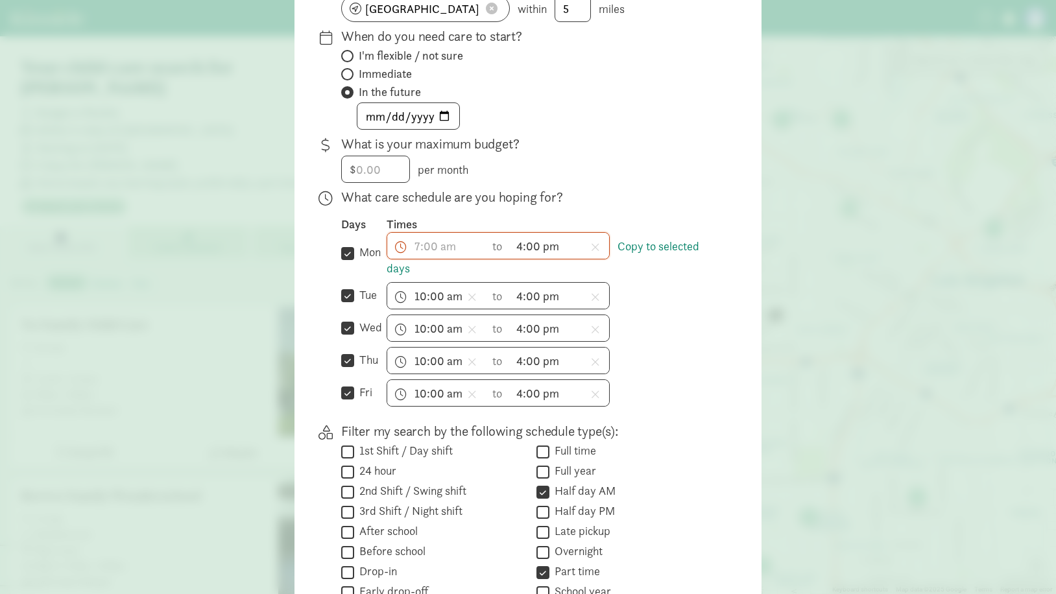
scroll to position [195, 0]
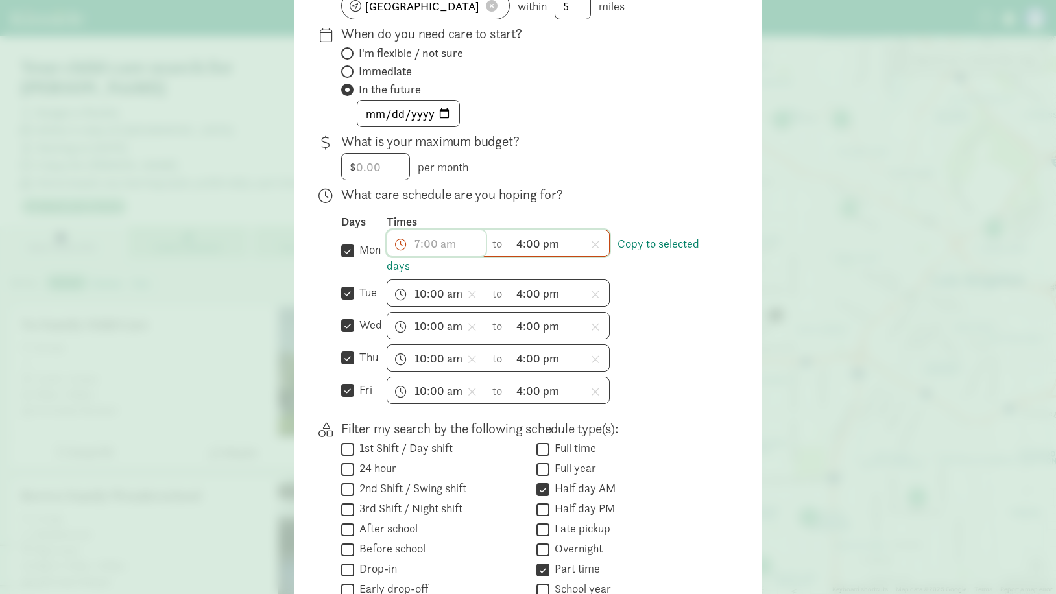
click at [448, 256] on span "h 12 1 2 3 4 5 6 7 8 9 10 11 mm 00 15 30 45 a am pm" at bounding box center [436, 243] width 99 height 26
click at [448, 256] on div at bounding box center [528, 102] width 1056 height 594
click at [526, 228] on div "Times" at bounding box center [554, 222] width 334 height 16
click at [400, 274] on link "Copy to selected days" at bounding box center [543, 255] width 313 height 38
click at [642, 254] on link "Copy to selected days" at bounding box center [543, 255] width 313 height 38
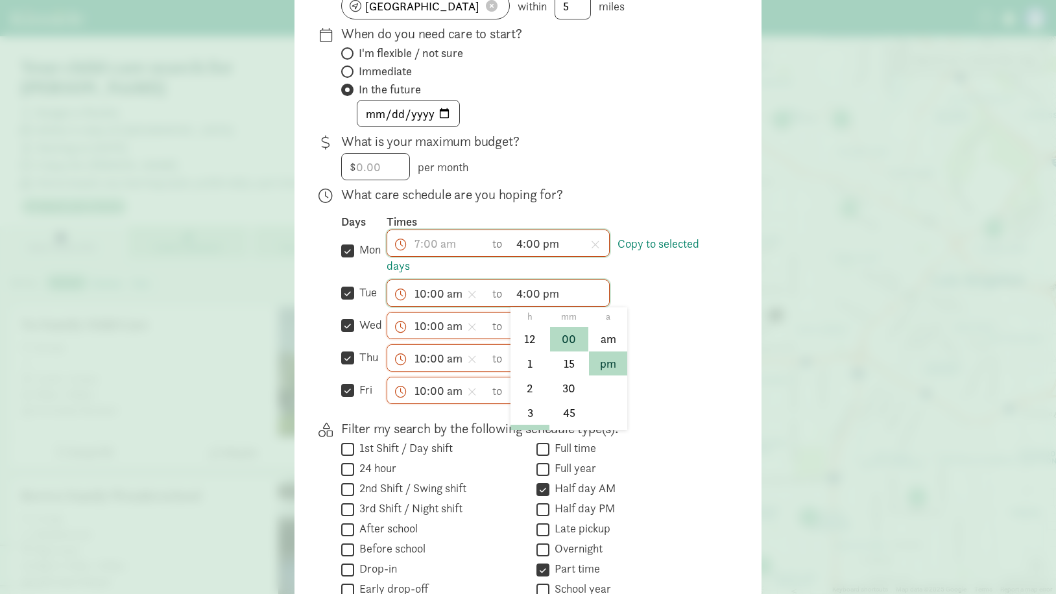
scroll to position [117, 0]
click at [527, 306] on span "4:00 pm h 12 1 2 3 4 5 6 7 8 9 10 11 mm 00 15 30 45 a am pm" at bounding box center [560, 293] width 99 height 26
drag, startPoint x: 696, startPoint y: 300, endPoint x: 585, endPoint y: 267, distance: 115.8
click at [695, 300] on div at bounding box center [528, 102] width 1056 height 594
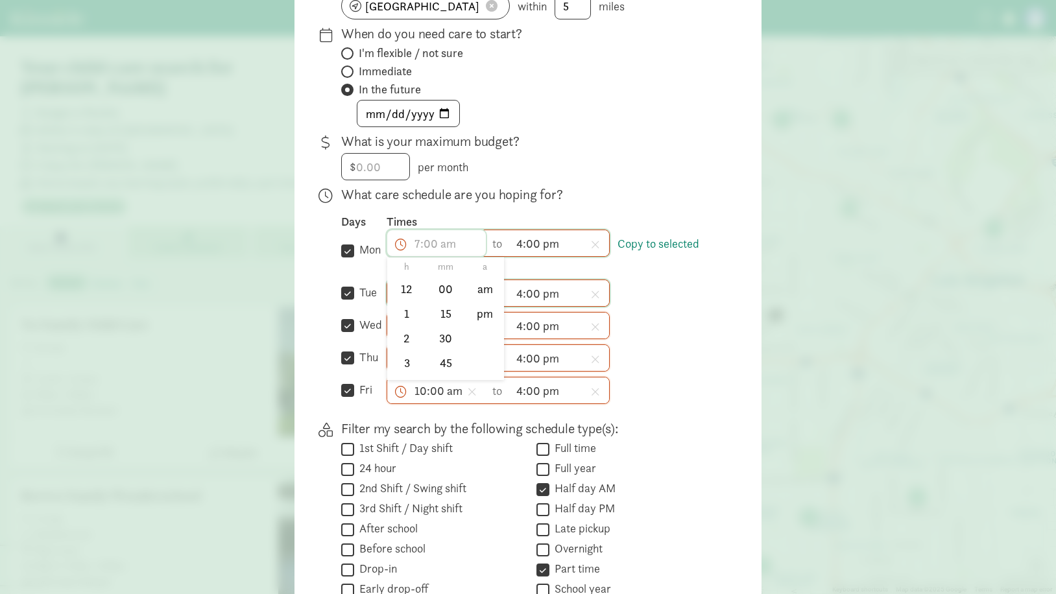
click at [432, 252] on span "h 12 1 2 3 4 5 6 7 8 9 10 11 mm 00 15 30 45 a am pm" at bounding box center [436, 243] width 99 height 26
click at [403, 354] on li "10" at bounding box center [406, 343] width 38 height 25
click at [439, 295] on li "00" at bounding box center [446, 289] width 38 height 25
click at [478, 296] on li "am" at bounding box center [485, 289] width 38 height 25
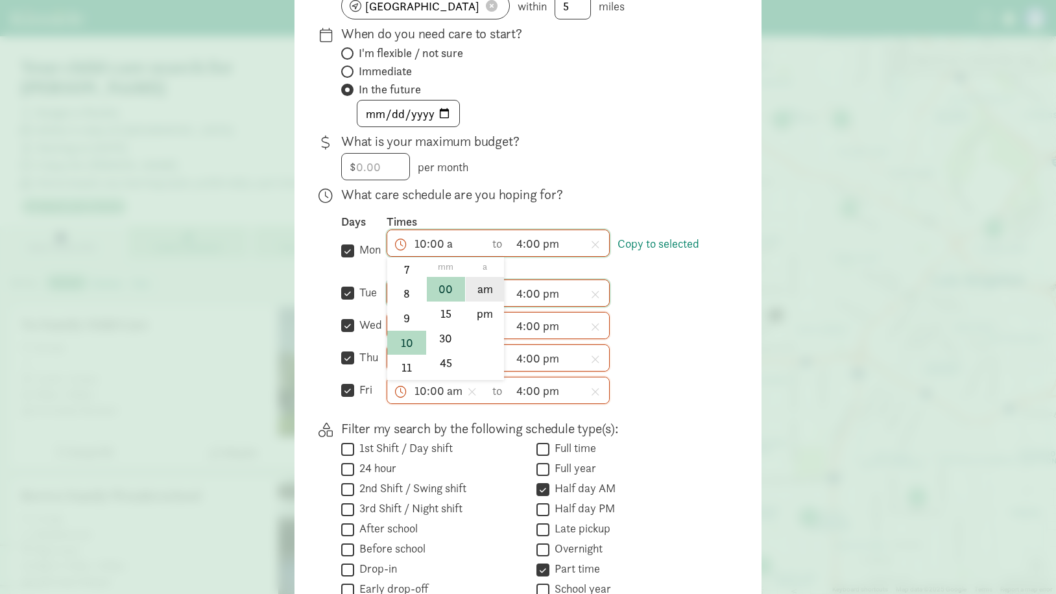
type input "10:00 am"
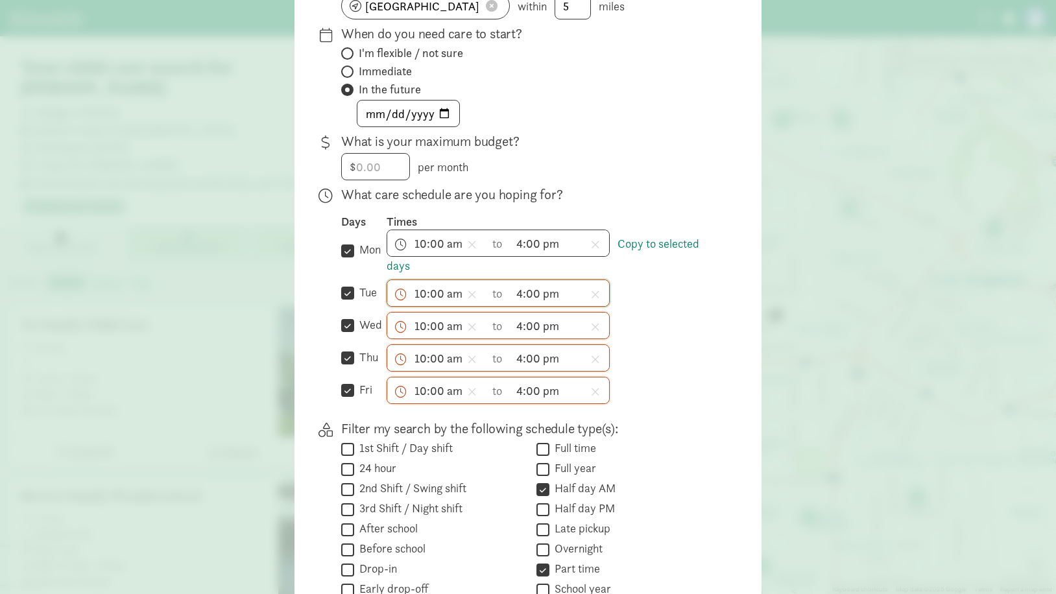
click at [670, 329] on div "10:00 am h 12 1 2 3 4 5 6 7 8 9 10 11 mm 00 15 30 45 a am pm to 4:00 pm h 12 1 …" at bounding box center [554, 325] width 334 height 27
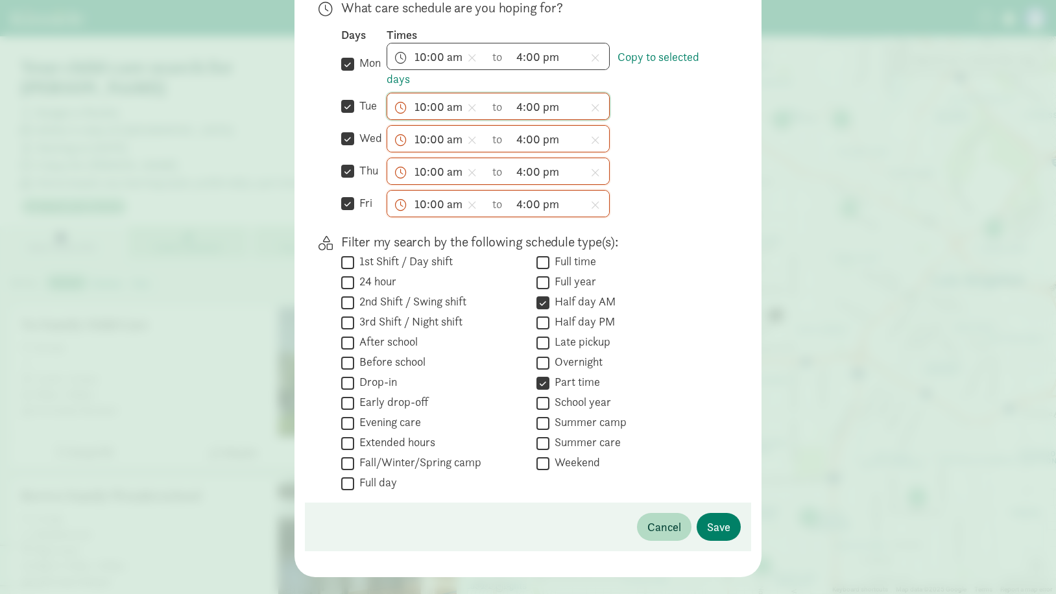
scroll to position [389, 0]
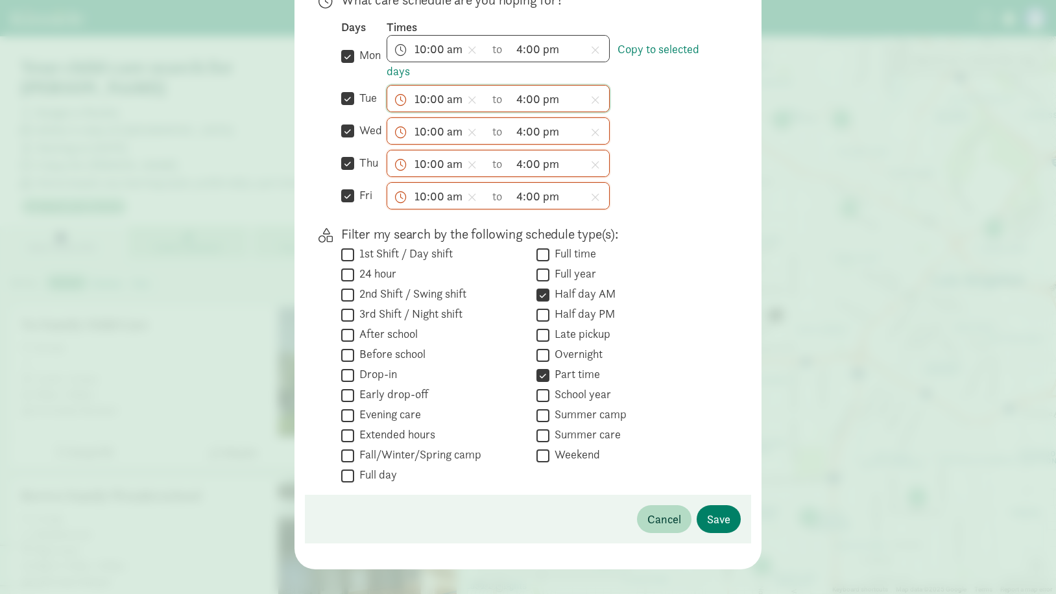
click at [581, 302] on label "Half day AM" at bounding box center [583, 294] width 66 height 16
click at [550, 304] on input "Half day AM" at bounding box center [543, 295] width 13 height 18
click at [572, 302] on label "Half day AM" at bounding box center [583, 294] width 66 height 16
click at [550, 303] on input "Half day AM" at bounding box center [543, 295] width 13 height 18
checkbox input "true"
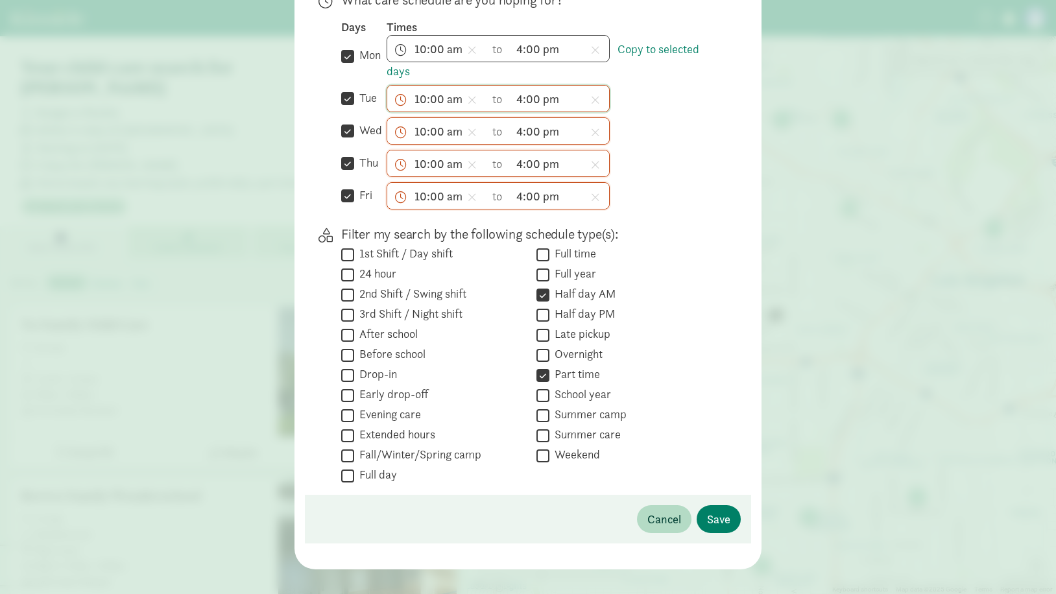
click at [568, 318] on label "Half day PM" at bounding box center [583, 314] width 66 height 16
click at [550, 318] on input "Half day PM" at bounding box center [543, 315] width 13 height 18
checkbox input "true"
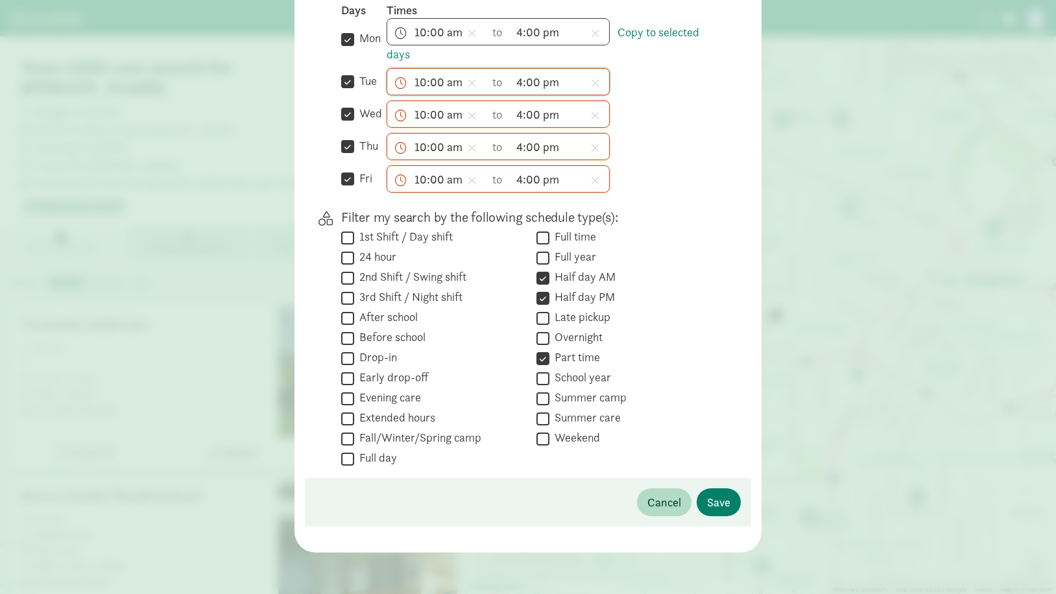
click at [576, 419] on label "Summer care" at bounding box center [585, 418] width 71 height 16
click at [550, 419] on input "Summer care" at bounding box center [543, 419] width 13 height 18
click at [574, 419] on label "Summer care" at bounding box center [585, 418] width 71 height 16
click at [550, 419] on input "Summer care" at bounding box center [543, 419] width 13 height 18
checkbox input "false"
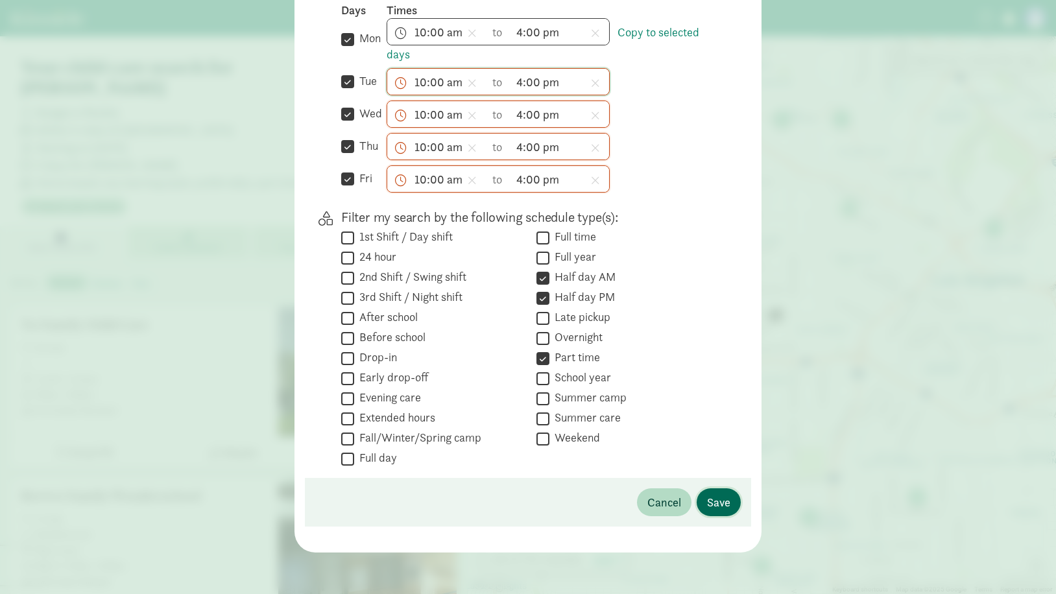
click at [725, 506] on span "Save" at bounding box center [718, 503] width 23 height 18
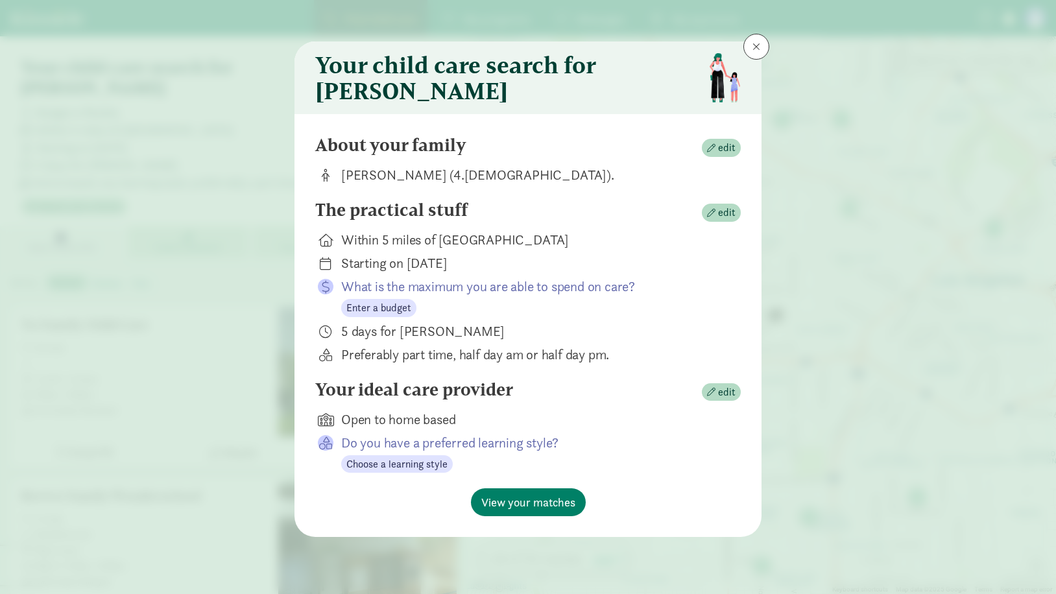
scroll to position [0, 0]
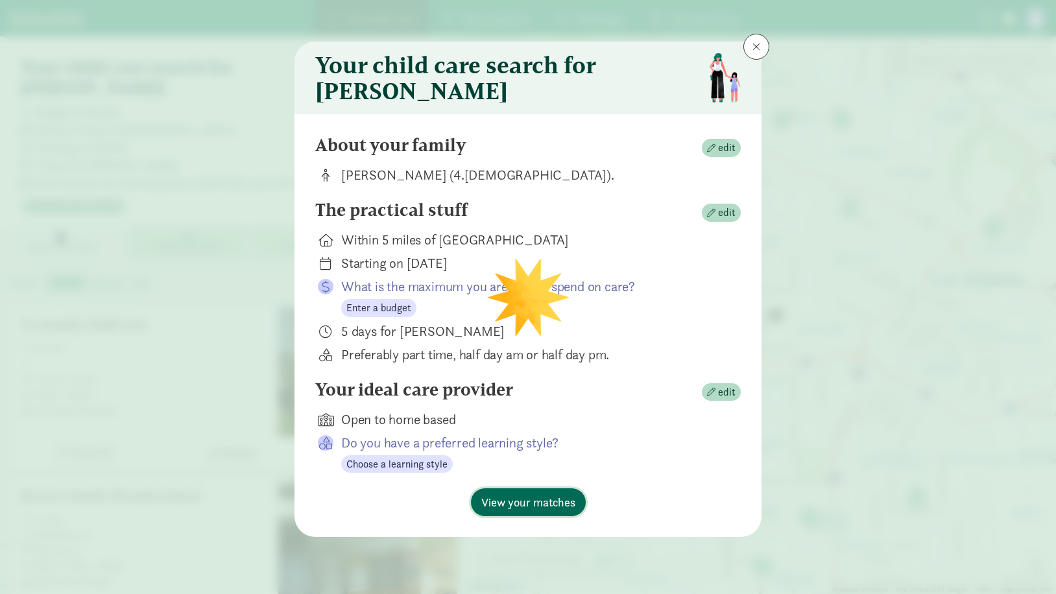
click at [583, 508] on button "View your matches" at bounding box center [528, 503] width 115 height 28
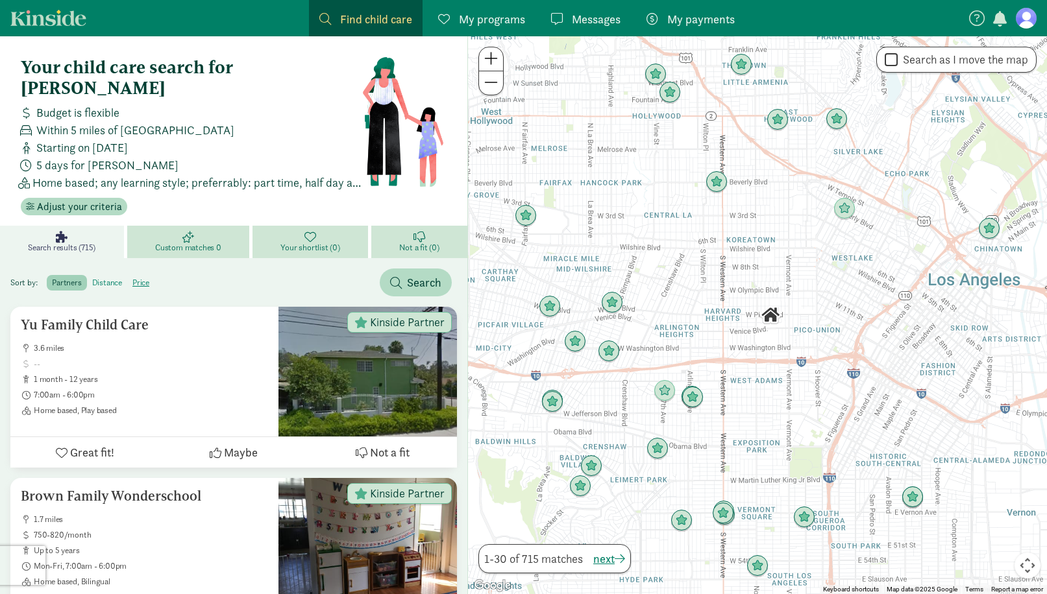
click at [106, 275] on label "distance" at bounding box center [107, 283] width 40 height 16
click at [92, 278] on input "distance" at bounding box center [92, 278] width 0 height 0
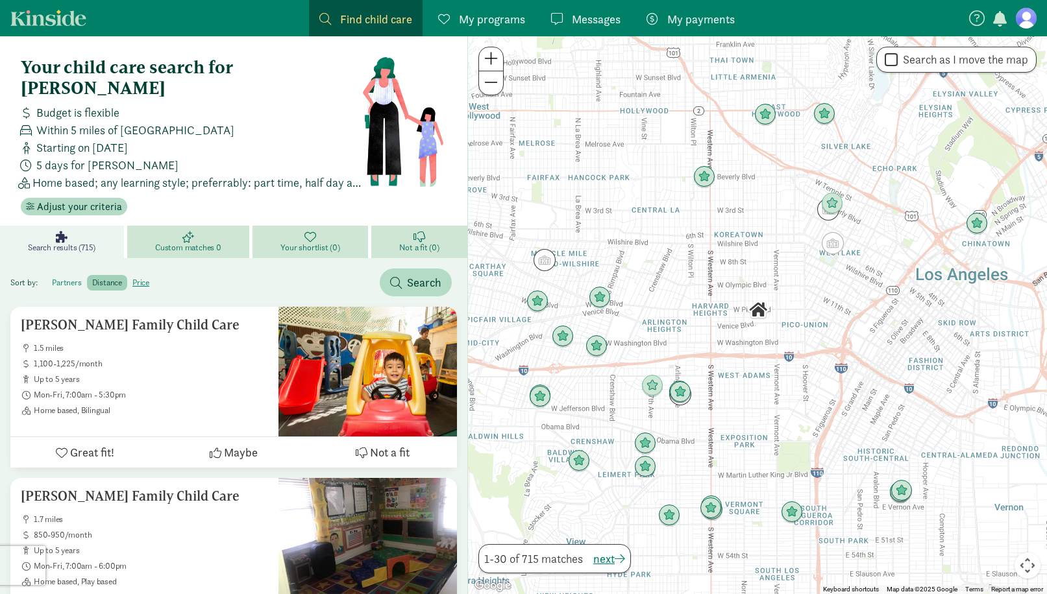
click at [79, 275] on label "partners" at bounding box center [67, 283] width 40 height 16
click at [52, 278] on input "partners" at bounding box center [52, 278] width 0 height 0
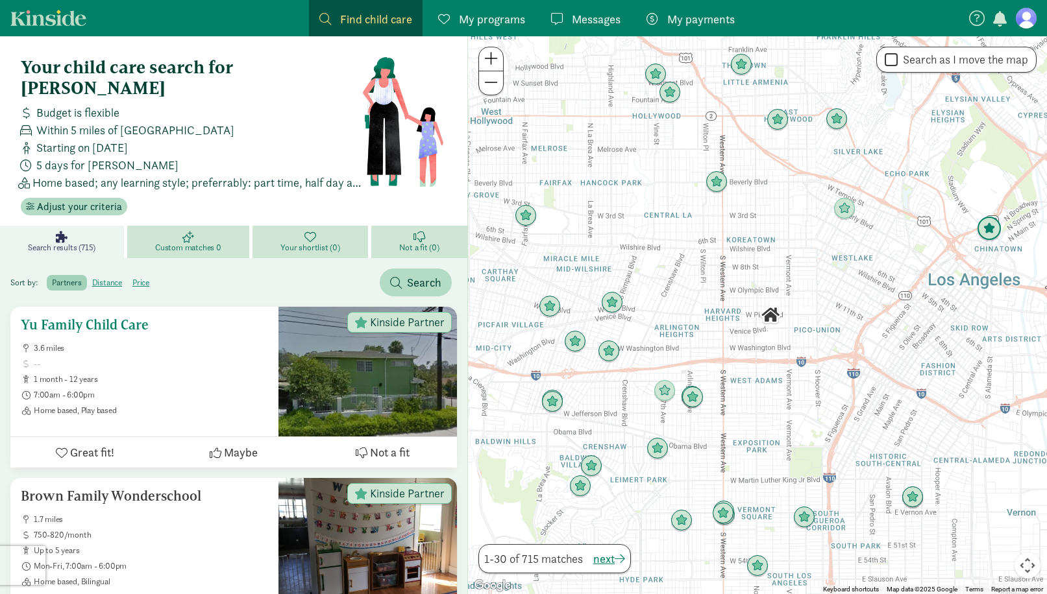
click at [369, 372] on div at bounding box center [367, 372] width 178 height 130
